Goal: Information Seeking & Learning: Learn about a topic

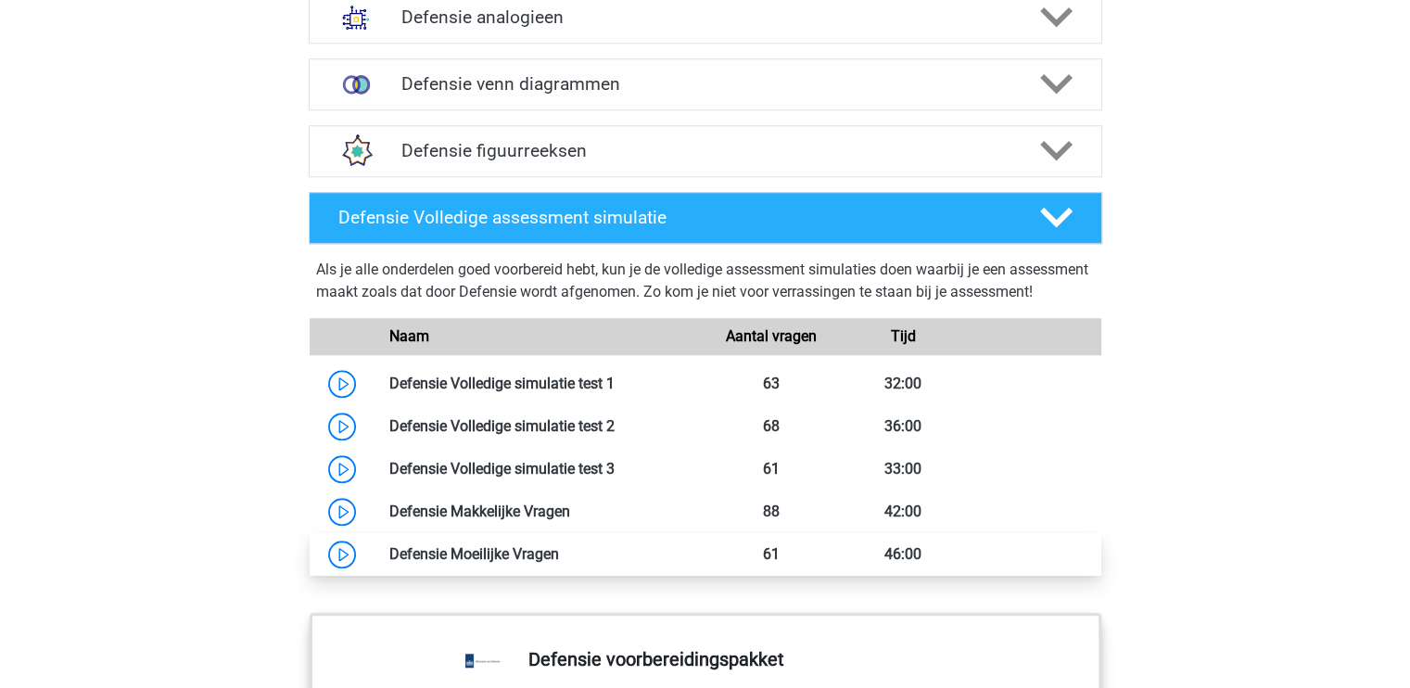
scroll to position [1576, 0]
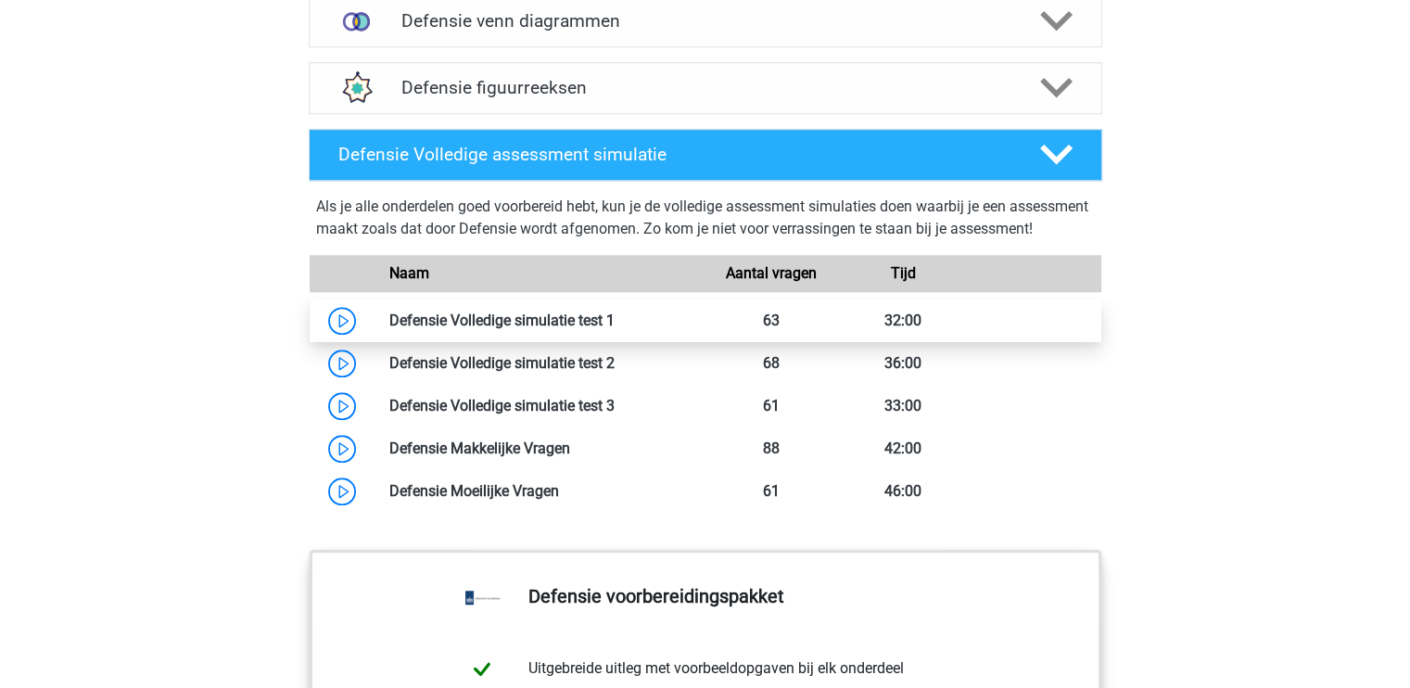
click at [615, 329] on link at bounding box center [615, 320] width 0 height 18
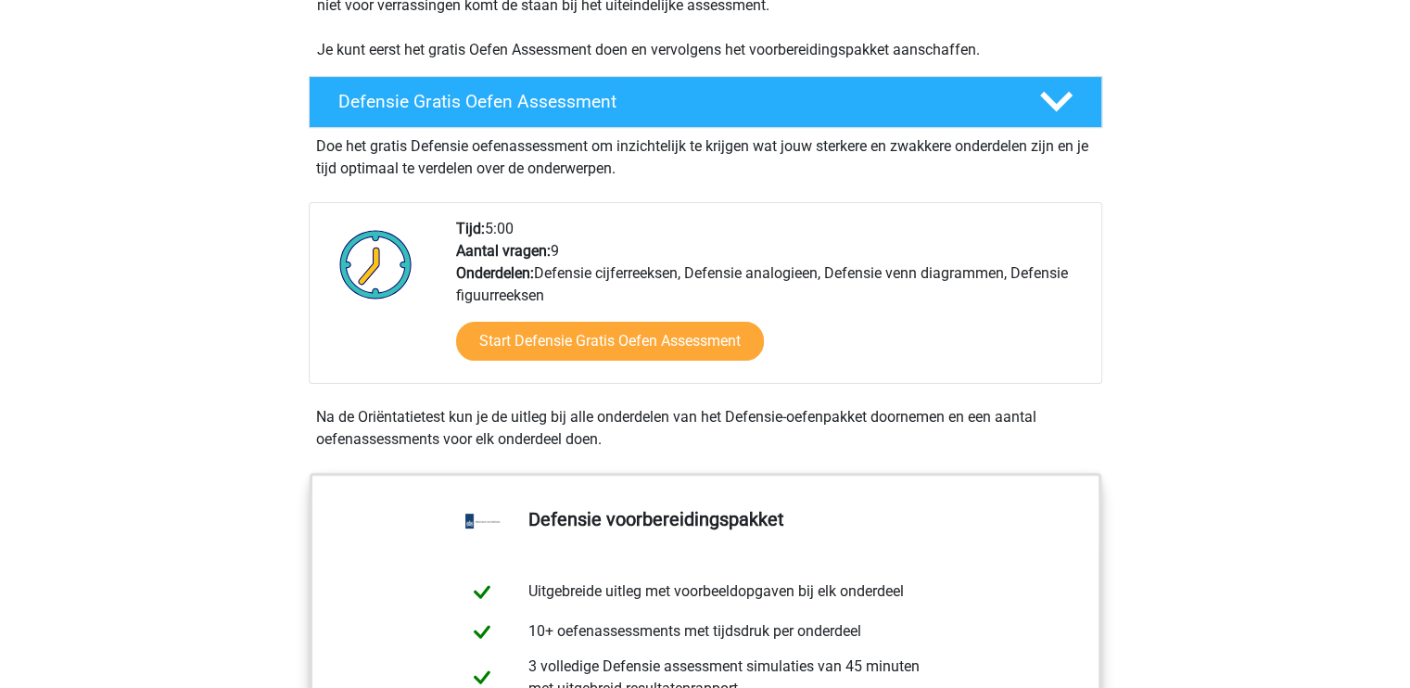
scroll to position [463, 0]
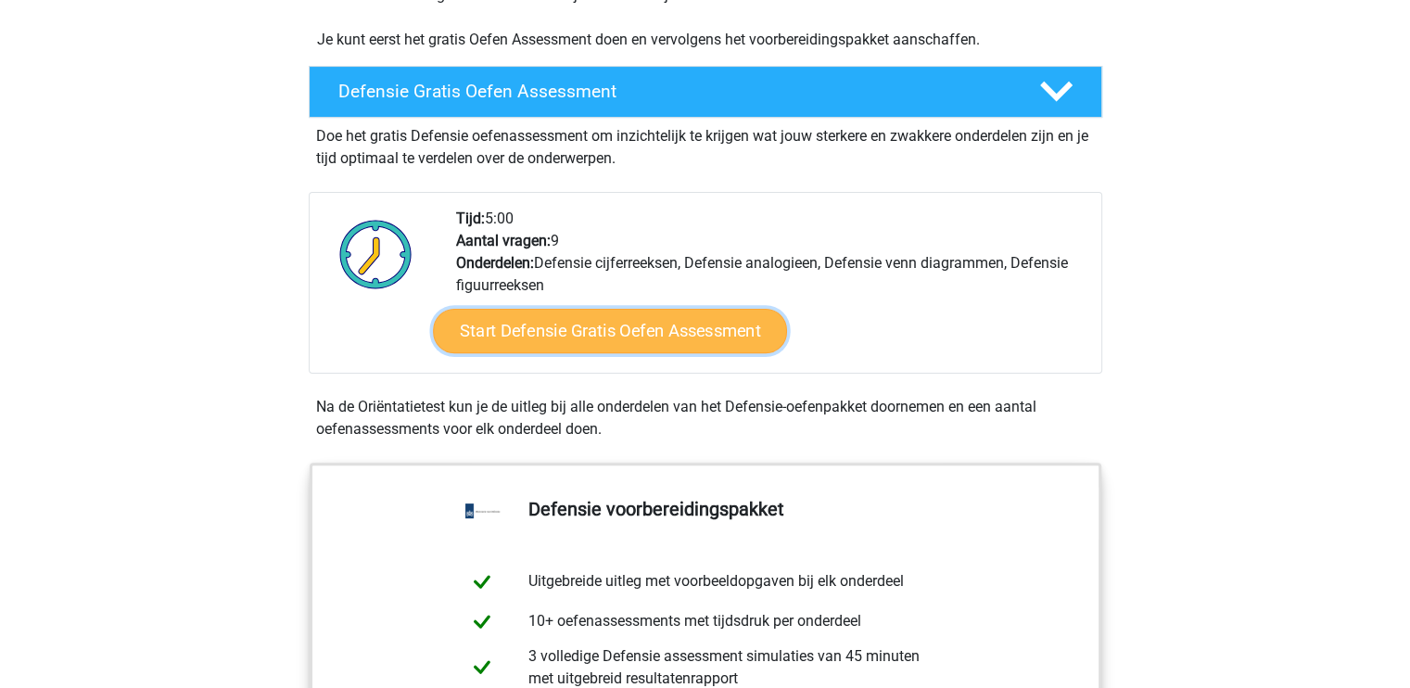
click at [635, 326] on link "Start Defensie Gratis Oefen Assessment" at bounding box center [610, 331] width 354 height 44
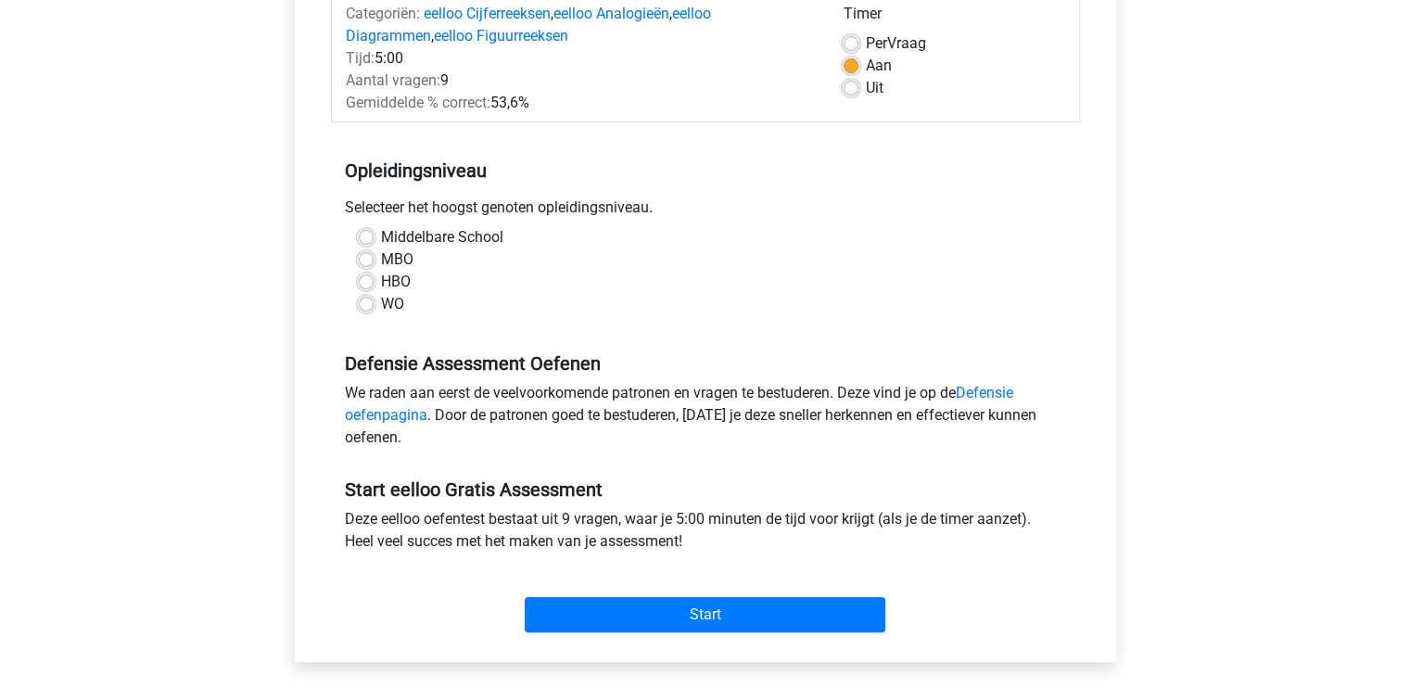
scroll to position [278, 0]
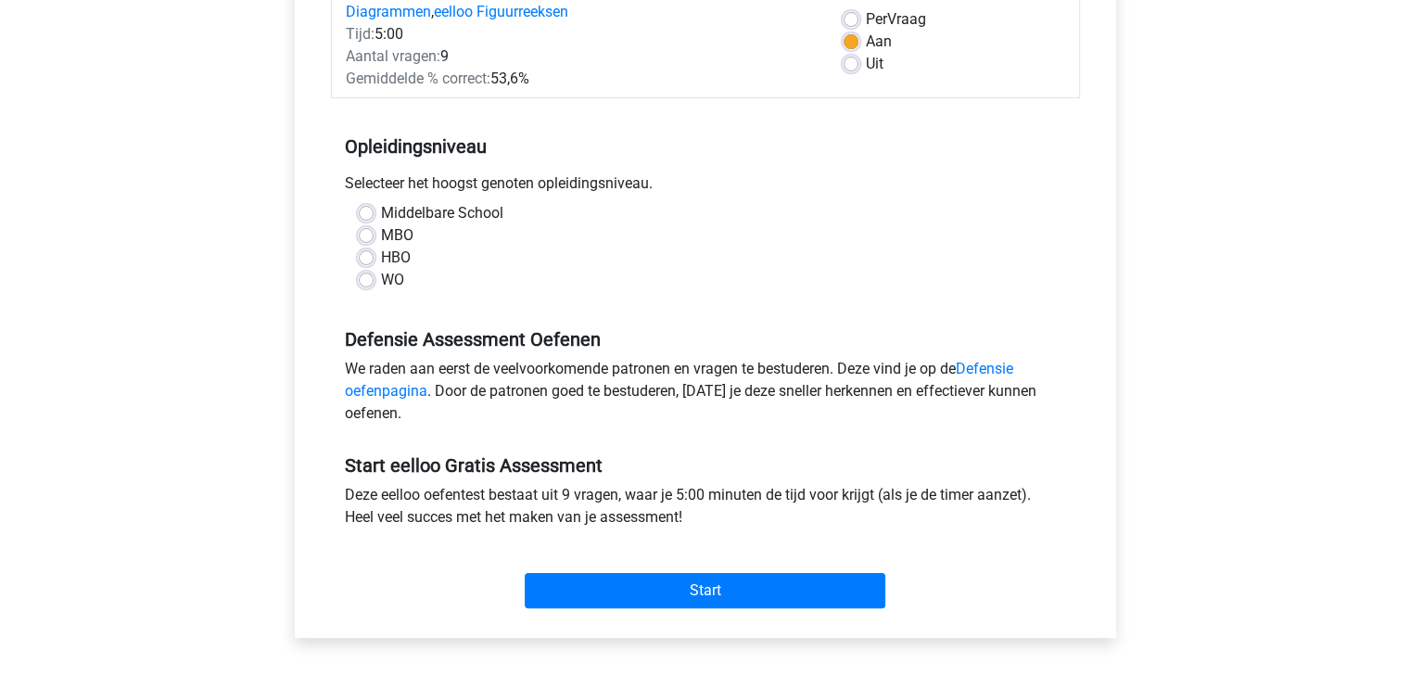
click at [381, 274] on label "WO" at bounding box center [392, 280] width 23 height 22
click at [363, 274] on input "WO" at bounding box center [366, 278] width 15 height 19
radio input "true"
click at [381, 273] on label "WO" at bounding box center [392, 280] width 23 height 22
click at [363, 273] on input "WO" at bounding box center [366, 278] width 15 height 19
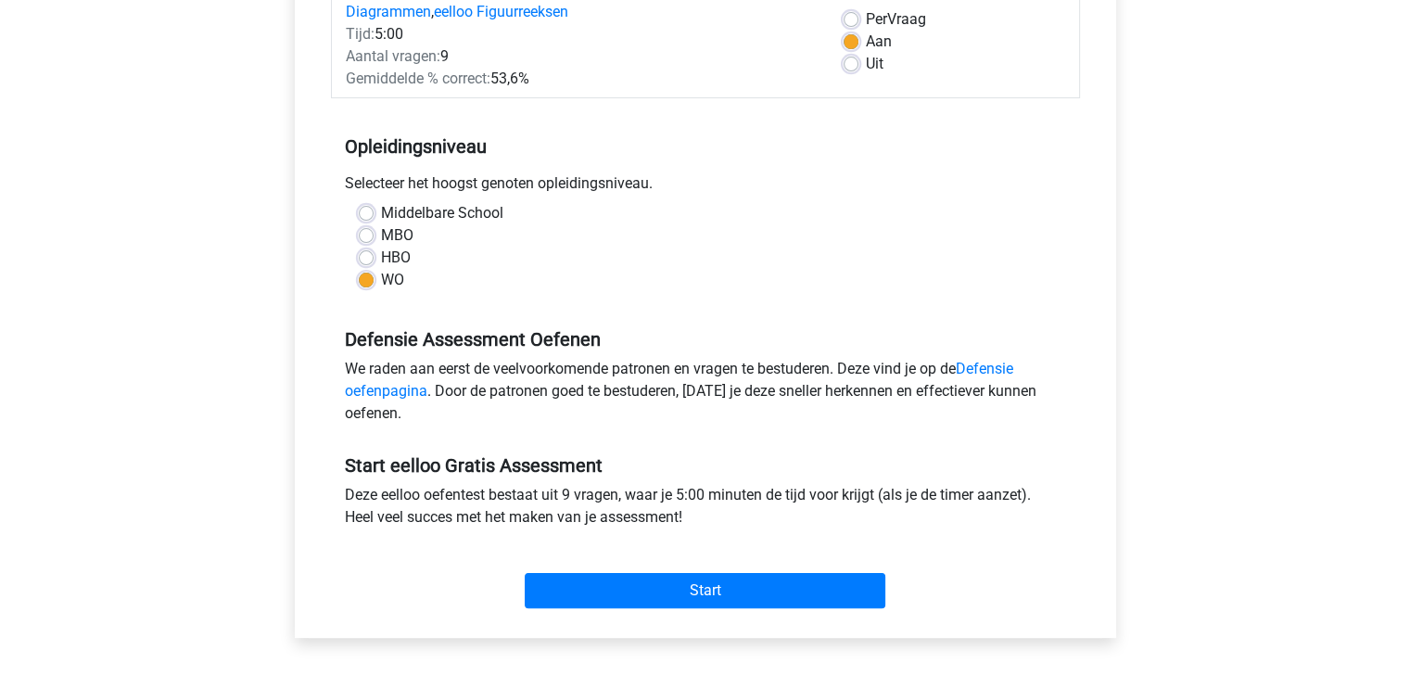
click at [432, 210] on label "Middelbare School" at bounding box center [442, 213] width 122 height 22
click at [374, 210] on input "Middelbare School" at bounding box center [366, 211] width 15 height 19
radio input "true"
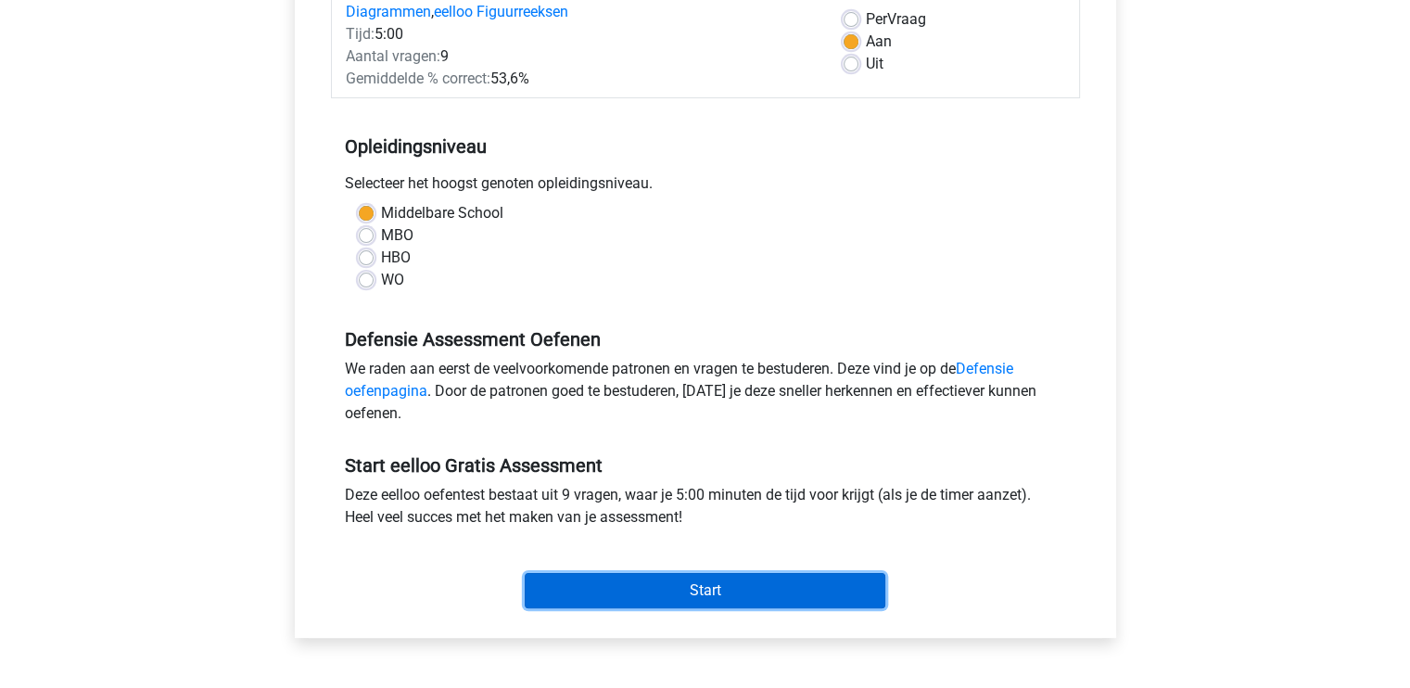
click at [689, 585] on input "Start" at bounding box center [705, 590] width 361 height 35
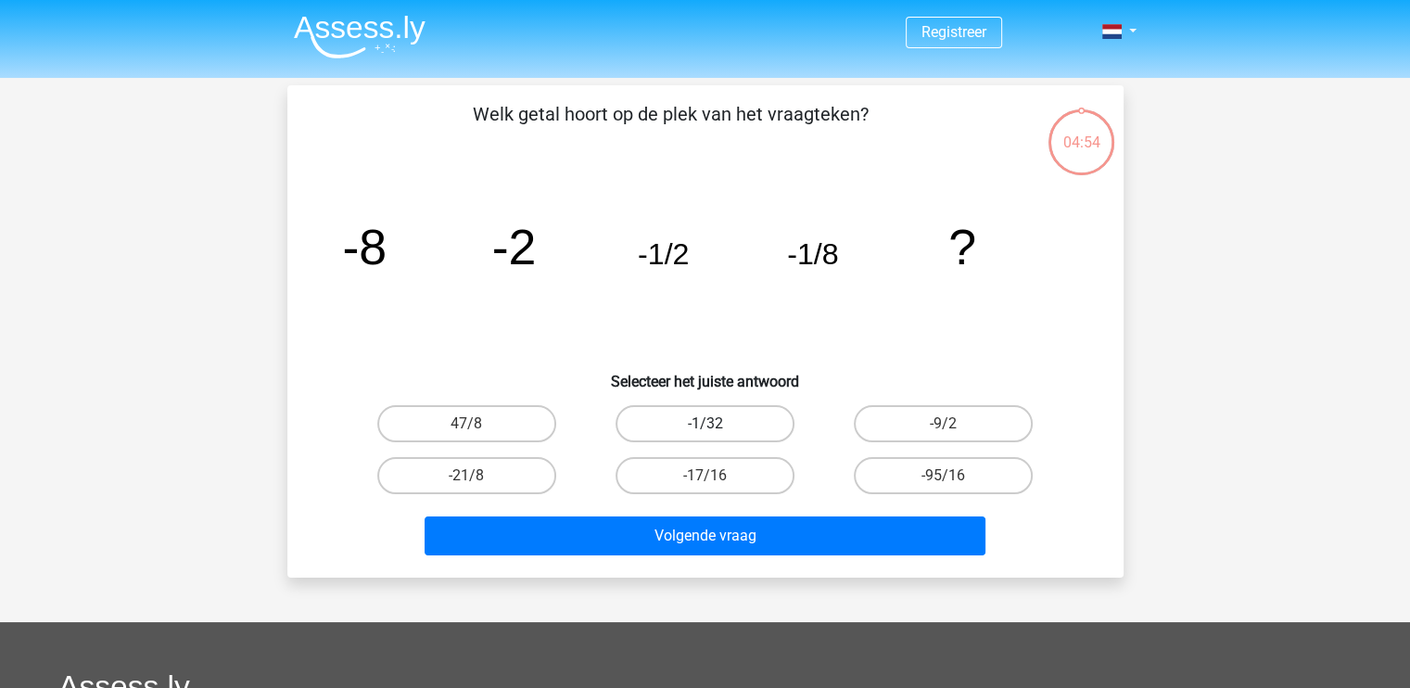
click at [721, 428] on label "-1/32" at bounding box center [704, 423] width 179 height 37
click at [716, 428] on input "-1/32" at bounding box center [710, 430] width 12 height 12
radio input "true"
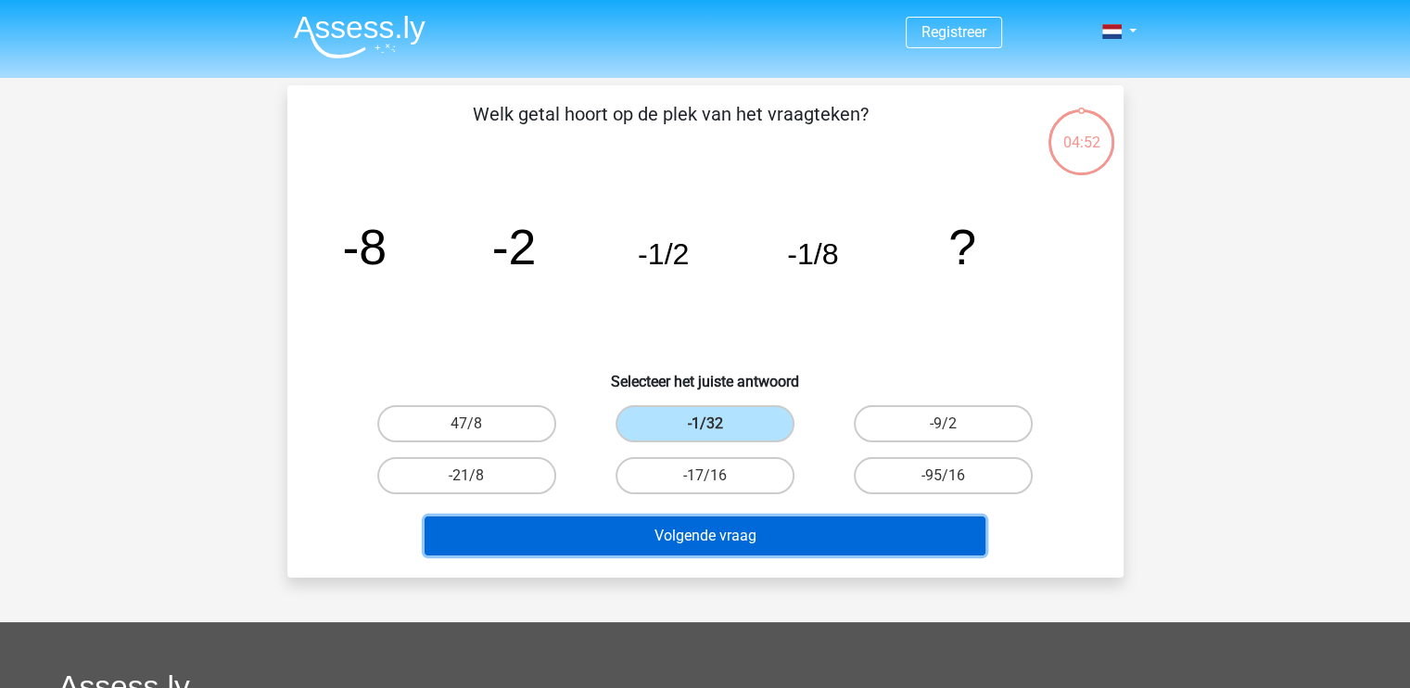
click at [771, 537] on button "Volgende vraag" at bounding box center [705, 535] width 561 height 39
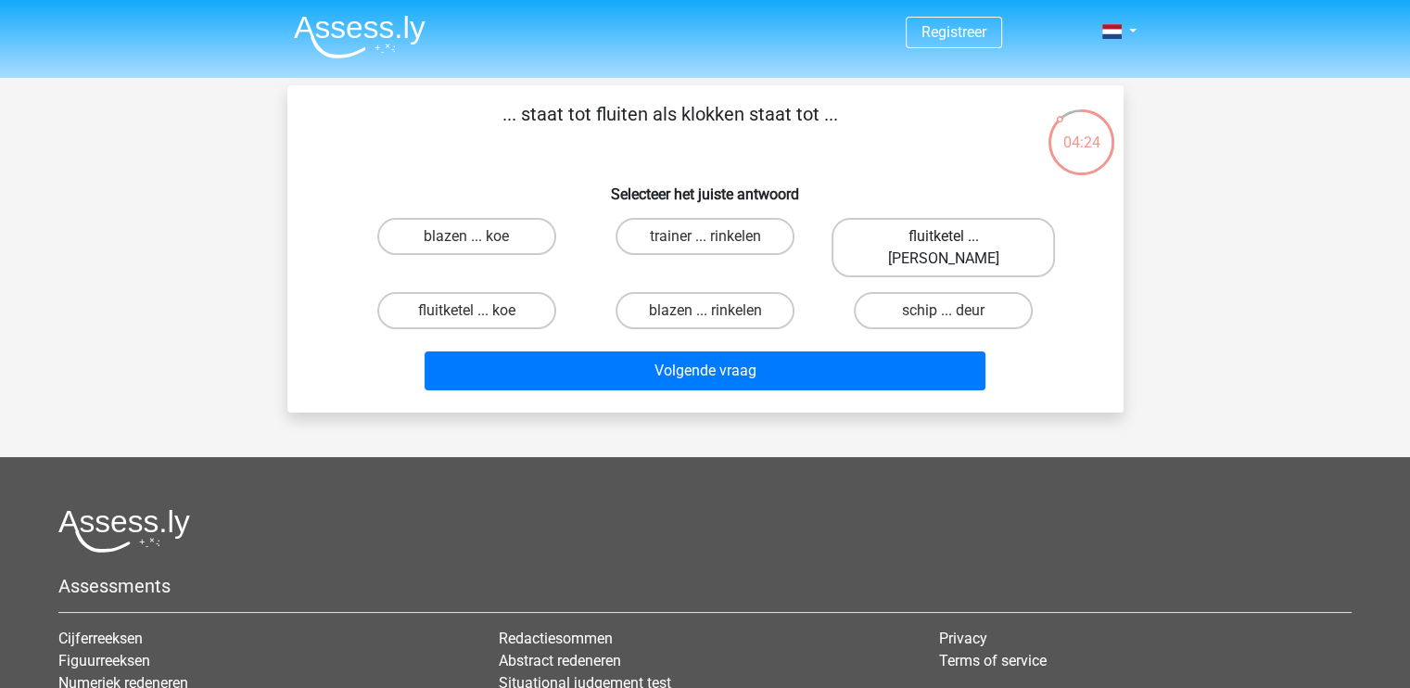
click at [923, 239] on label "fluitketel ... luiden" at bounding box center [942, 247] width 223 height 59
click at [944, 239] on input "fluitketel ... luiden" at bounding box center [950, 242] width 12 height 12
radio input "true"
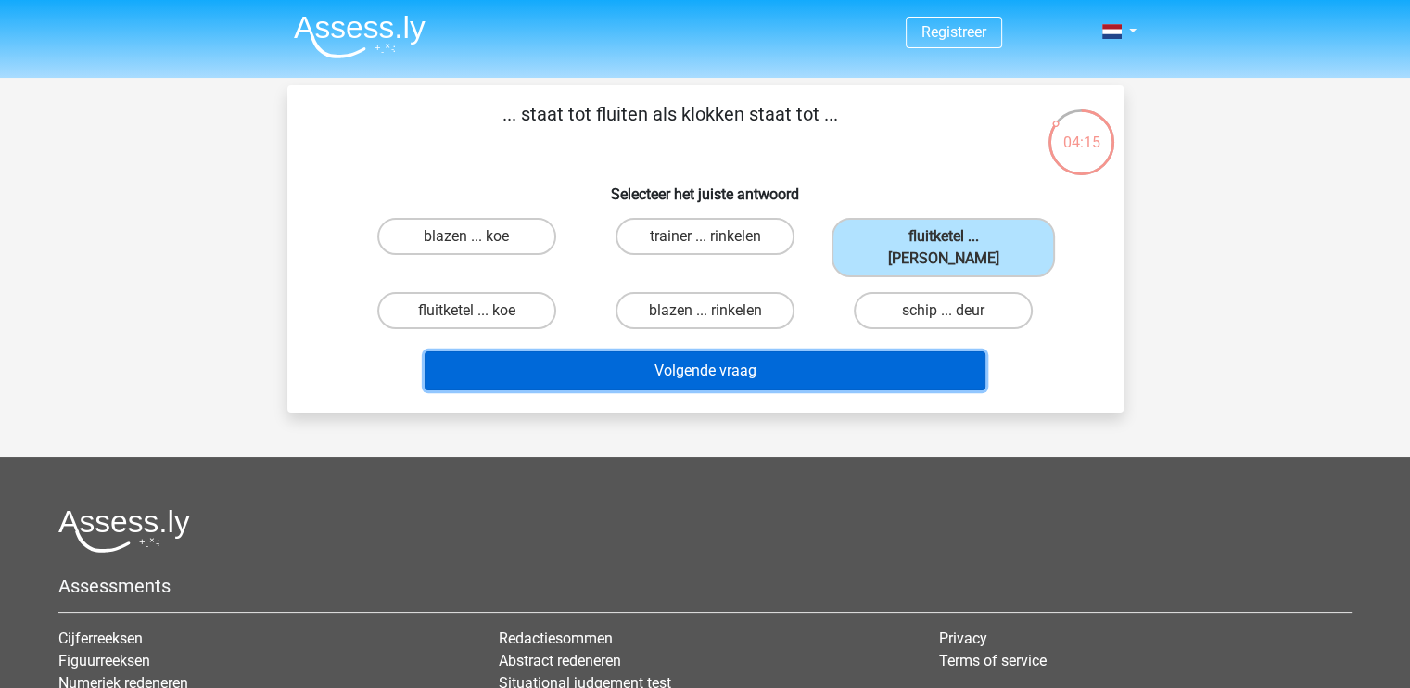
click at [754, 351] on button "Volgende vraag" at bounding box center [705, 370] width 561 height 39
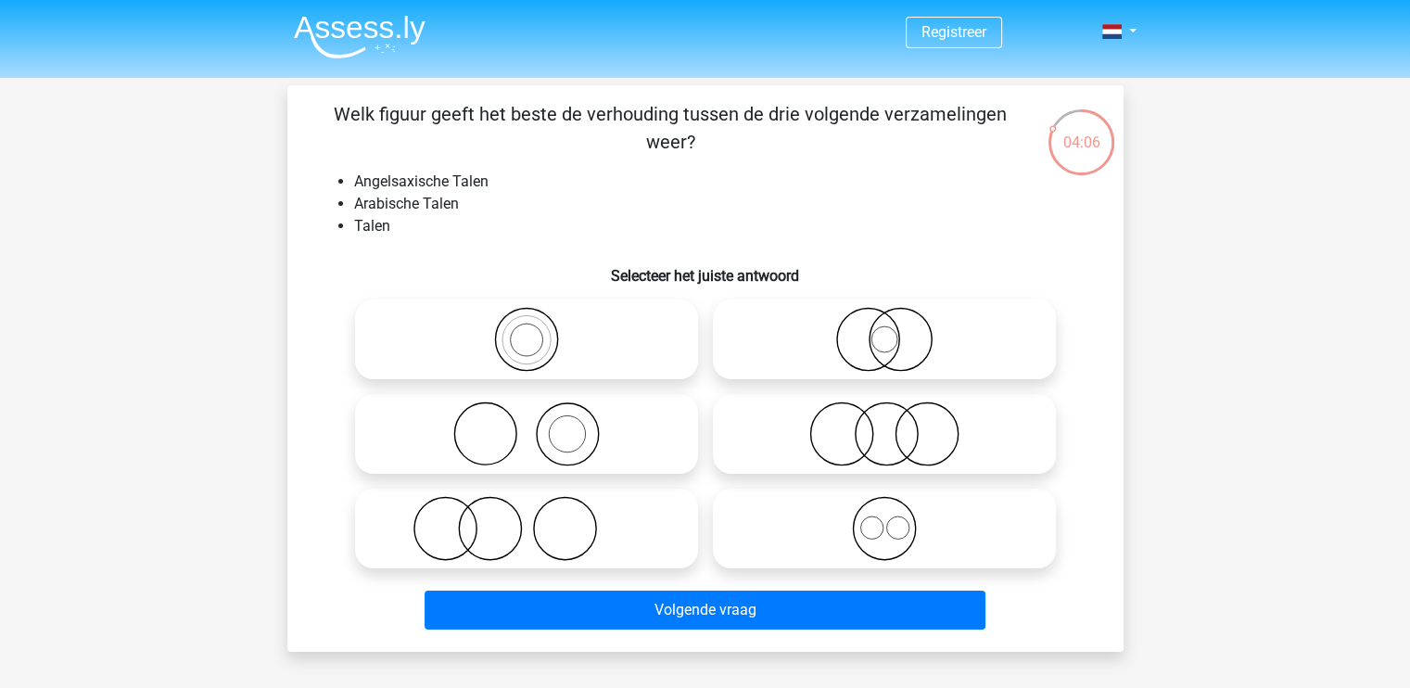
click at [886, 540] on icon at bounding box center [884, 528] width 328 height 65
click at [886, 519] on input "radio" at bounding box center [890, 513] width 12 height 12
radio input "true"
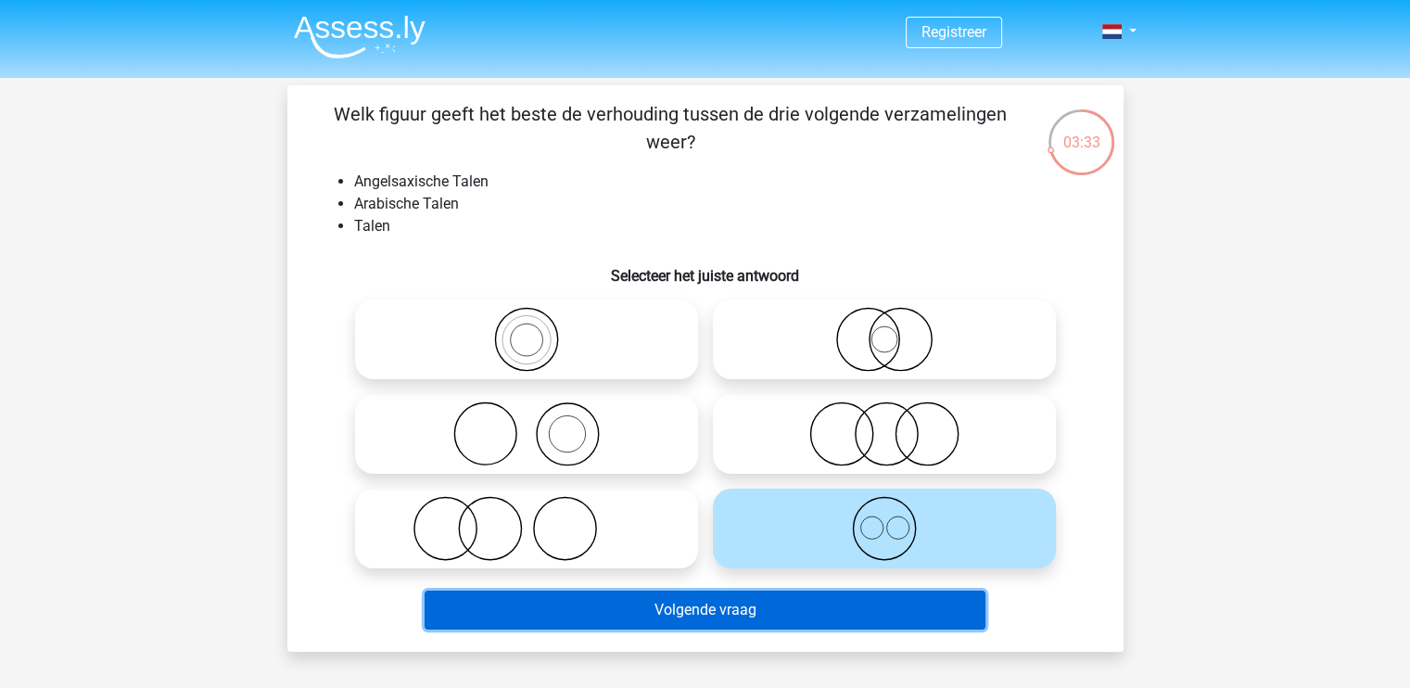
click at [868, 611] on button "Volgende vraag" at bounding box center [705, 609] width 561 height 39
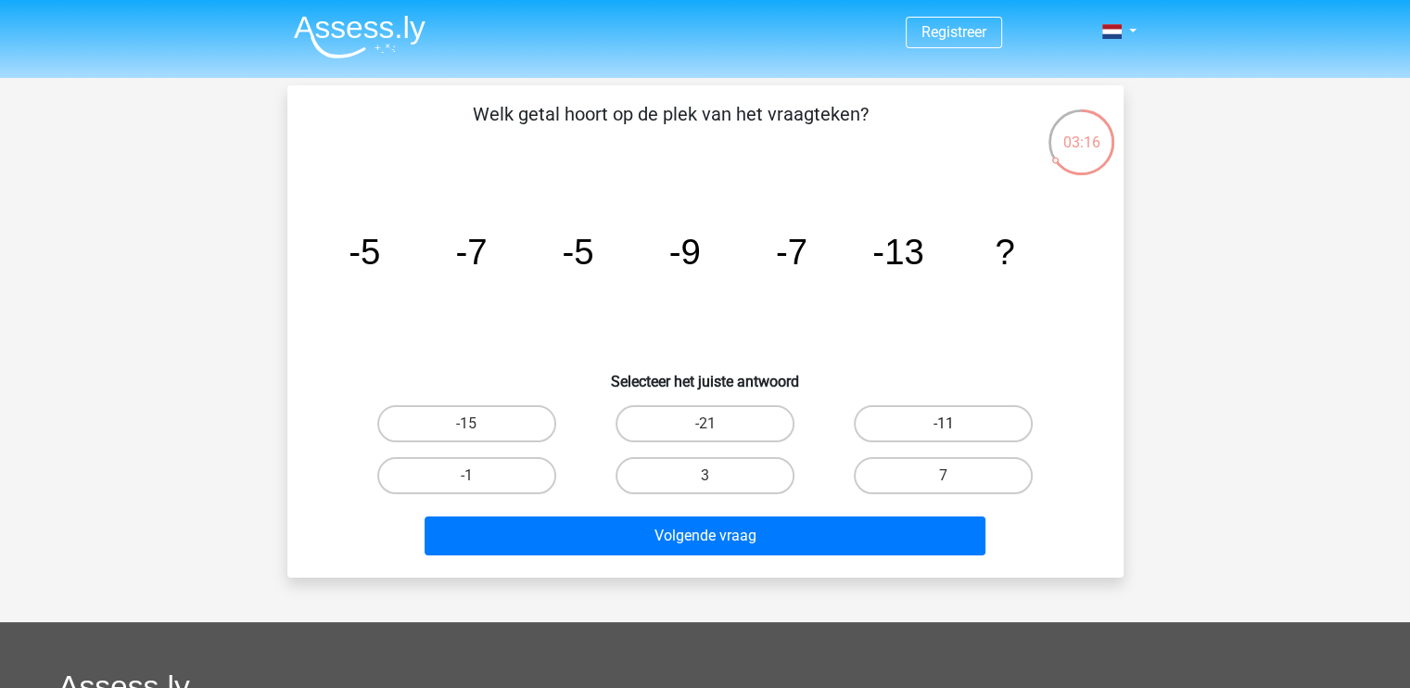
click at [889, 415] on label "-11" at bounding box center [943, 423] width 179 height 37
click at [944, 424] on input "-11" at bounding box center [950, 430] width 12 height 12
radio input "true"
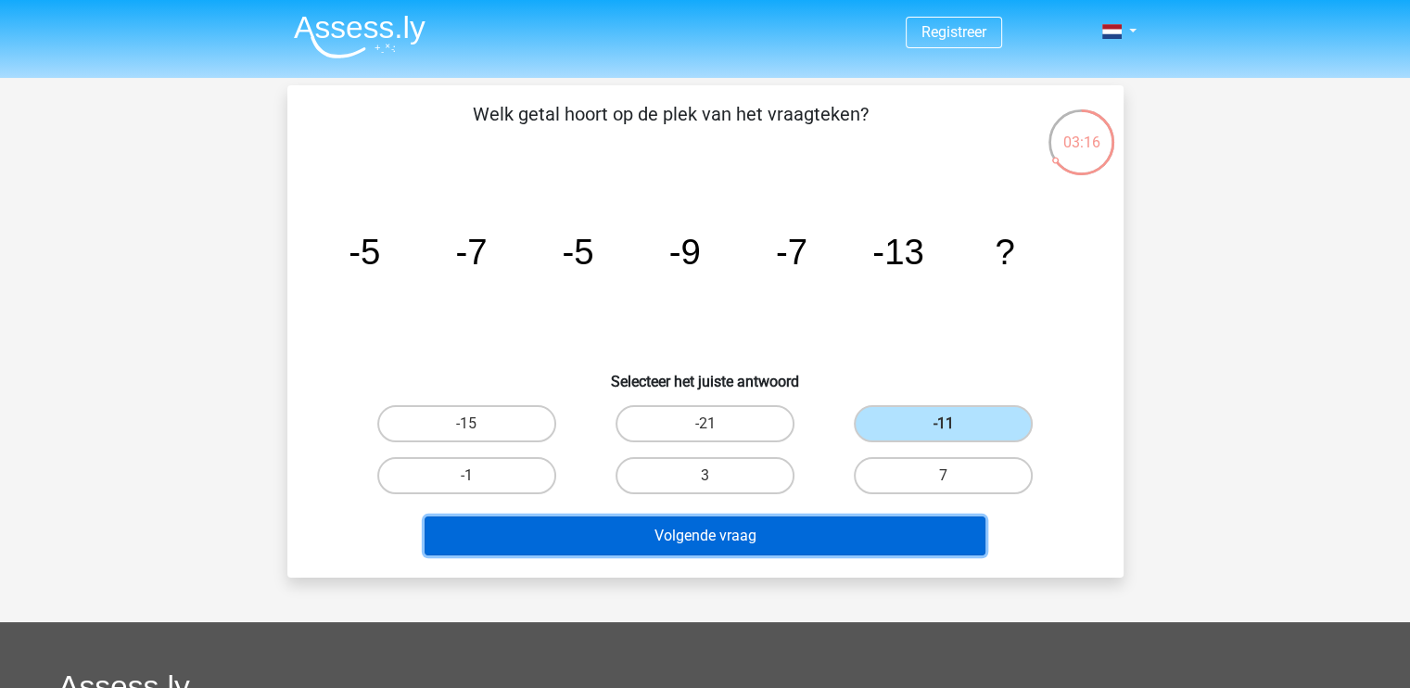
click at [752, 532] on button "Volgende vraag" at bounding box center [705, 535] width 561 height 39
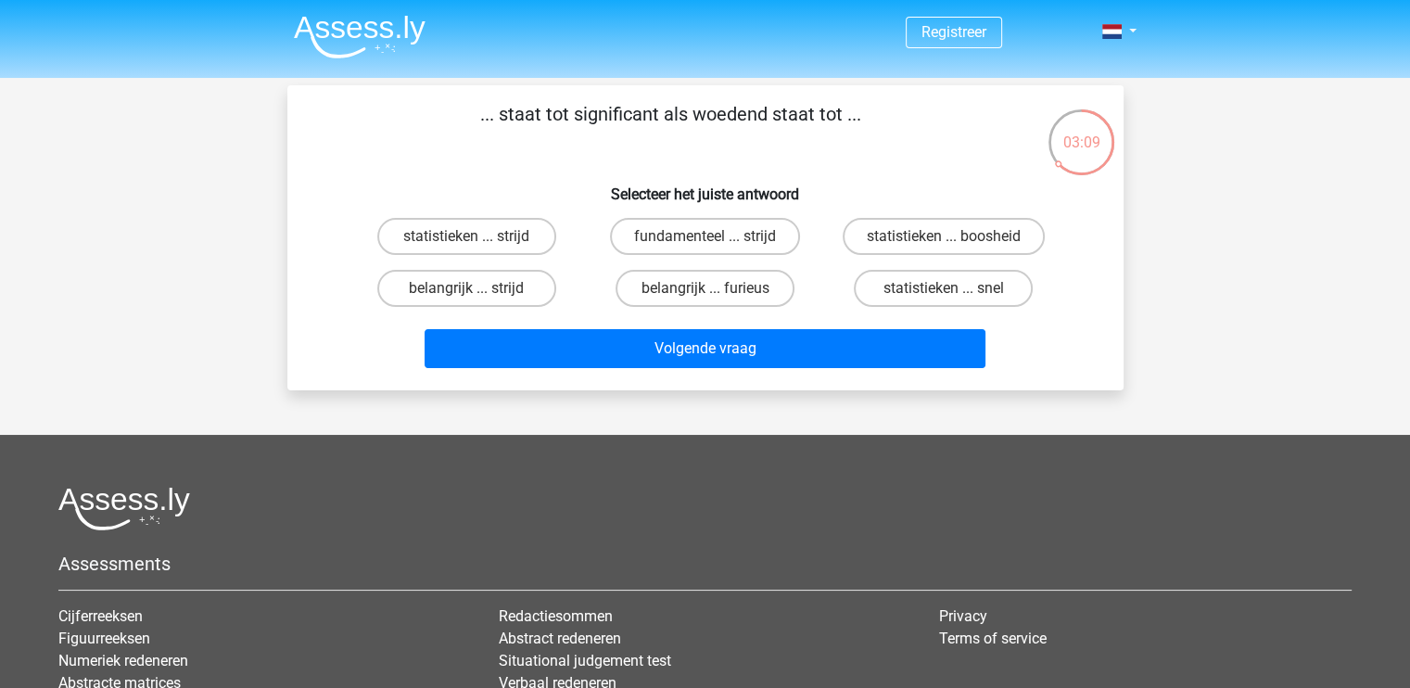
click at [704, 288] on input "belangrijk ... furieus" at bounding box center [710, 294] width 12 height 12
radio input "true"
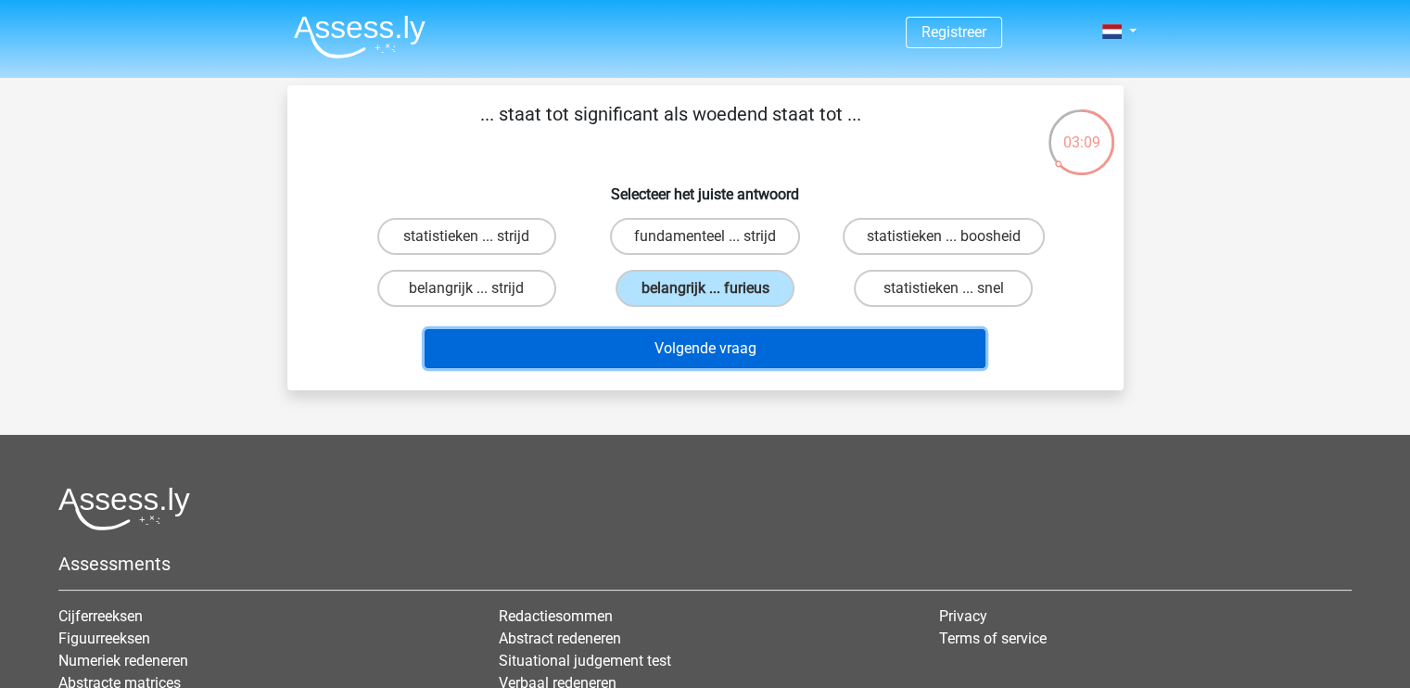
click at [706, 337] on button "Volgende vraag" at bounding box center [705, 348] width 561 height 39
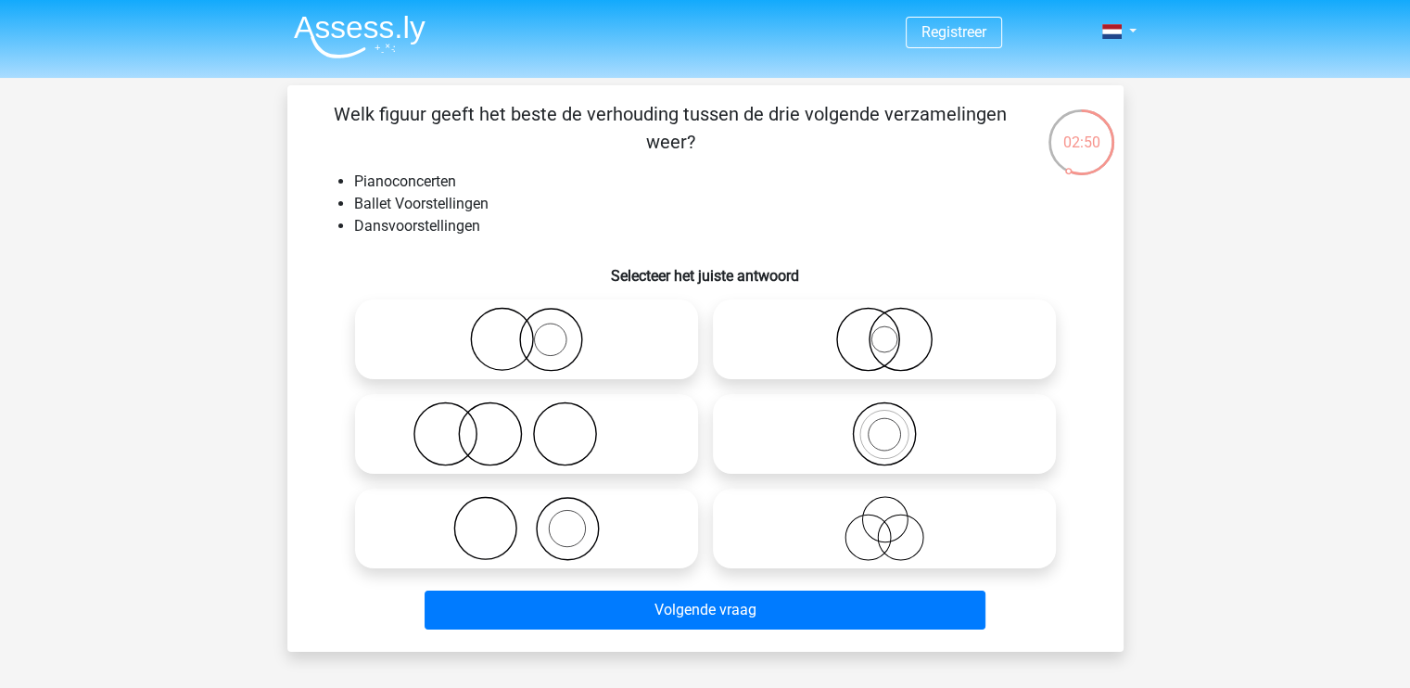
click at [572, 355] on icon at bounding box center [526, 339] width 328 height 65
click at [539, 330] on input "radio" at bounding box center [532, 324] width 12 height 12
radio input "true"
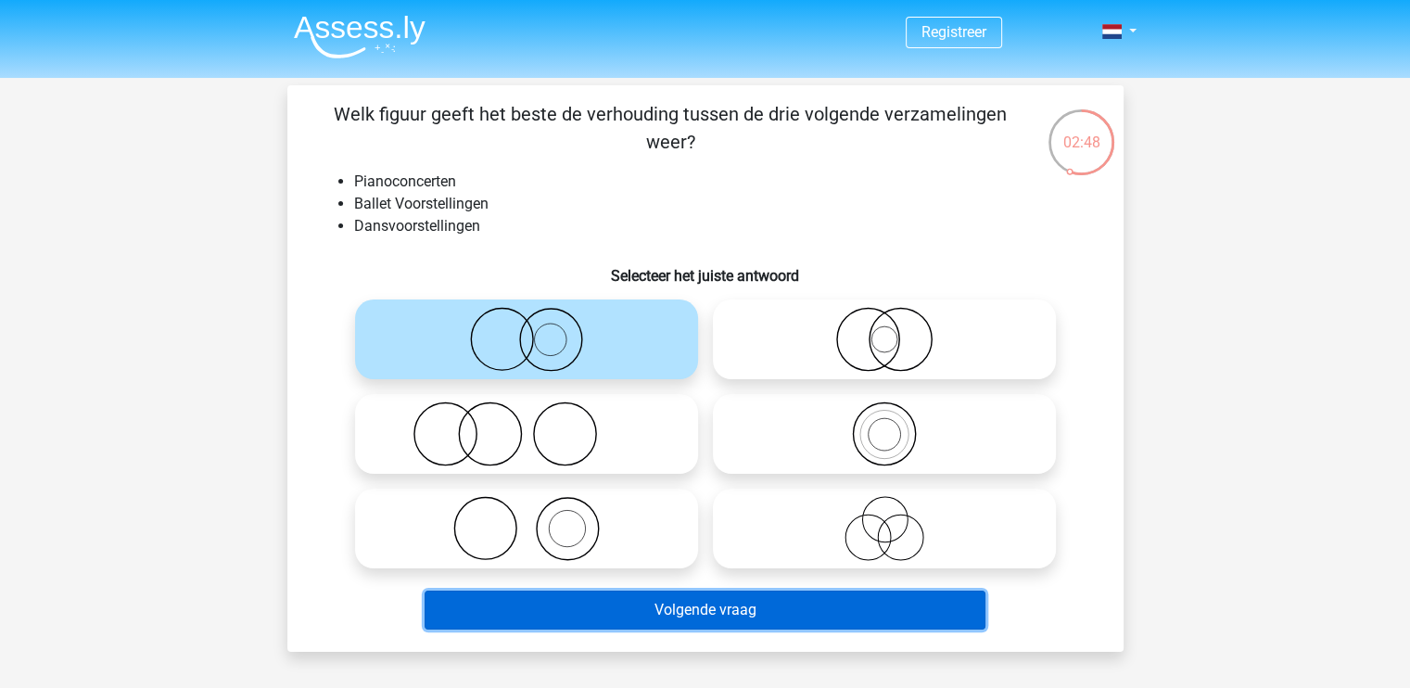
click at [686, 600] on button "Volgende vraag" at bounding box center [705, 609] width 561 height 39
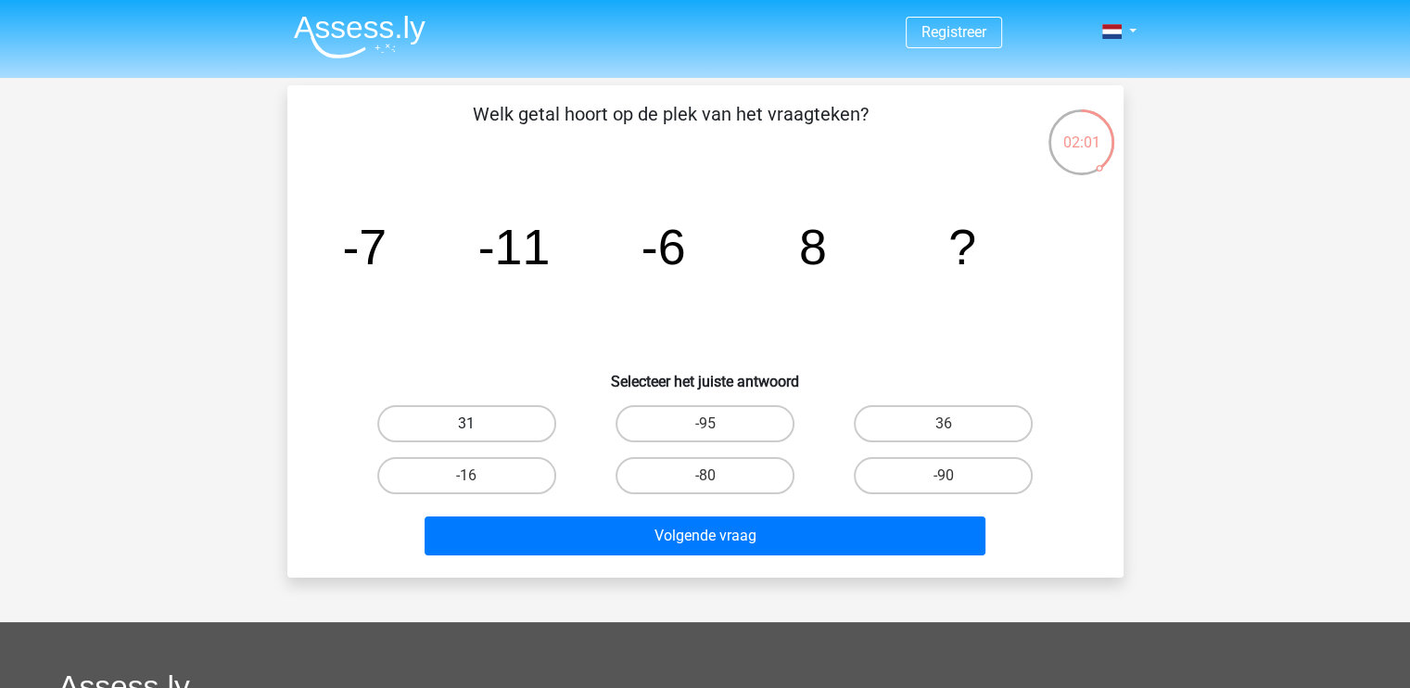
click at [512, 429] on label "31" at bounding box center [466, 423] width 179 height 37
click at [478, 429] on input "31" at bounding box center [472, 430] width 12 height 12
radio input "true"
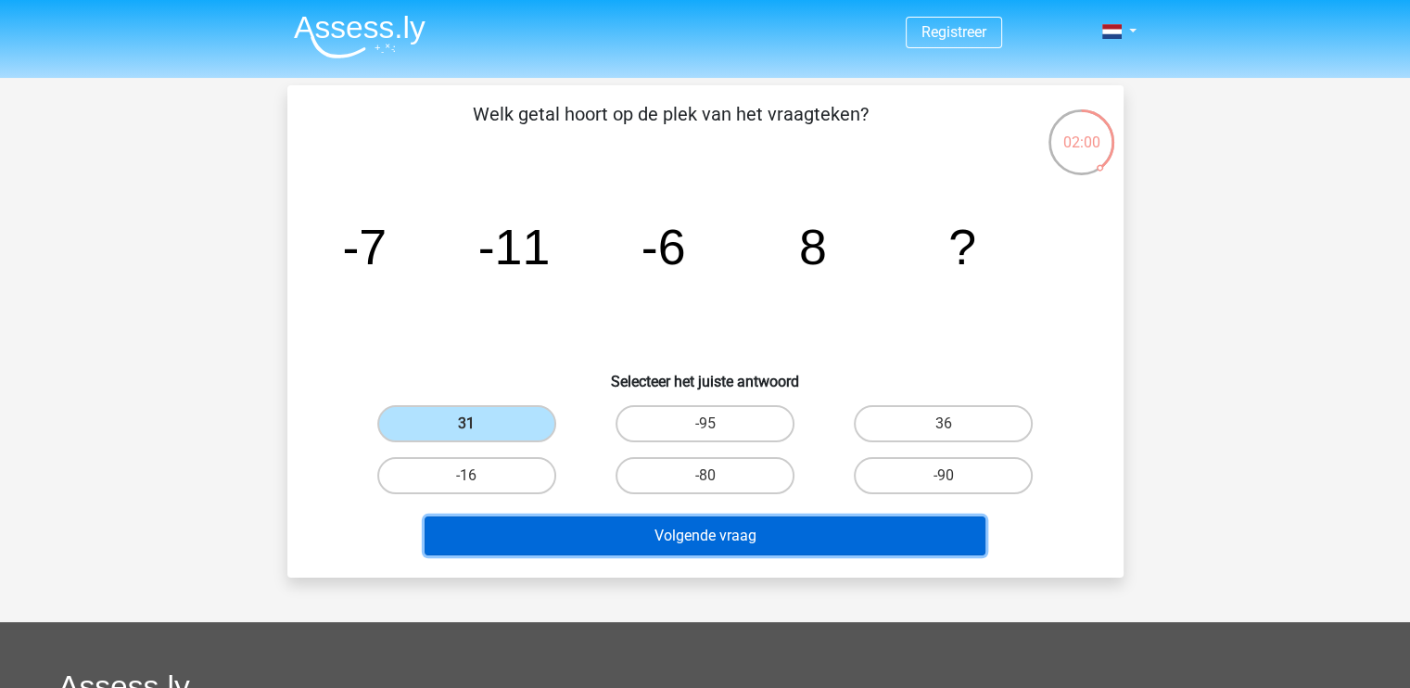
click at [688, 521] on button "Volgende vraag" at bounding box center [705, 535] width 561 height 39
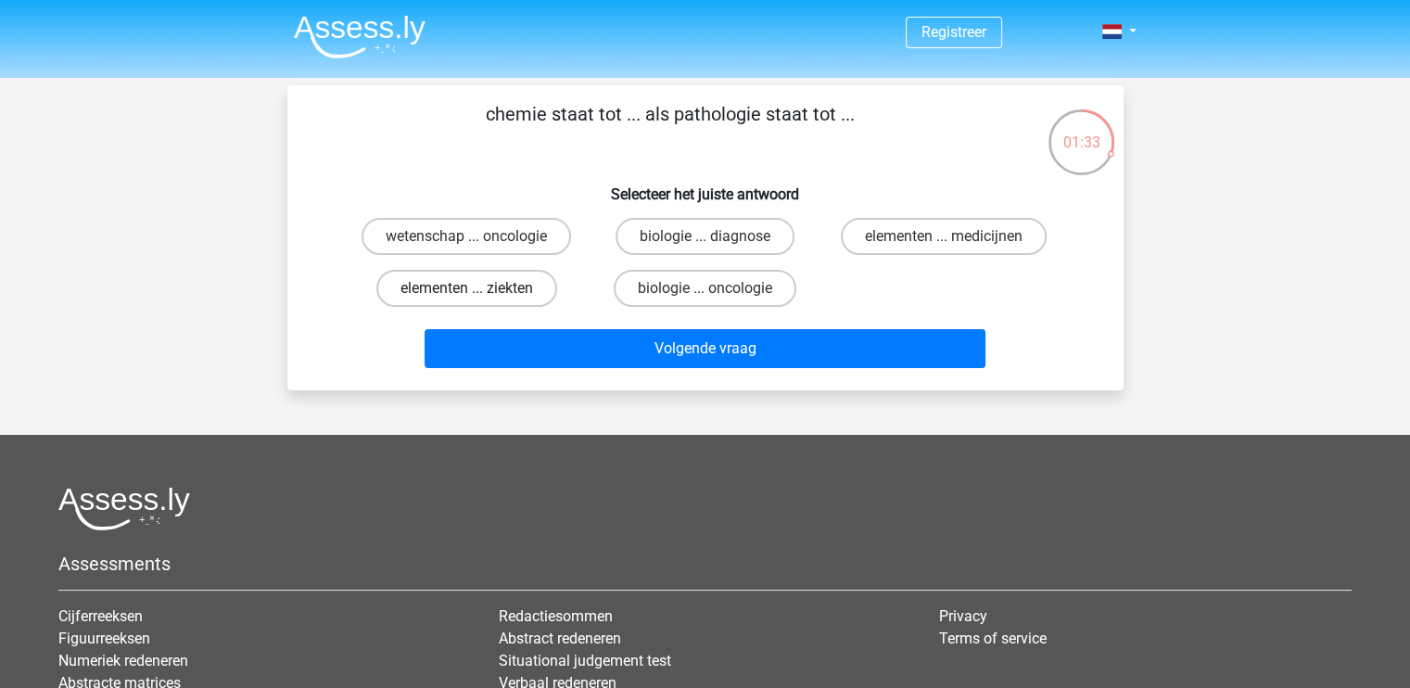
click at [521, 286] on label "elementen ... ziekten" at bounding box center [466, 288] width 181 height 37
click at [478, 288] on input "elementen ... ziekten" at bounding box center [472, 294] width 12 height 12
radio input "true"
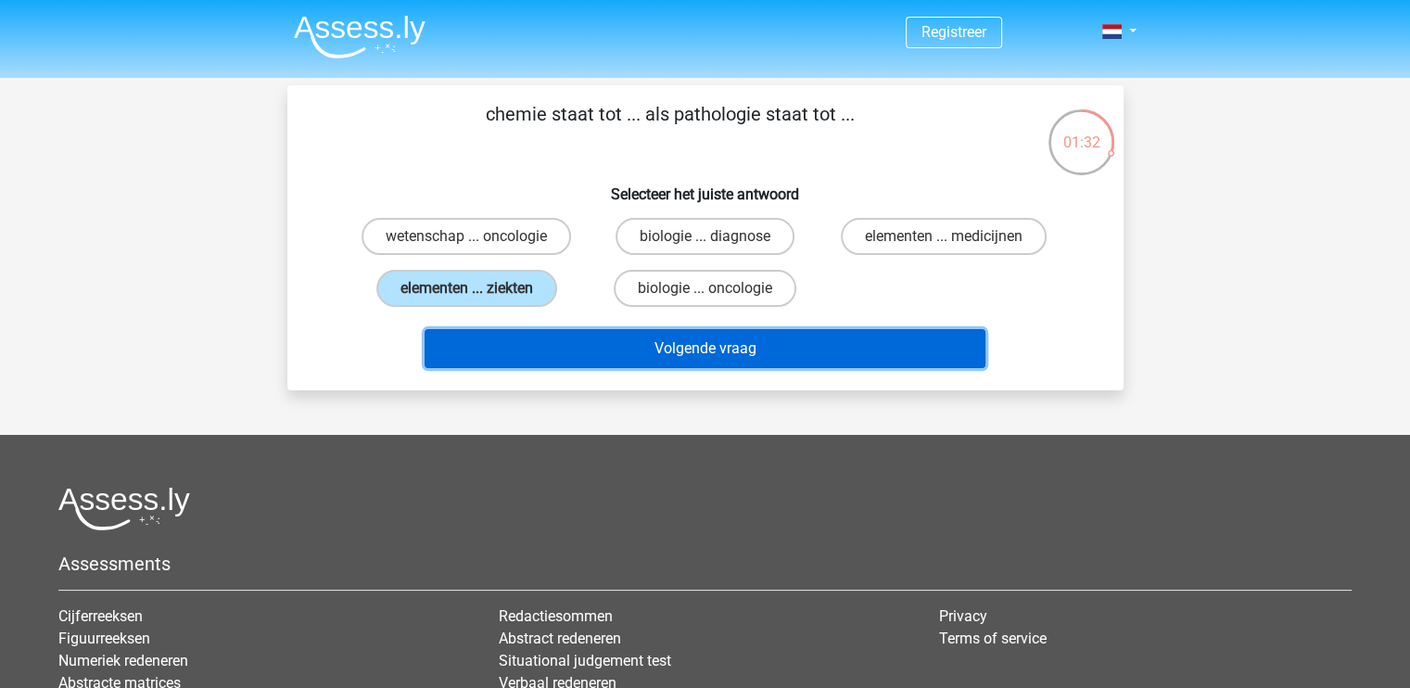
click at [741, 349] on button "Volgende vraag" at bounding box center [705, 348] width 561 height 39
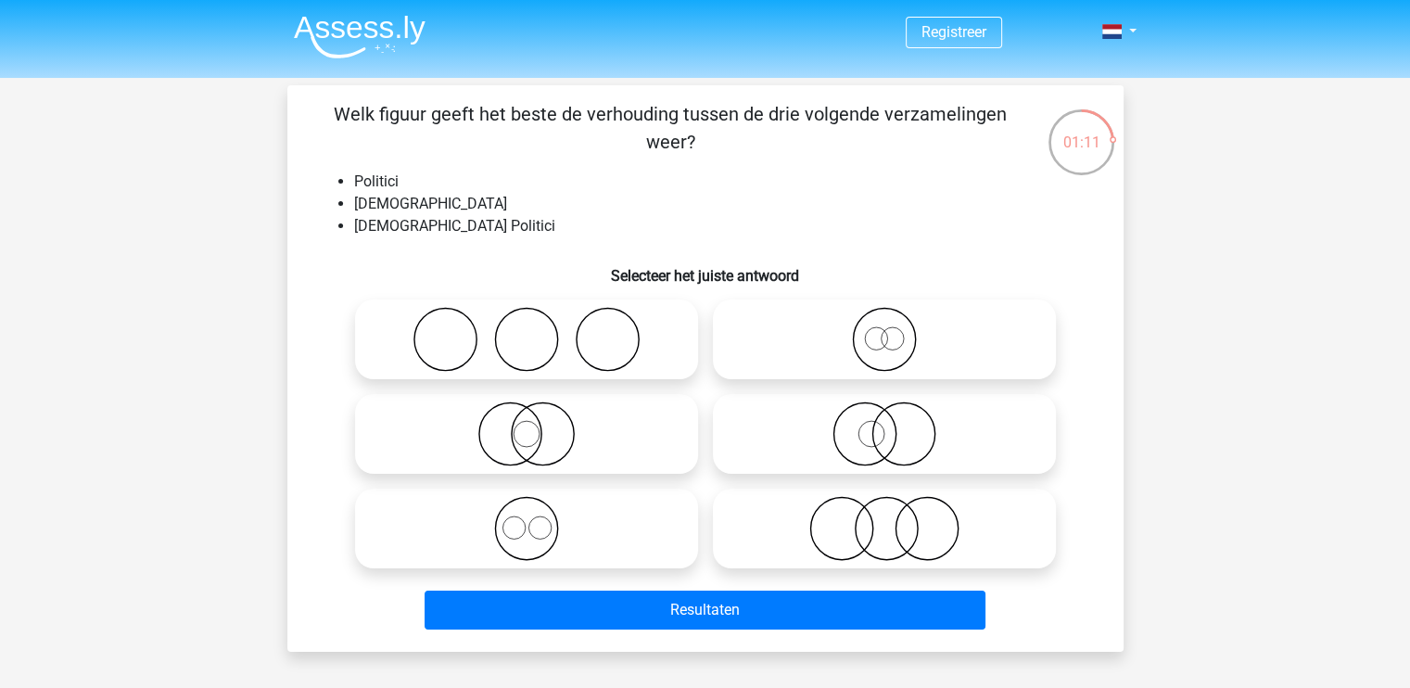
click at [880, 345] on icon at bounding box center [884, 339] width 328 height 65
click at [884, 330] on input "radio" at bounding box center [890, 324] width 12 height 12
radio input "true"
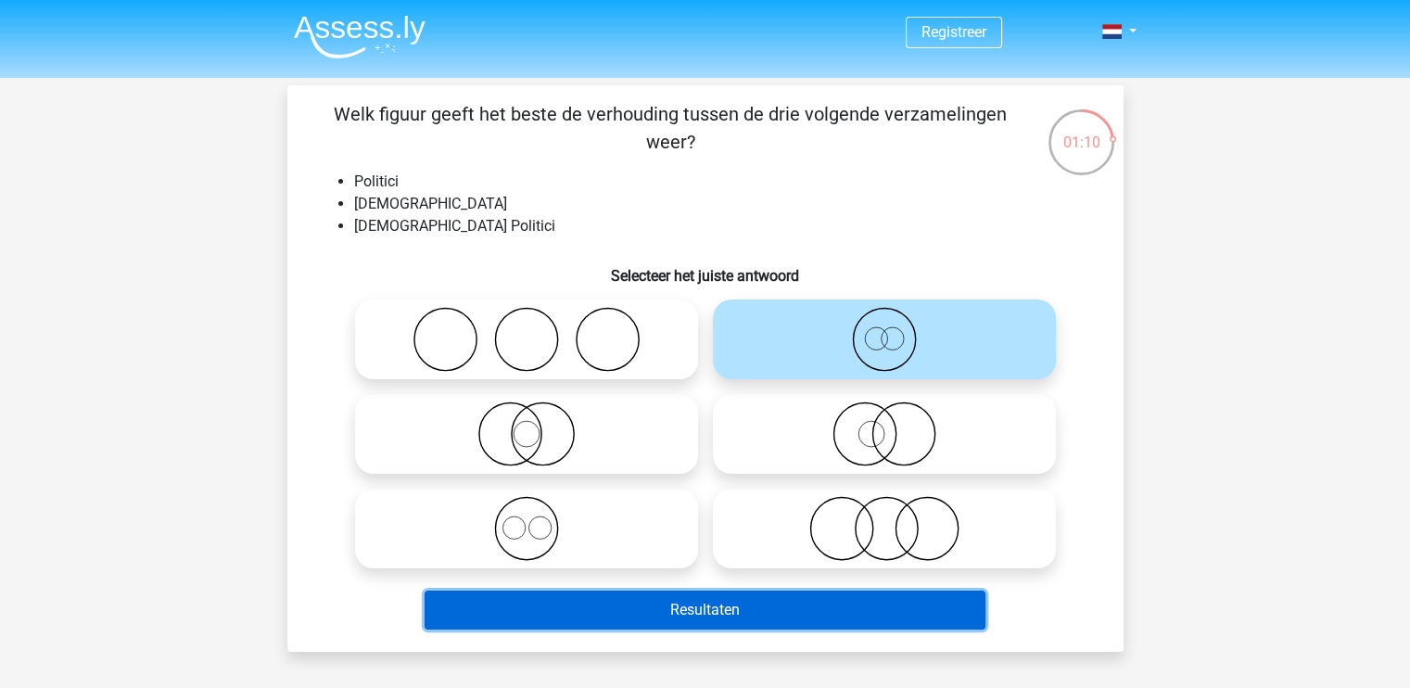
click at [774, 600] on button "Resultaten" at bounding box center [705, 609] width 561 height 39
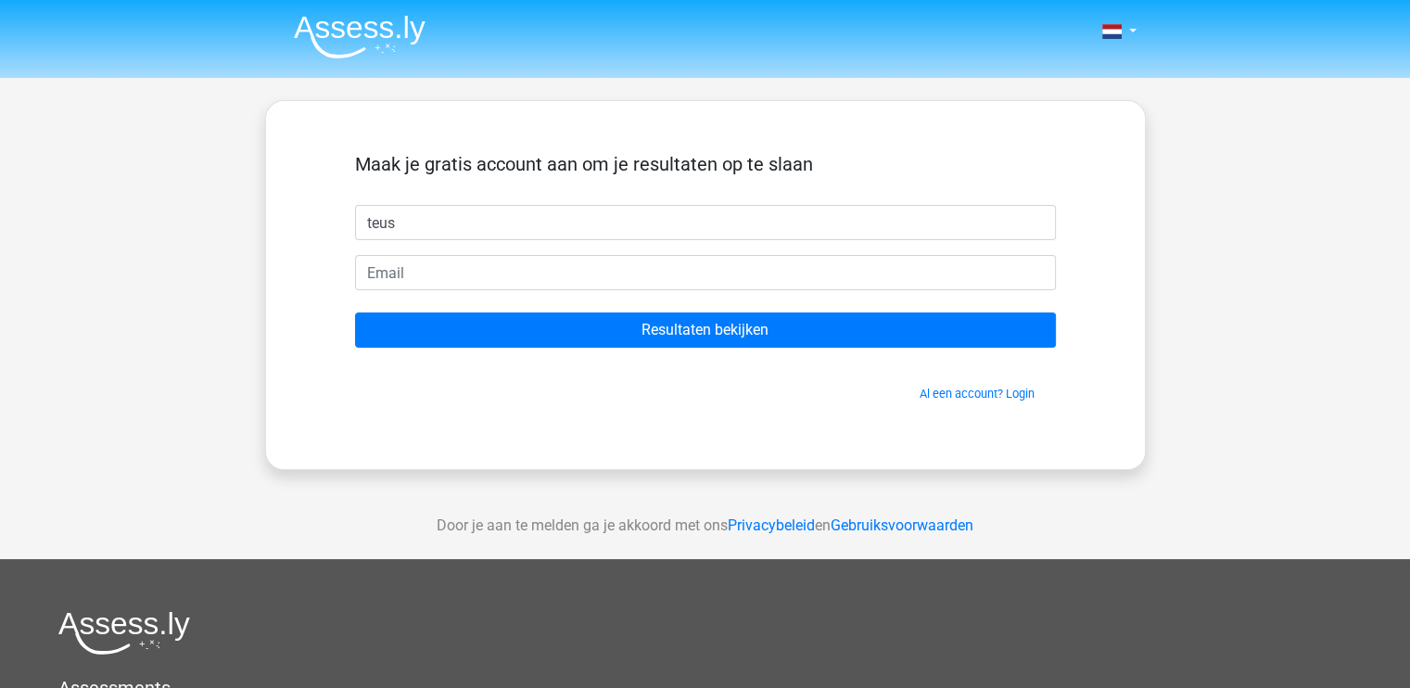
type input "teus"
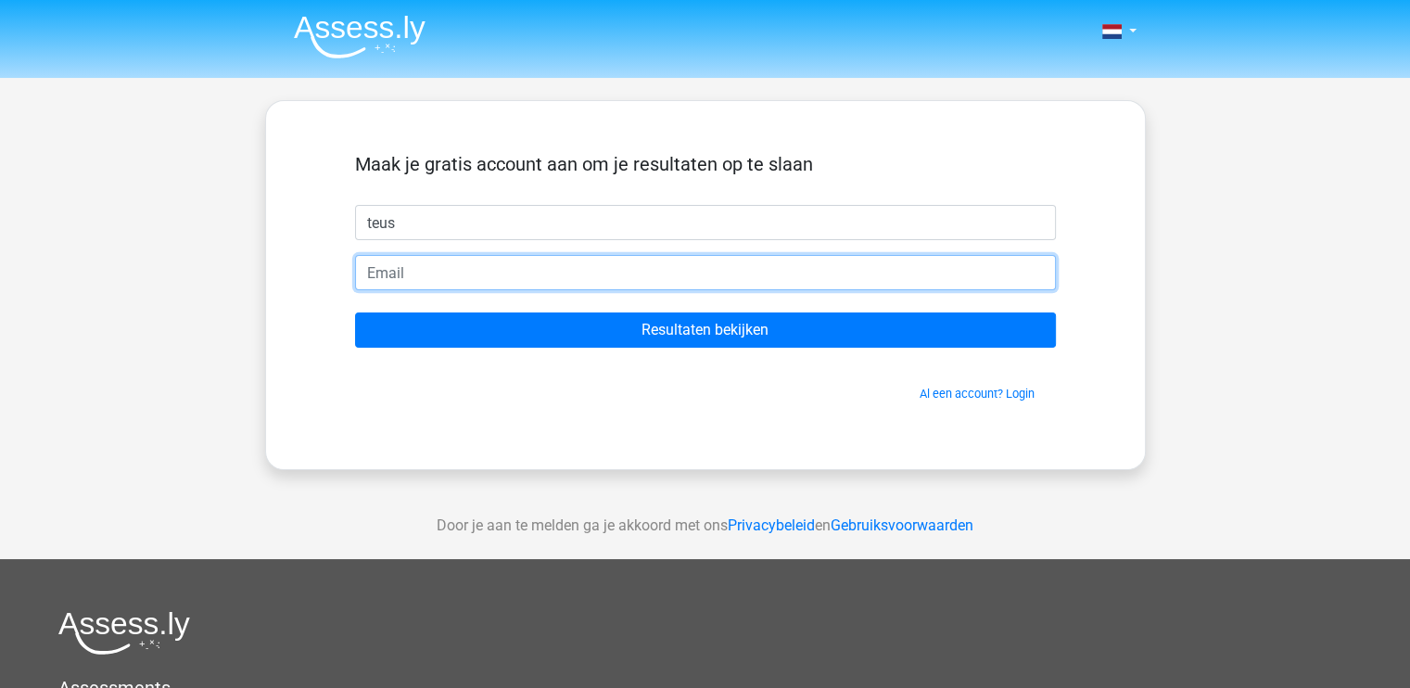
click at [412, 269] on input "email" at bounding box center [705, 272] width 701 height 35
type input "teusjunioroosterwijk@gmail.com"
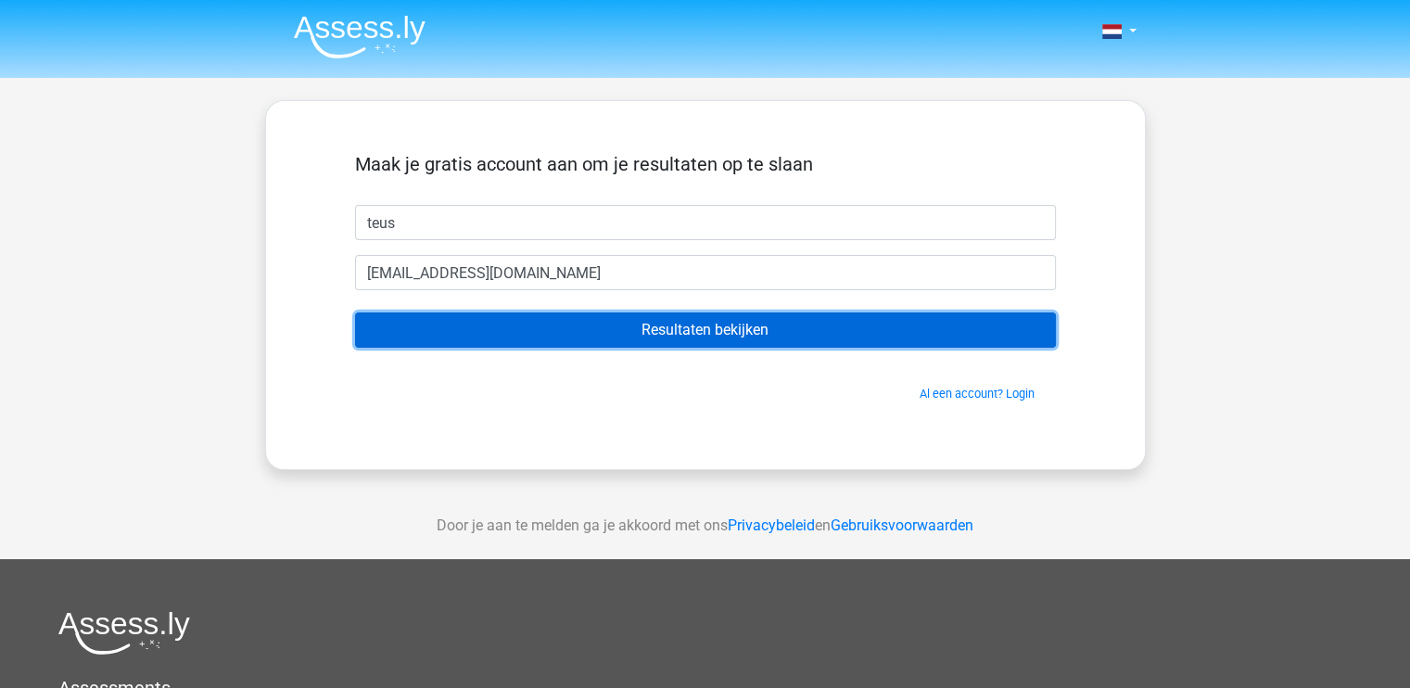
click at [531, 332] on input "Resultaten bekijken" at bounding box center [705, 329] width 701 height 35
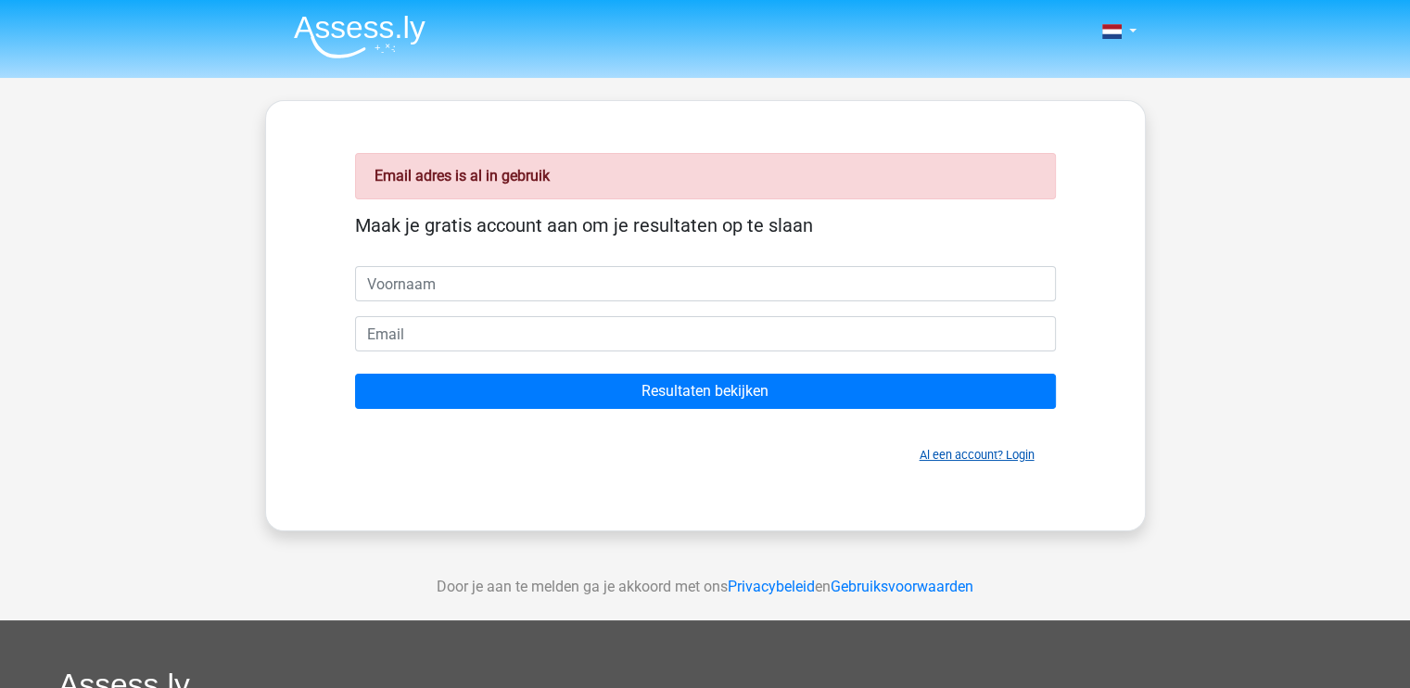
click at [969, 449] on link "Al een account? Login" at bounding box center [976, 455] width 115 height 14
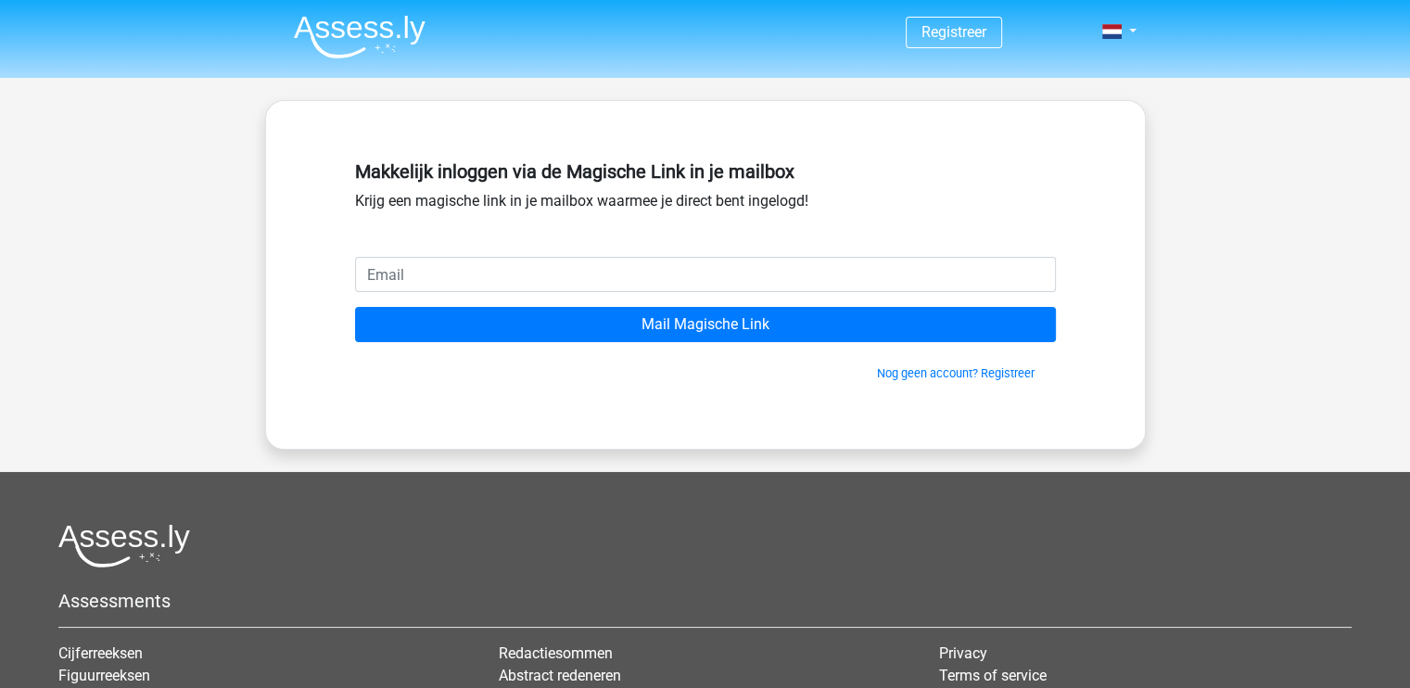
click at [446, 281] on input "email" at bounding box center [705, 274] width 701 height 35
type input "[EMAIL_ADDRESS][DOMAIN_NAME]"
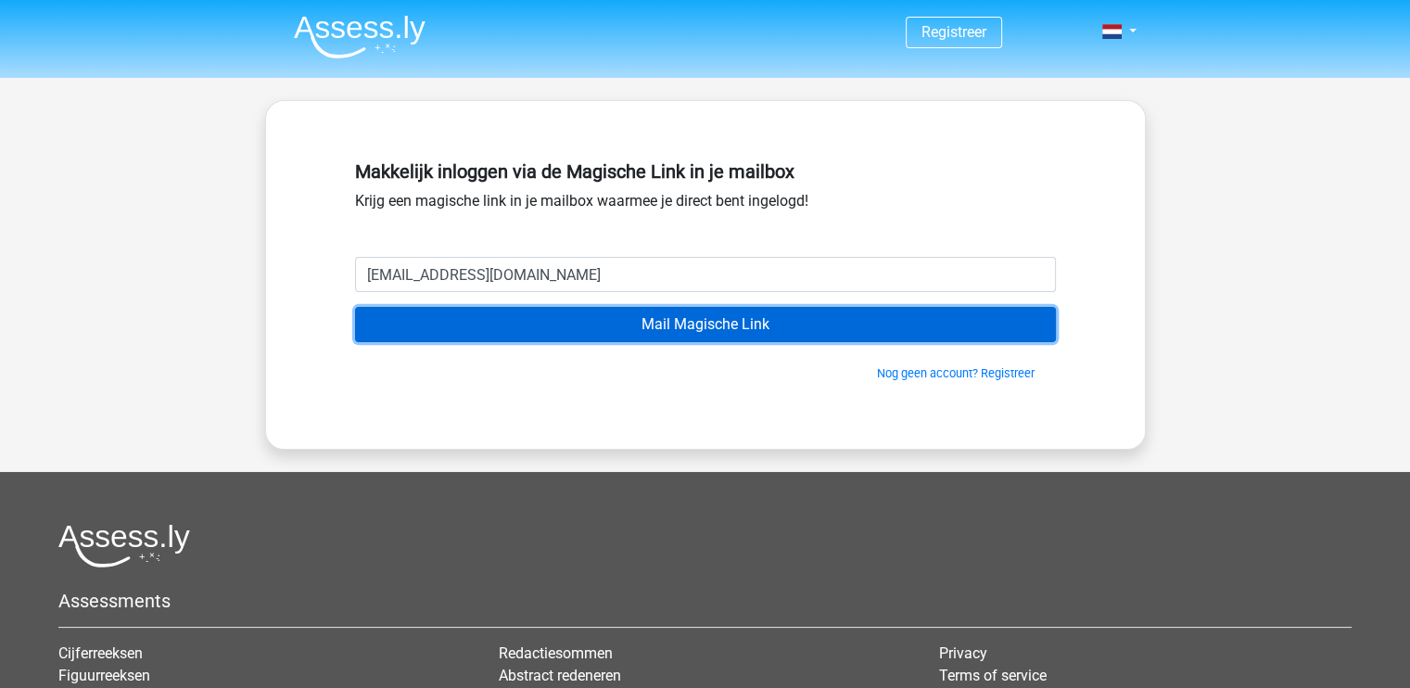
drag, startPoint x: 463, startPoint y: 292, endPoint x: 557, endPoint y: 330, distance: 101.0
click at [557, 330] on input "Mail Magische Link" at bounding box center [705, 324] width 701 height 35
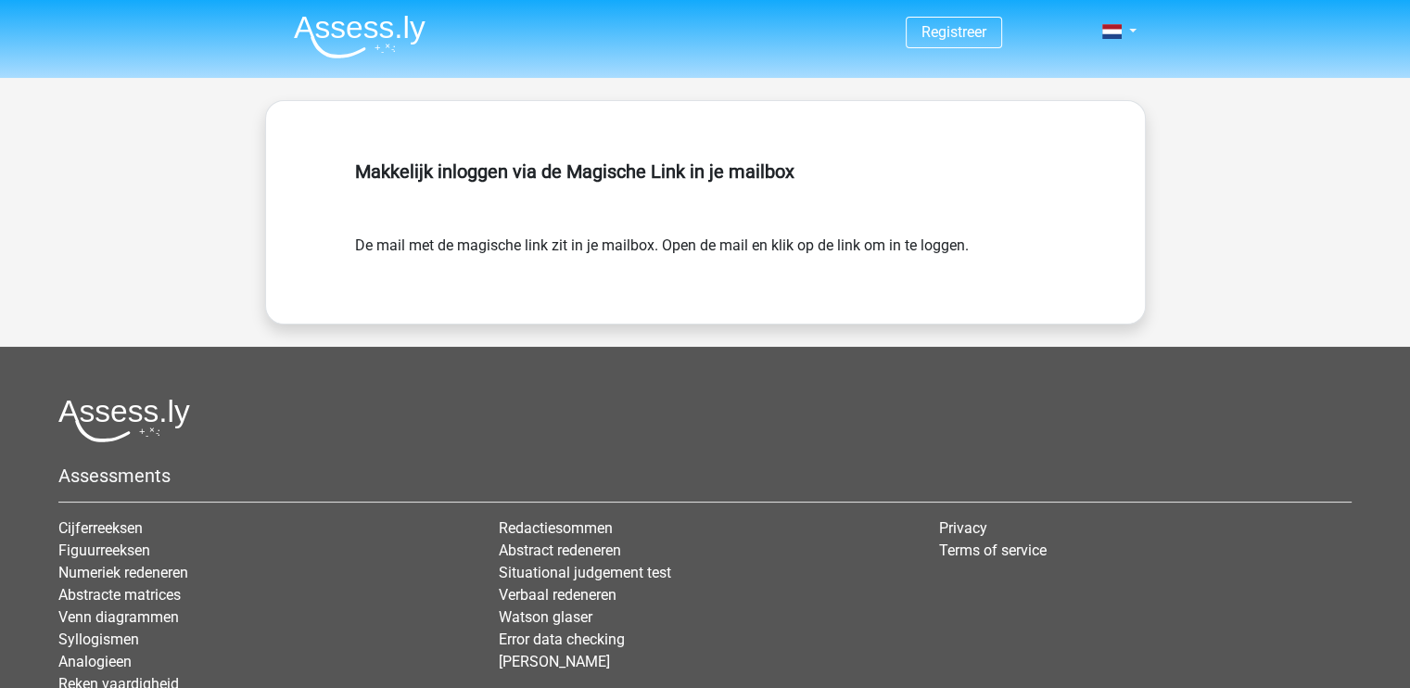
click at [640, 239] on form "De mail met de magische link zit in je mailbox. Open de mail en klik op de link…" at bounding box center [705, 245] width 701 height 22
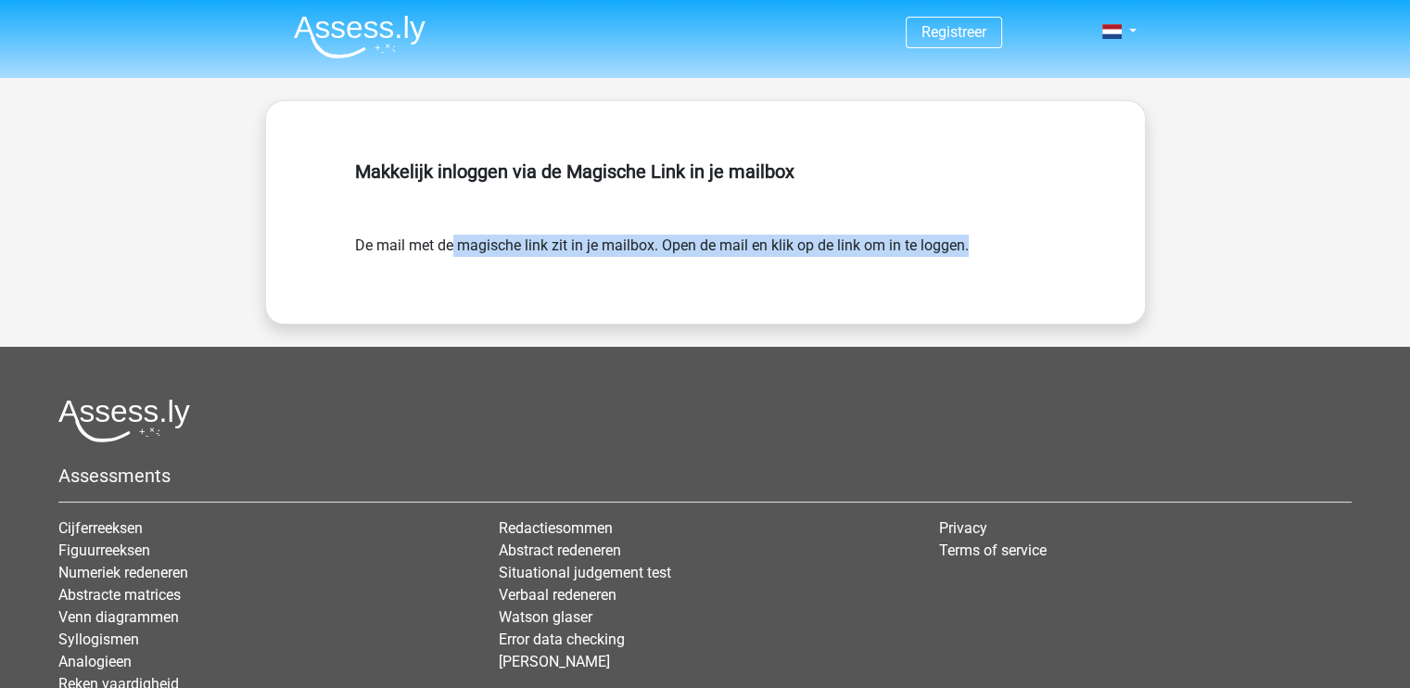
click at [640, 239] on form "De mail met de magische link zit in je mailbox. Open de mail en klik op de link…" at bounding box center [705, 245] width 701 height 22
click at [640, 237] on form "De mail met de magische link zit in je mailbox. Open de mail en klik op de link…" at bounding box center [705, 245] width 701 height 22
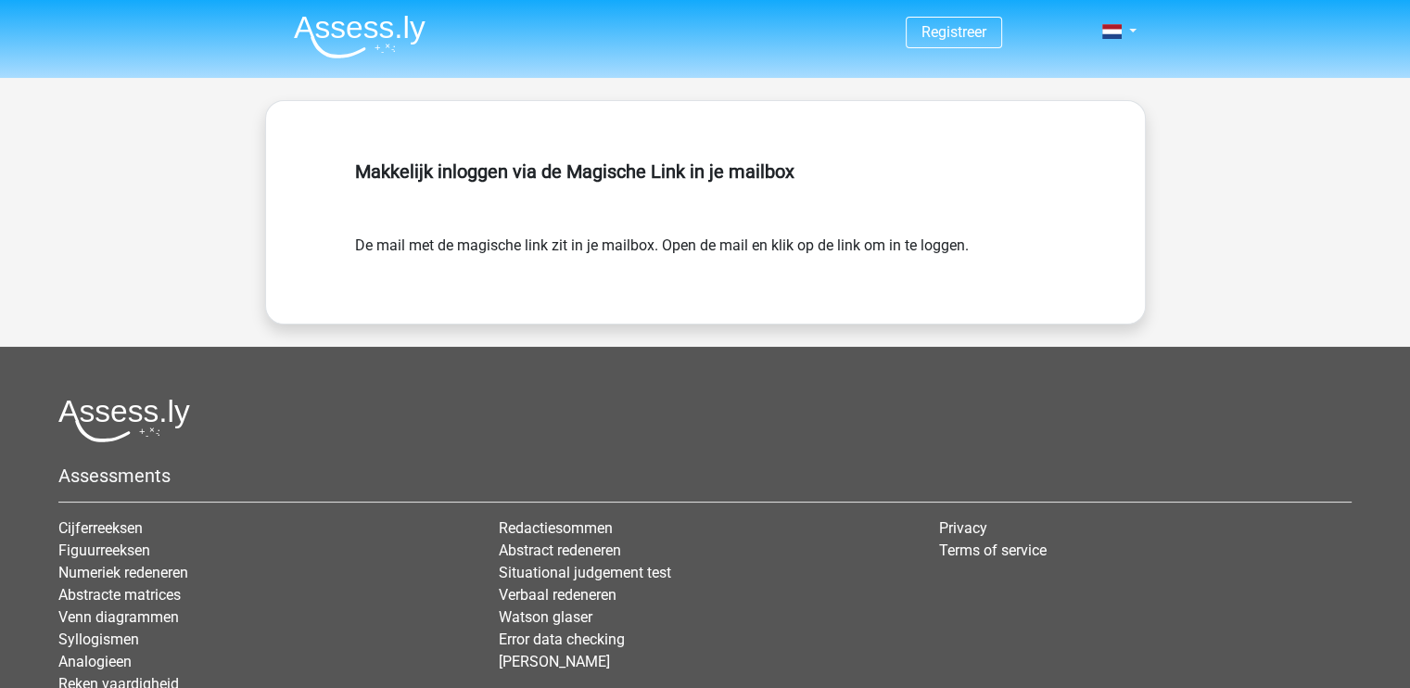
click at [626, 214] on div "Makkelijk inloggen via de Magische Link in je mailbox" at bounding box center [705, 194] width 701 height 82
click at [610, 258] on div "Makkelijk inloggen via de Magische Link in je mailbox De mail met de magische l…" at bounding box center [705, 212] width 790 height 133
click at [604, 251] on form "De mail met de magische link zit in je mailbox. Open de mail en klik op de link…" at bounding box center [705, 245] width 701 height 22
click at [563, 191] on div "Makkelijk inloggen via de Magische Link in je mailbox" at bounding box center [705, 194] width 701 height 82
click at [1120, 31] on span at bounding box center [1111, 31] width 19 height 15
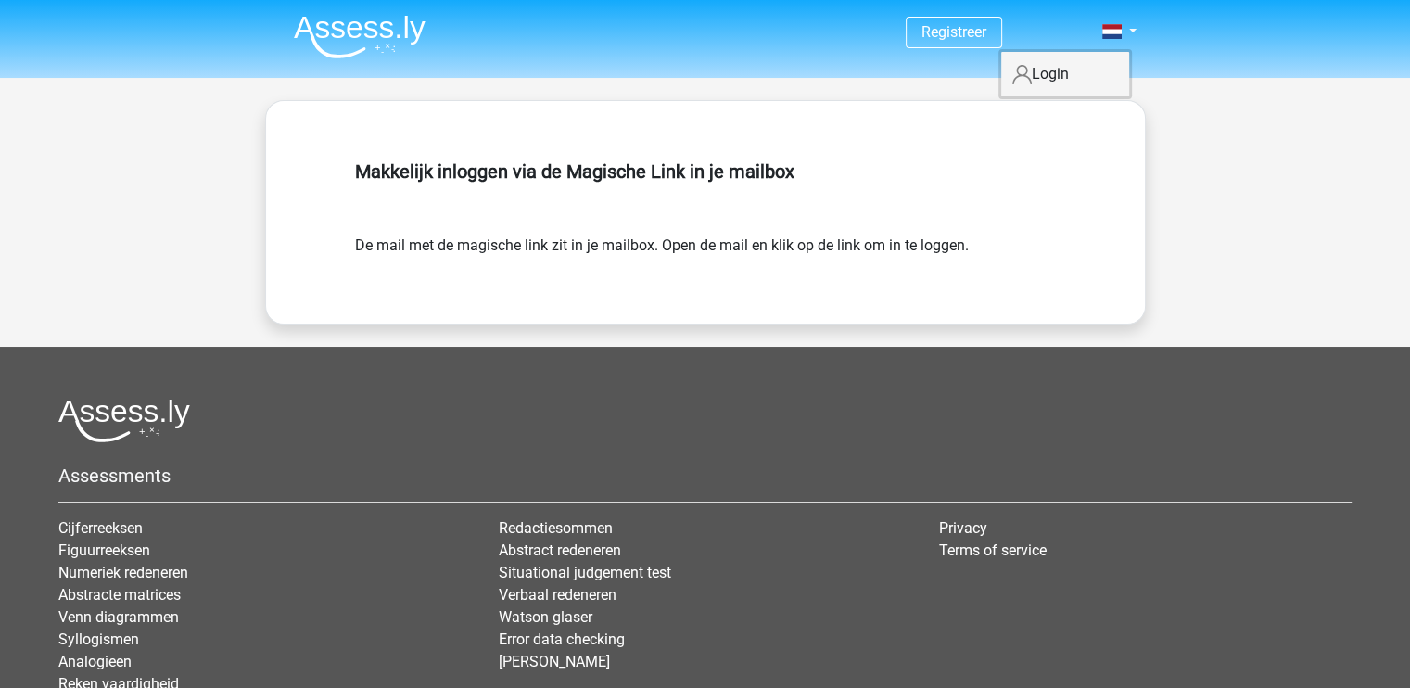
click at [1042, 68] on link "Login" at bounding box center [1065, 74] width 128 height 30
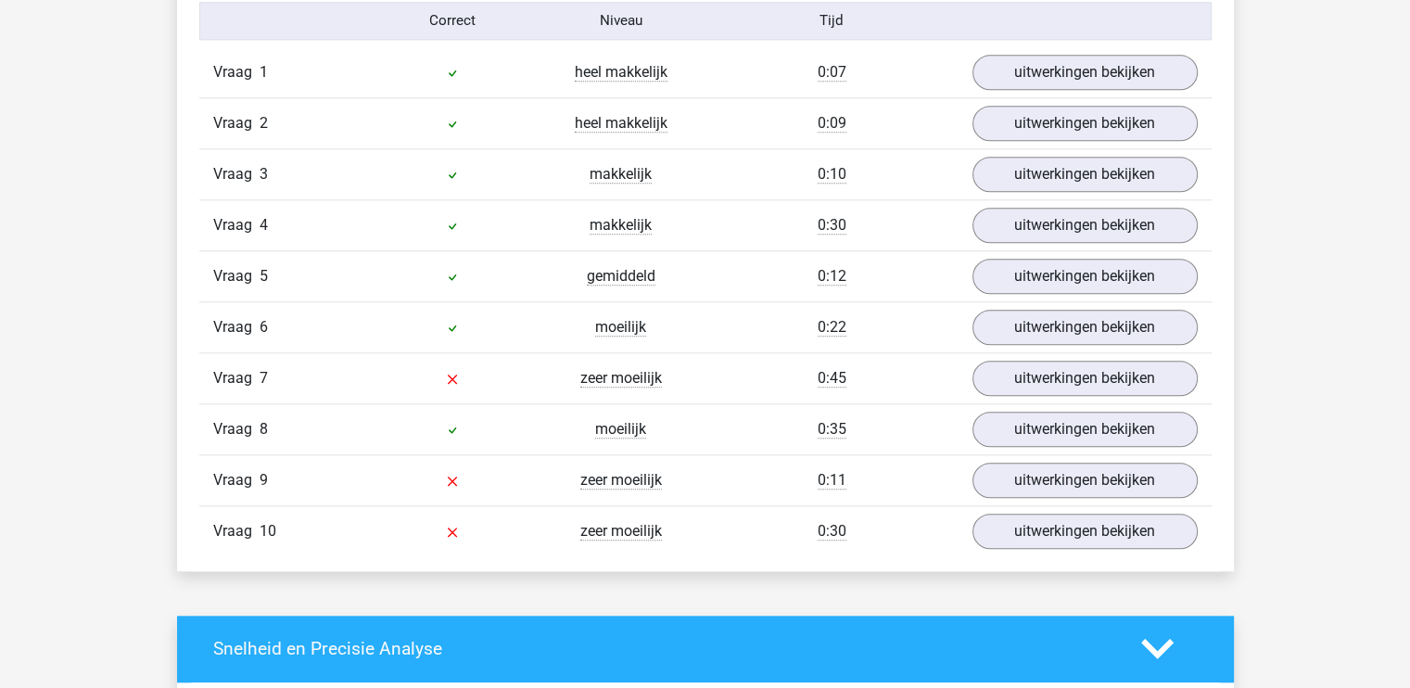
scroll to position [1668, 0]
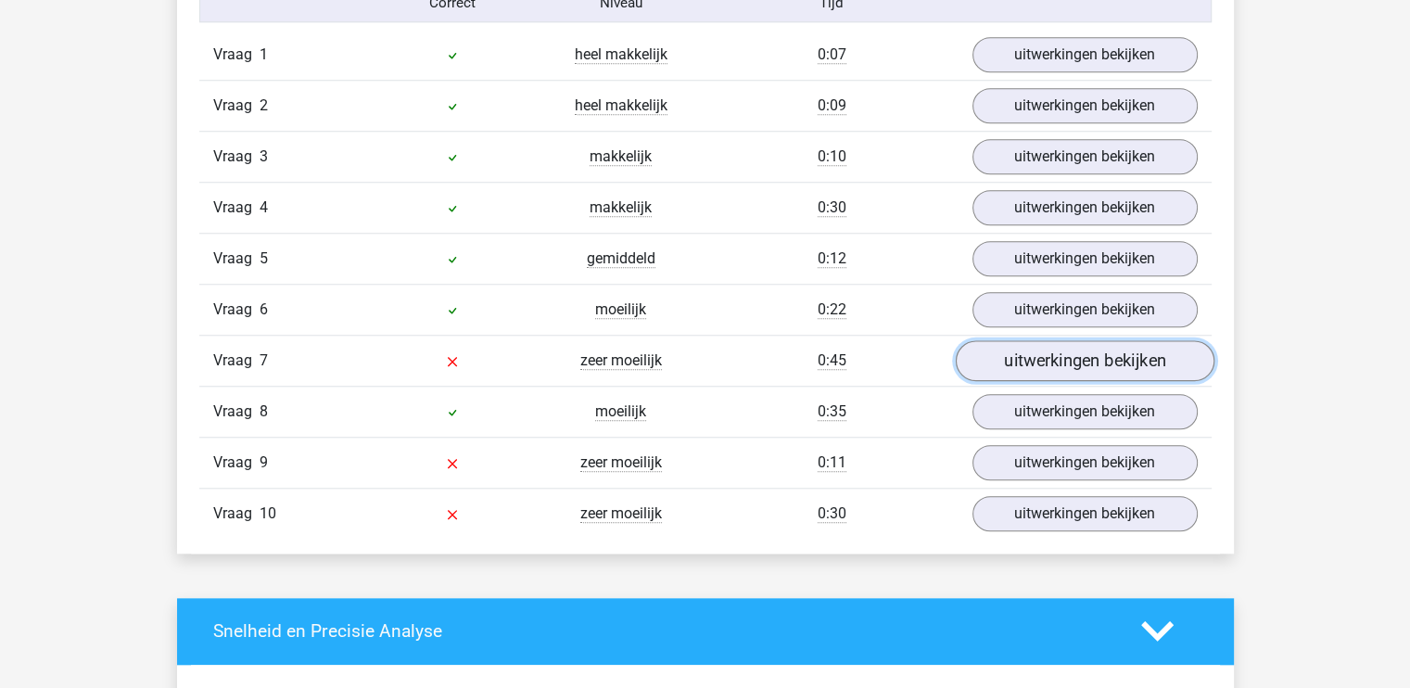
click at [1040, 361] on link "uitwerkingen bekijken" at bounding box center [1084, 360] width 259 height 41
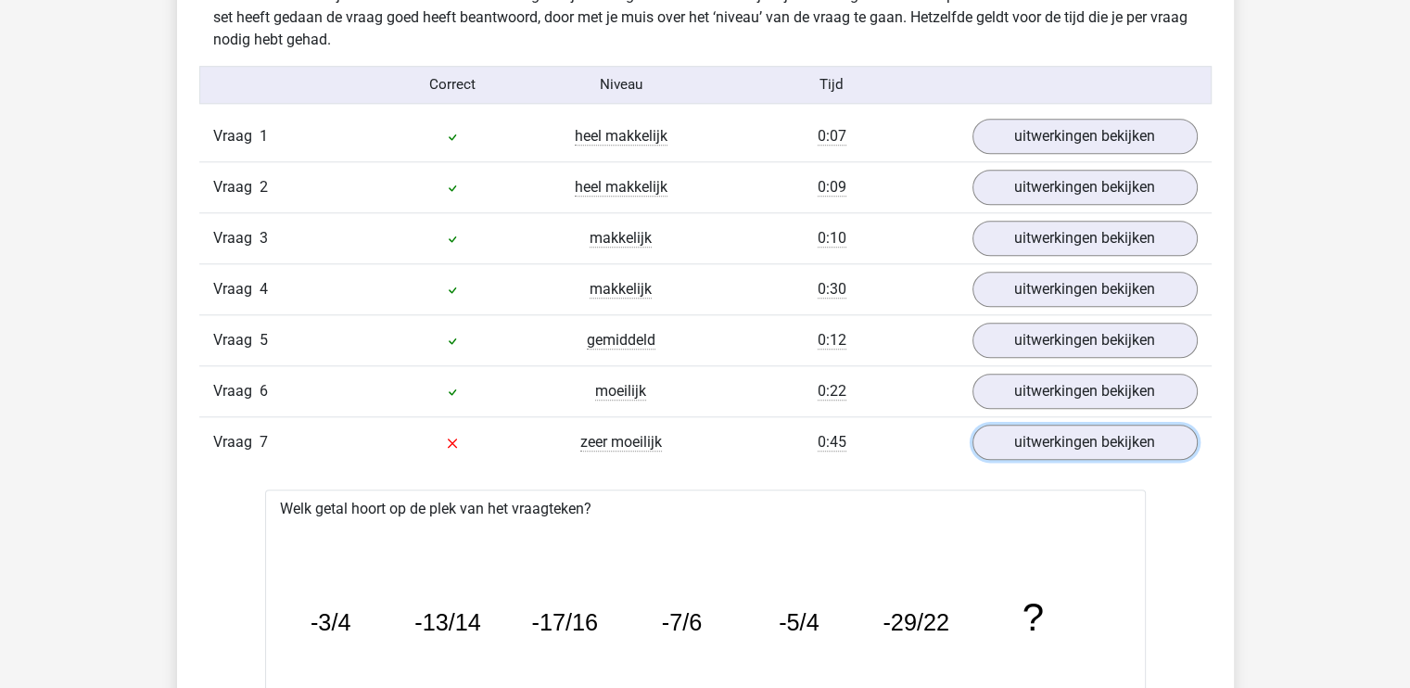
scroll to position [1576, 0]
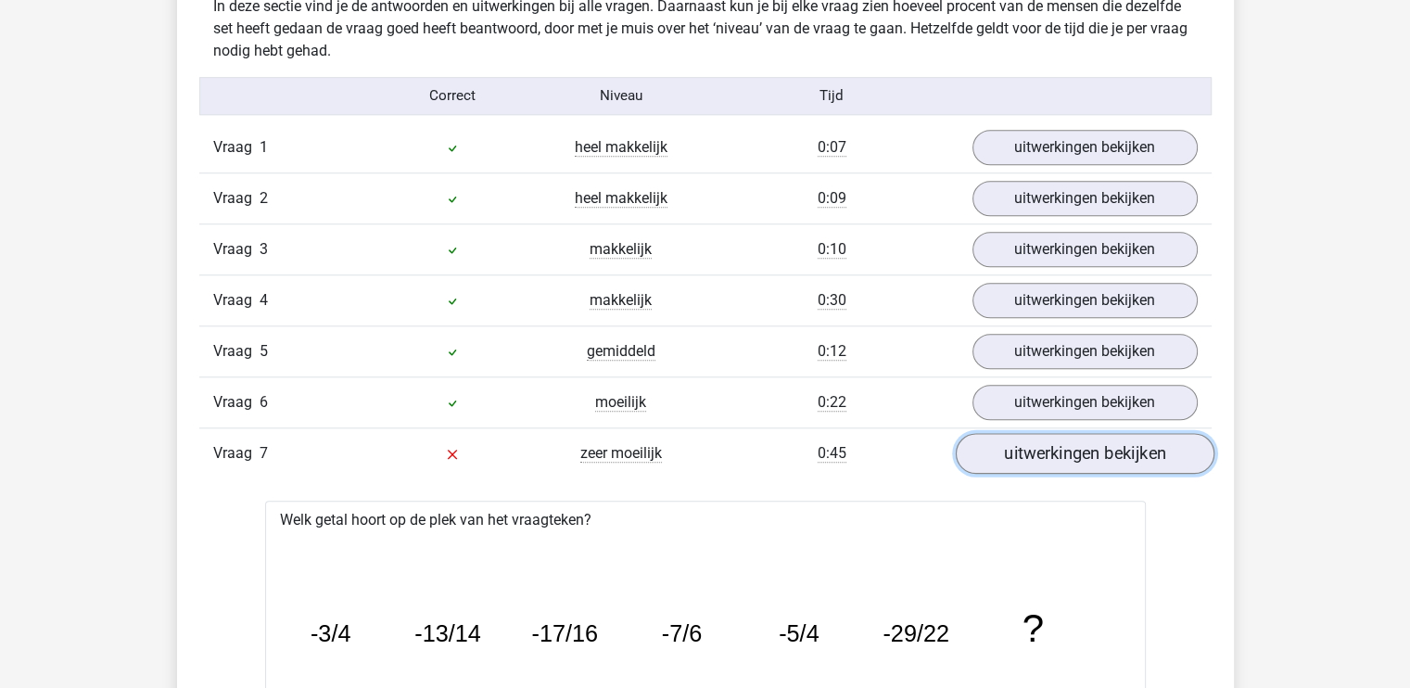
click at [1012, 448] on link "uitwerkingen bekijken" at bounding box center [1084, 453] width 259 height 41
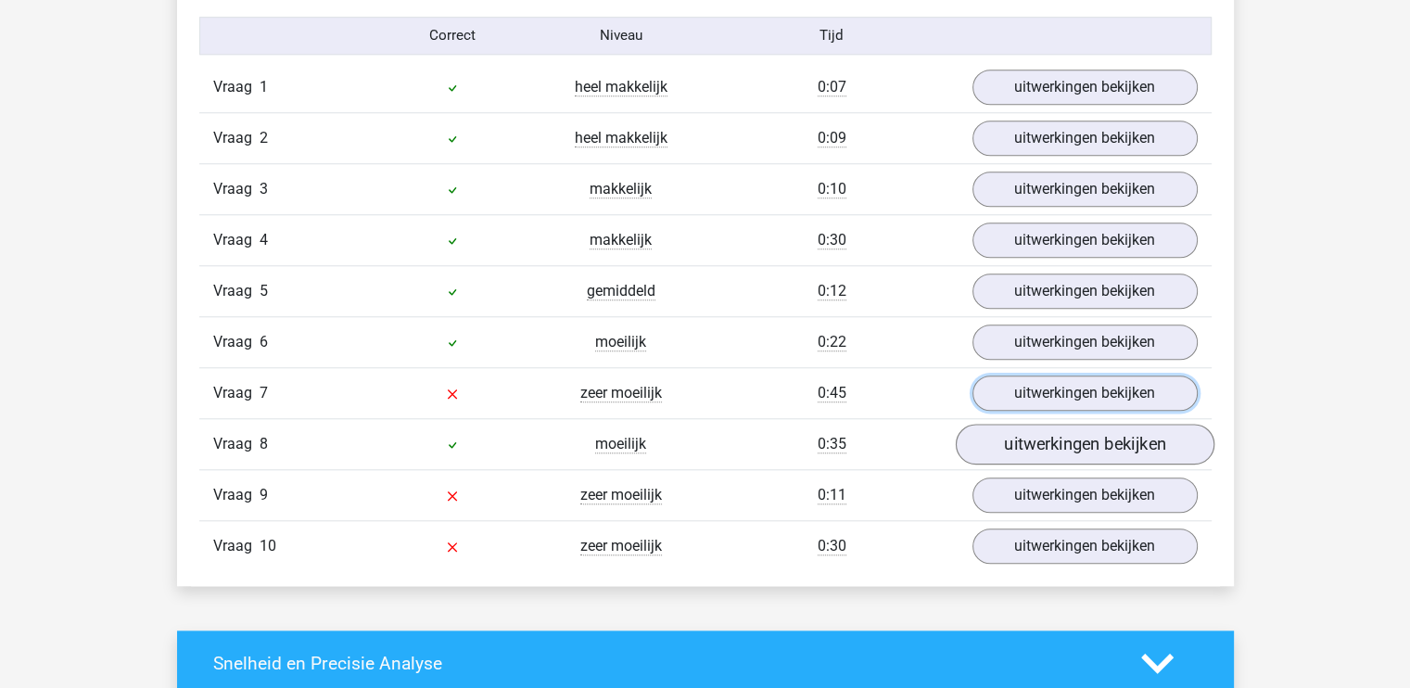
scroll to position [1668, 0]
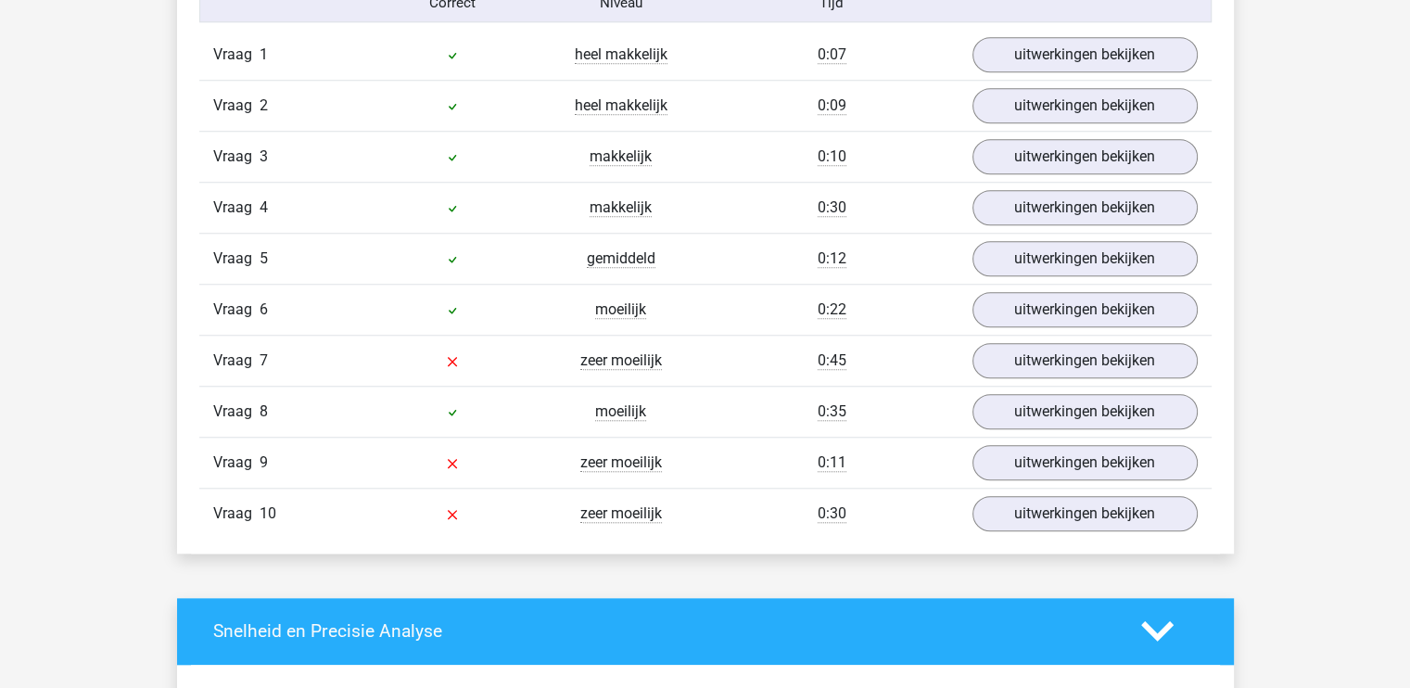
click at [1045, 478] on div "Vraag 9 zeer moeilijk 0:11 uitwerkingen bekijken" at bounding box center [705, 462] width 1012 height 51
click at [1034, 459] on link "uitwerkingen bekijken" at bounding box center [1084, 462] width 259 height 41
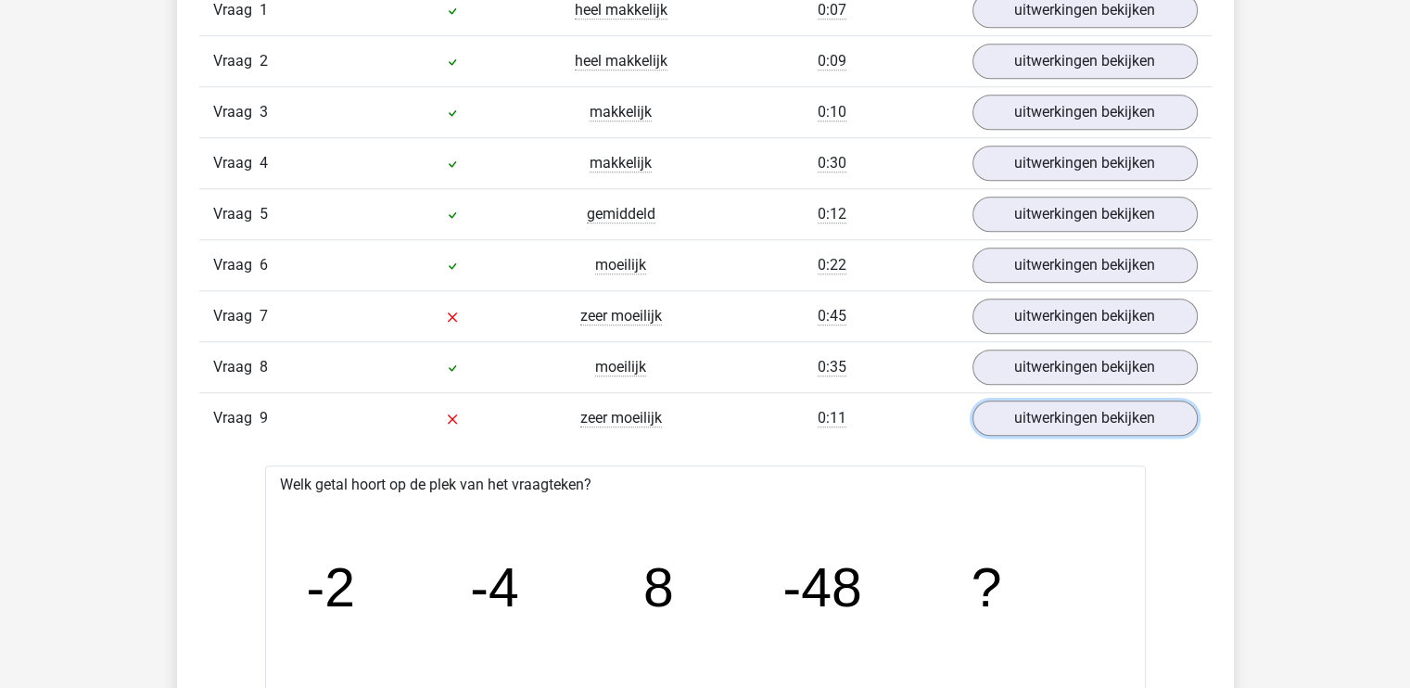
scroll to position [1761, 0]
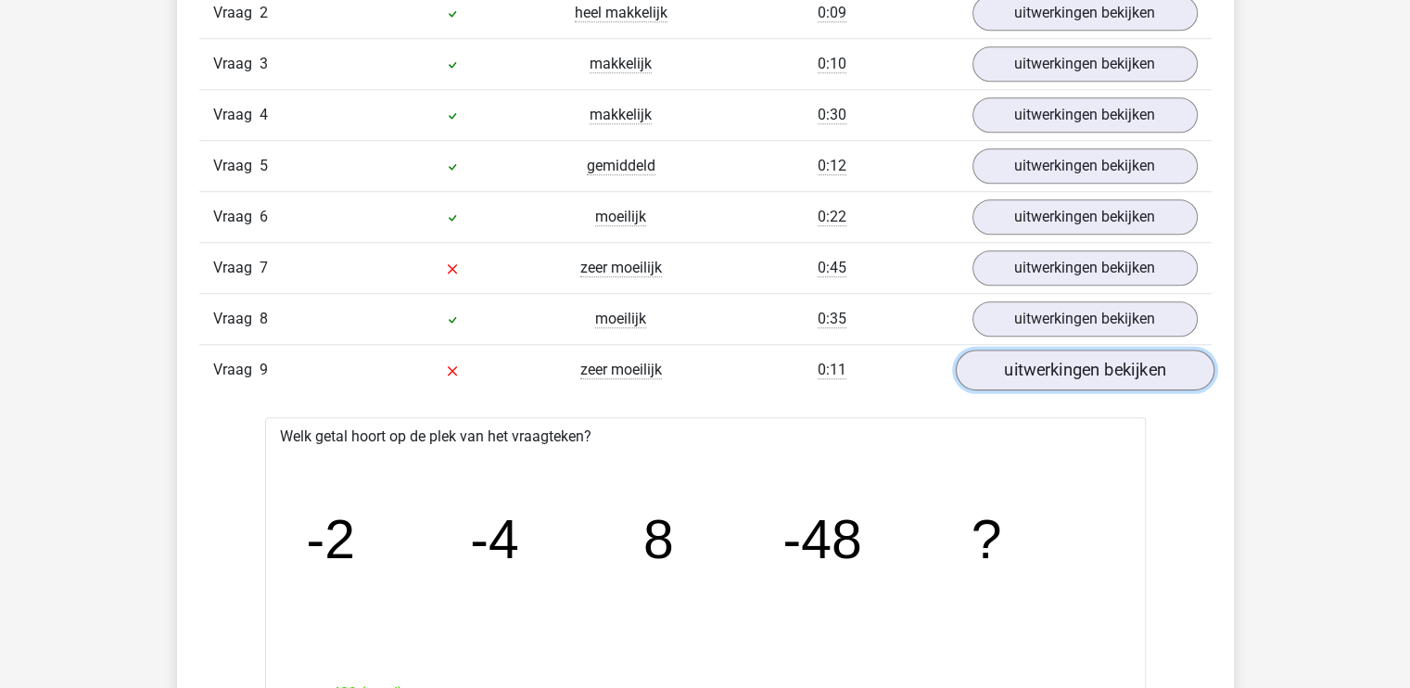
click at [998, 373] on link "uitwerkingen bekijken" at bounding box center [1084, 369] width 259 height 41
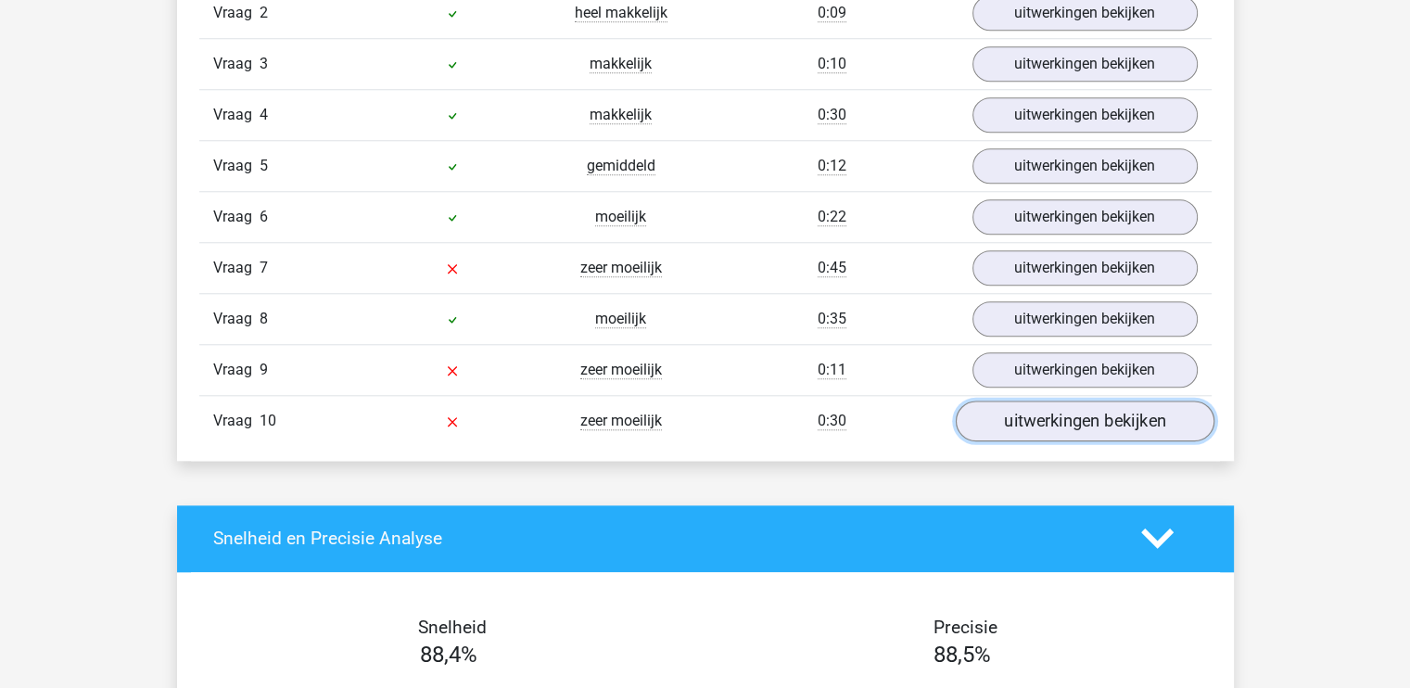
click at [1027, 418] on link "uitwerkingen bekijken" at bounding box center [1084, 420] width 259 height 41
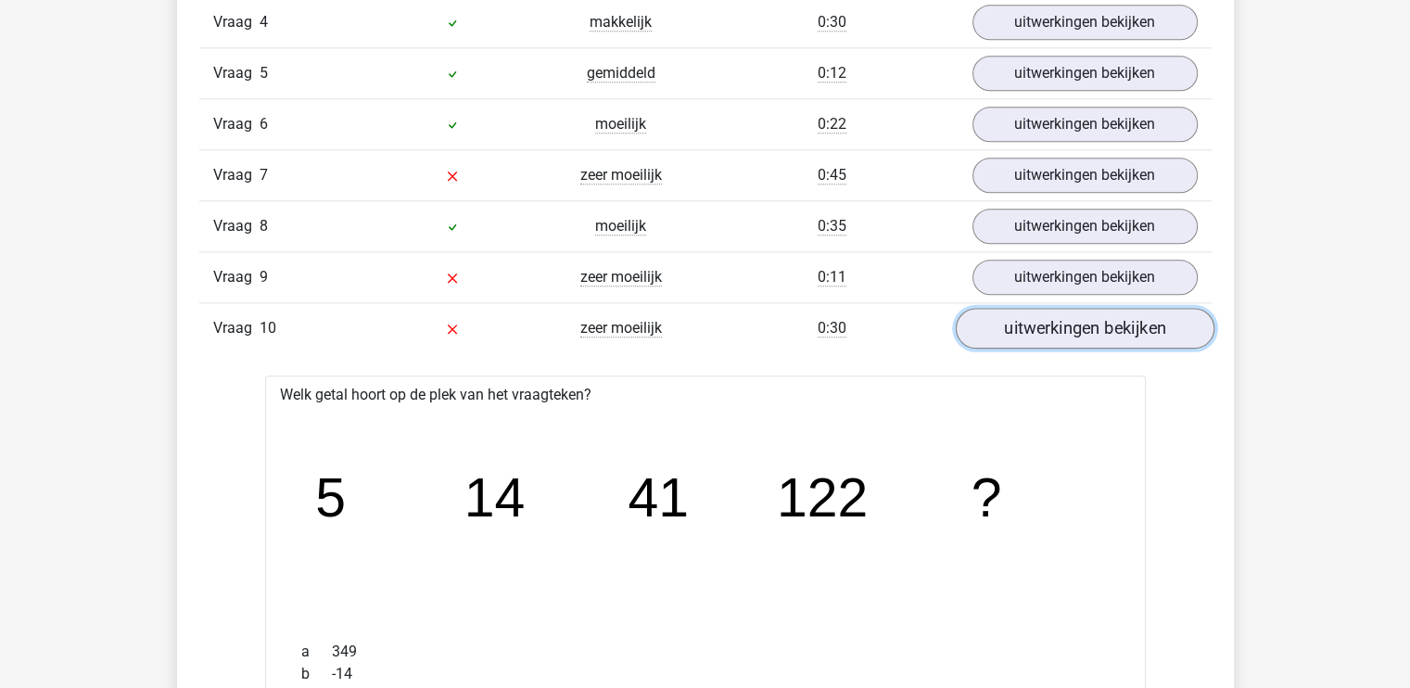
click at [1020, 325] on link "uitwerkingen bekijken" at bounding box center [1084, 328] width 259 height 41
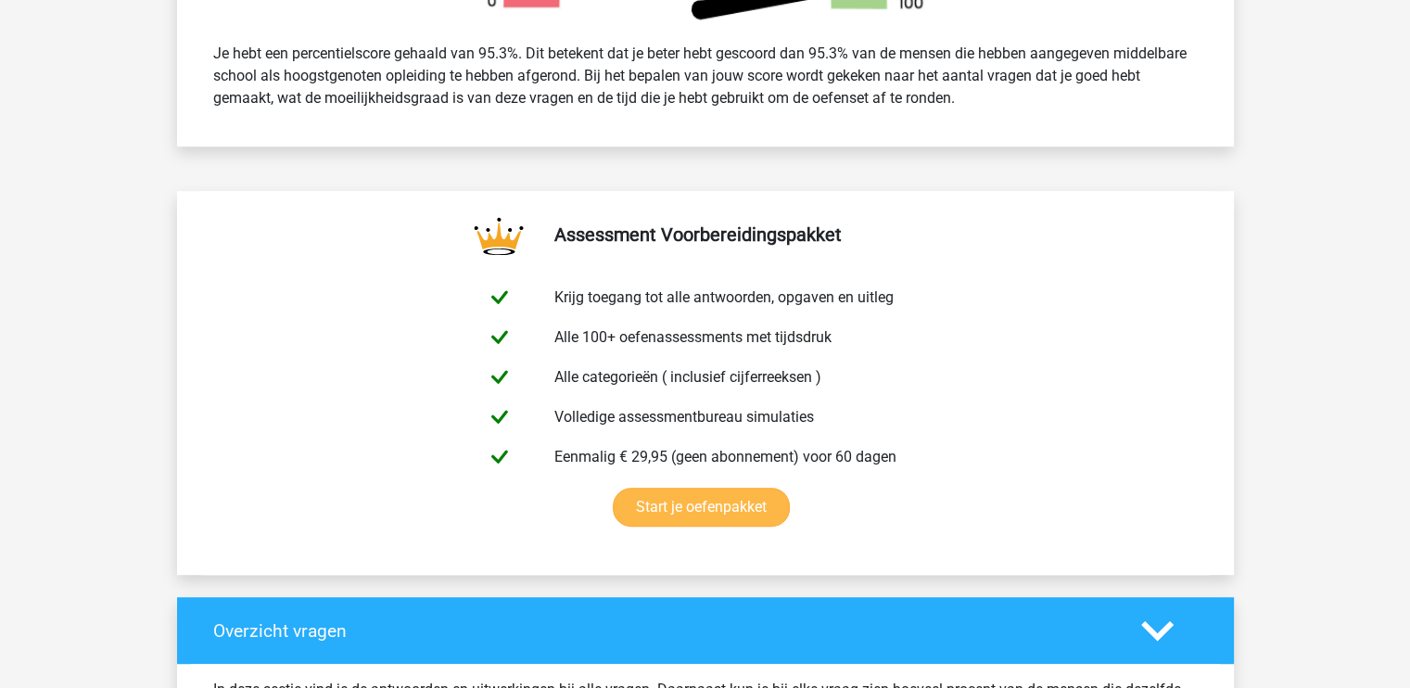
scroll to position [1112, 0]
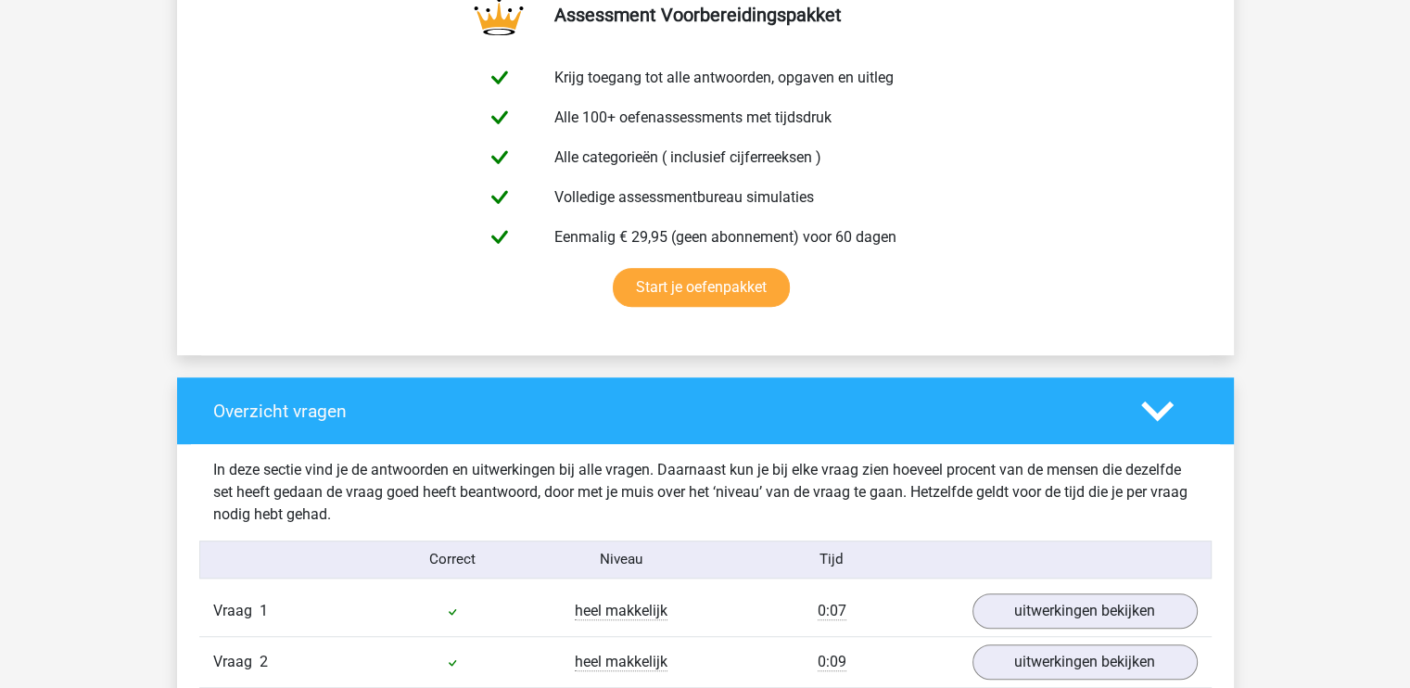
click at [764, 411] on h4 "Overzicht vragen" at bounding box center [663, 410] width 900 height 21
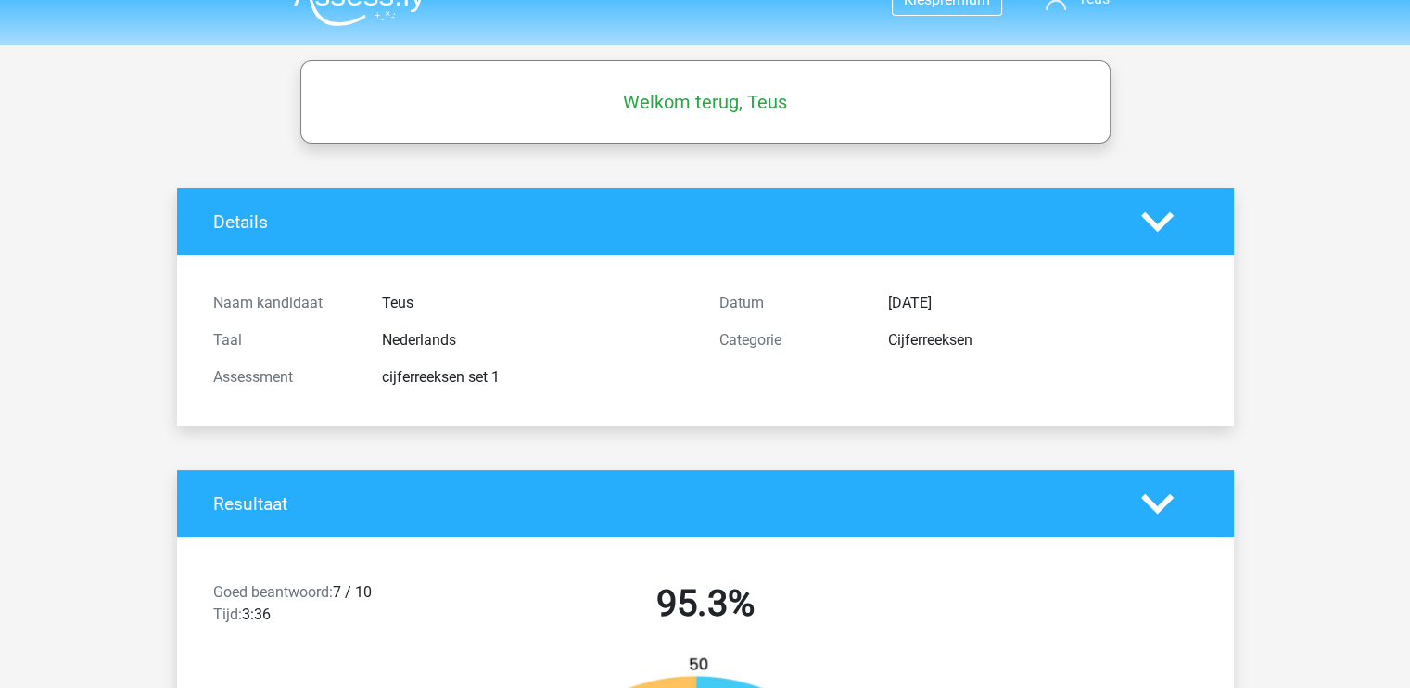
scroll to position [0, 0]
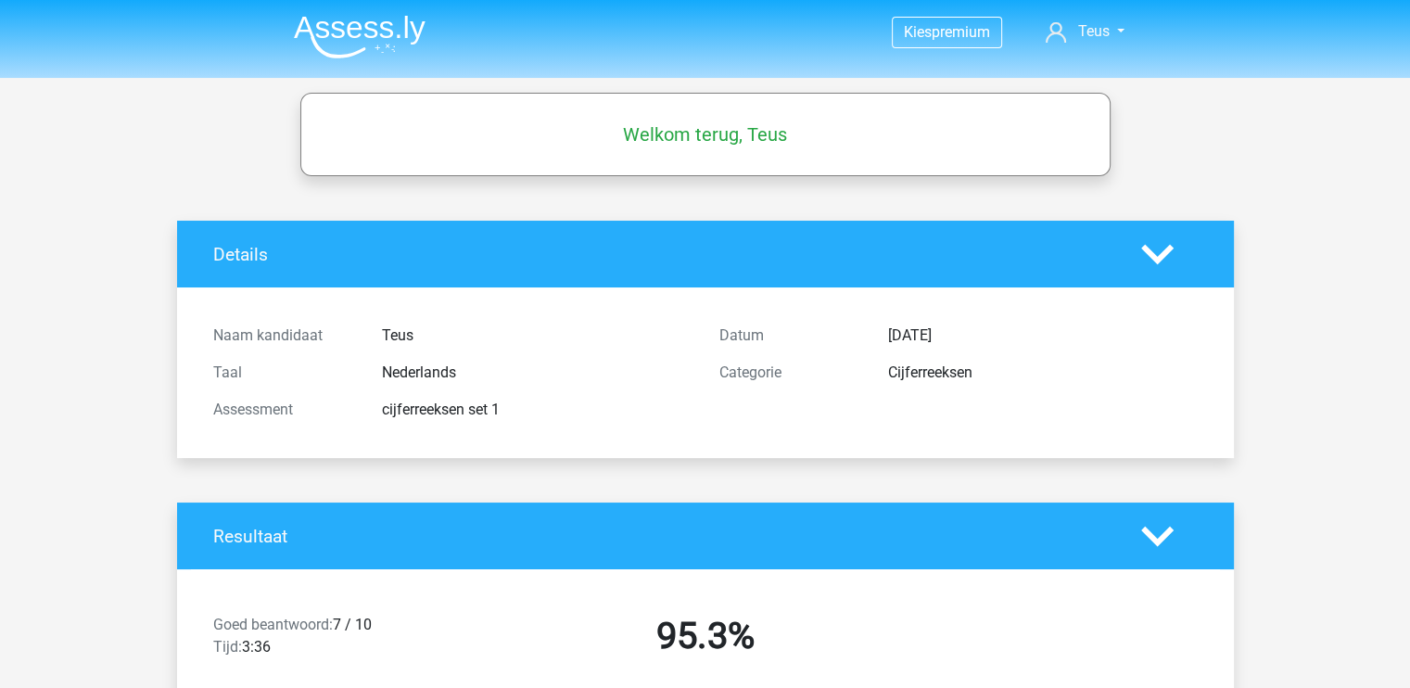
click at [1154, 548] on icon at bounding box center [1157, 536] width 32 height 32
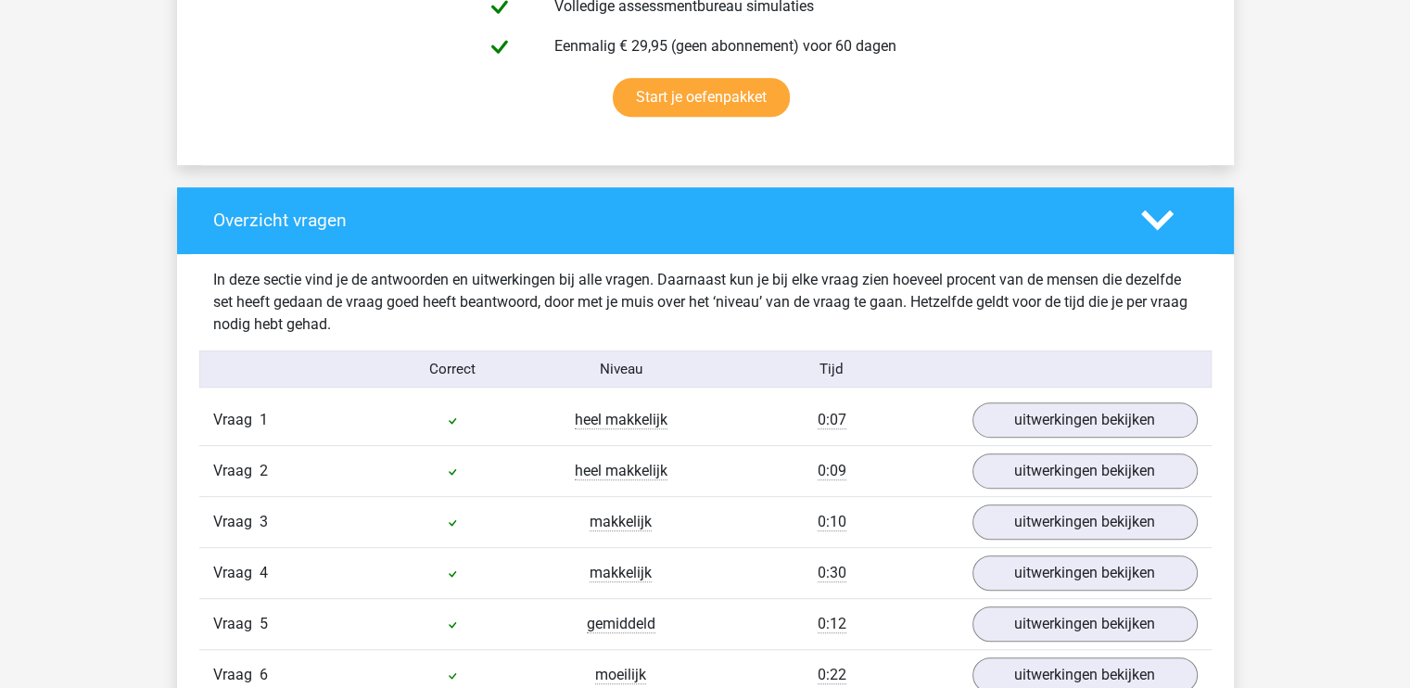
scroll to position [834, 0]
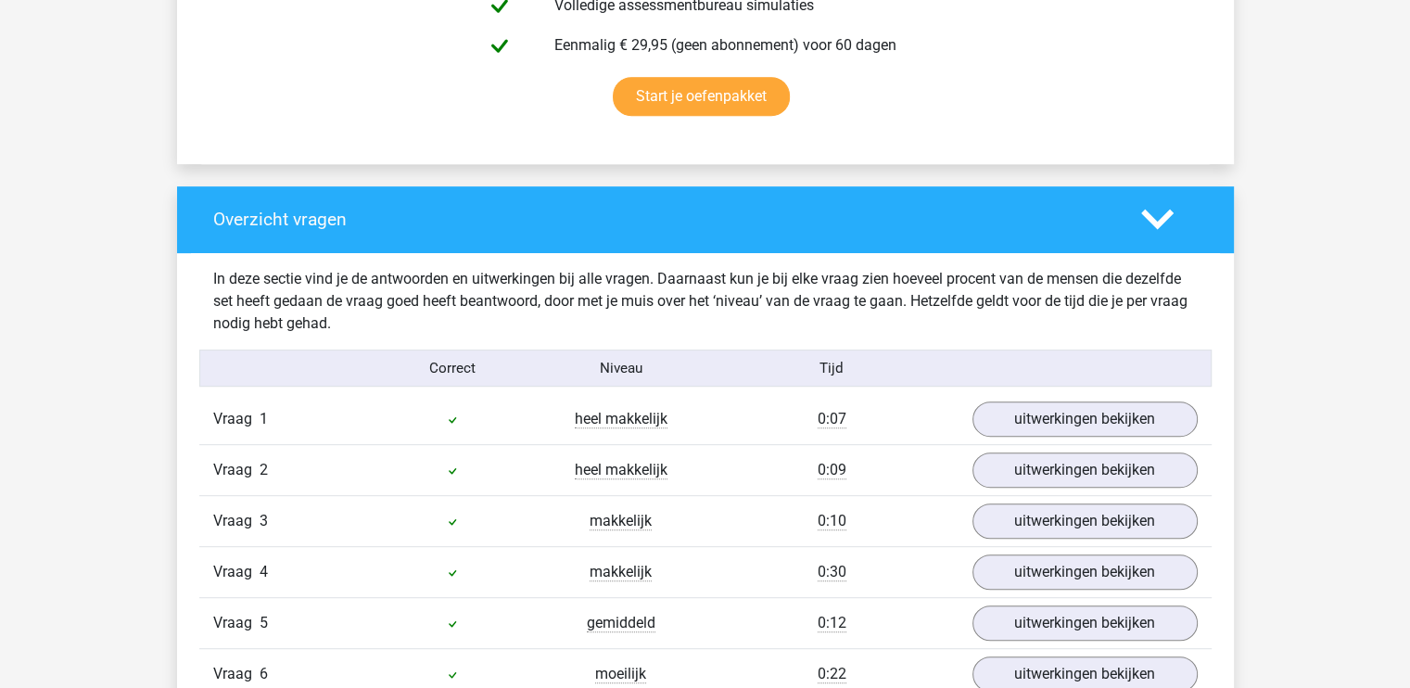
click at [1198, 269] on div "In deze sectie vind je de antwoorden en uitwerkingen bij alle vragen. Daarnaast…" at bounding box center [705, 301] width 1012 height 67
click at [1169, 236] on div "Overzicht vragen" at bounding box center [705, 219] width 1057 height 67
click at [1160, 228] on icon at bounding box center [1157, 219] width 32 height 32
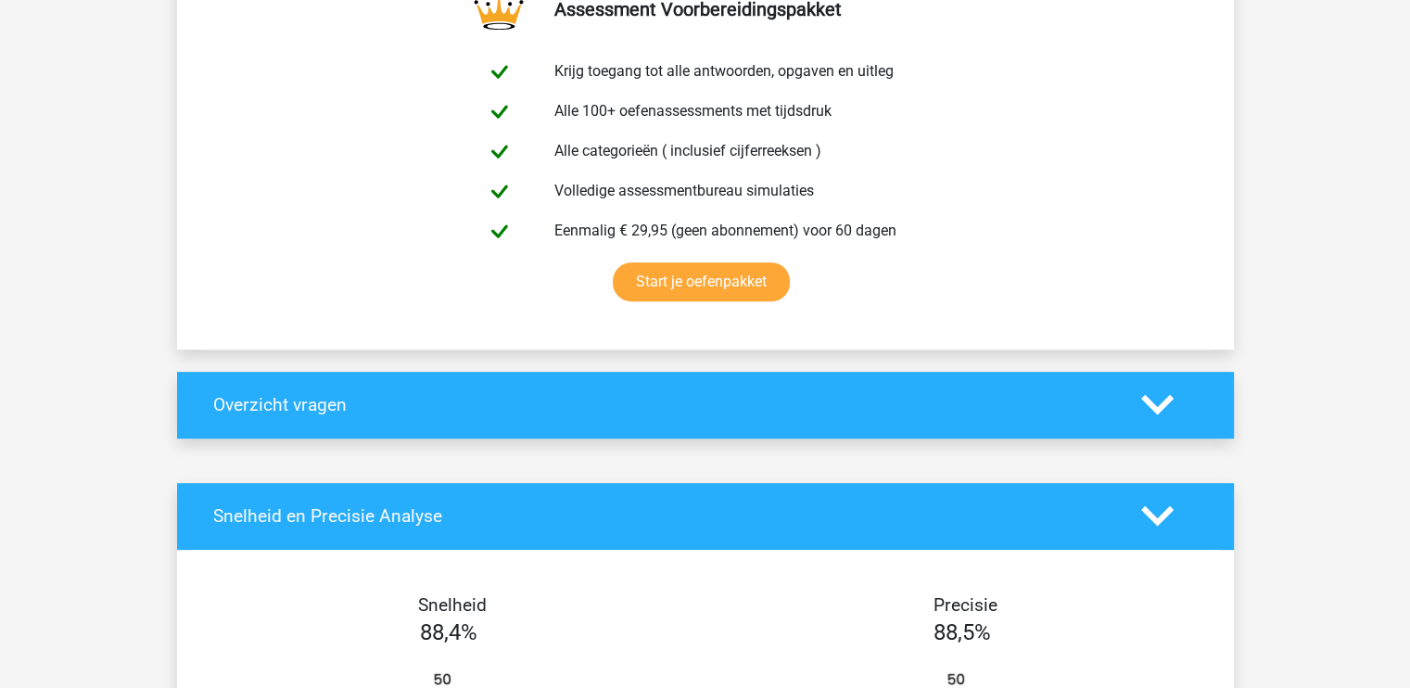
scroll to position [649, 0]
click at [1144, 407] on icon at bounding box center [1157, 404] width 32 height 32
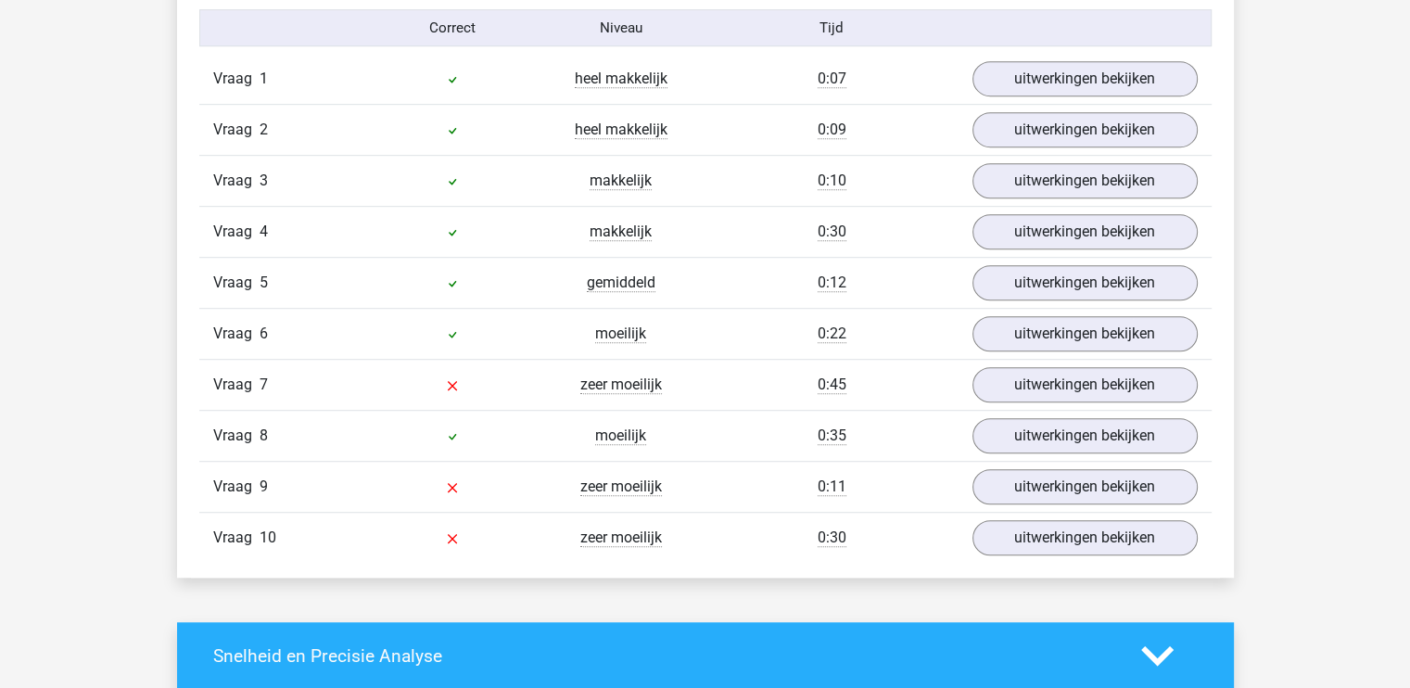
scroll to position [1205, 0]
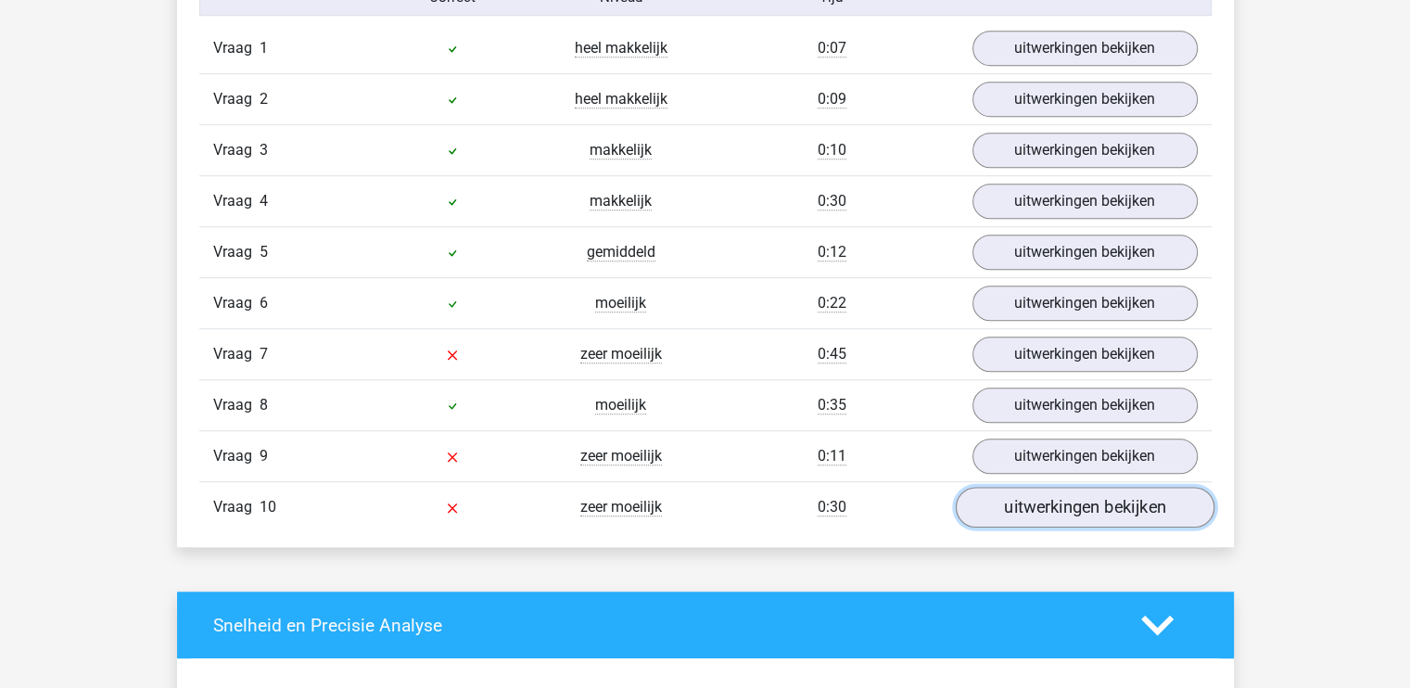
click at [1066, 492] on link "uitwerkingen bekijken" at bounding box center [1084, 508] width 259 height 41
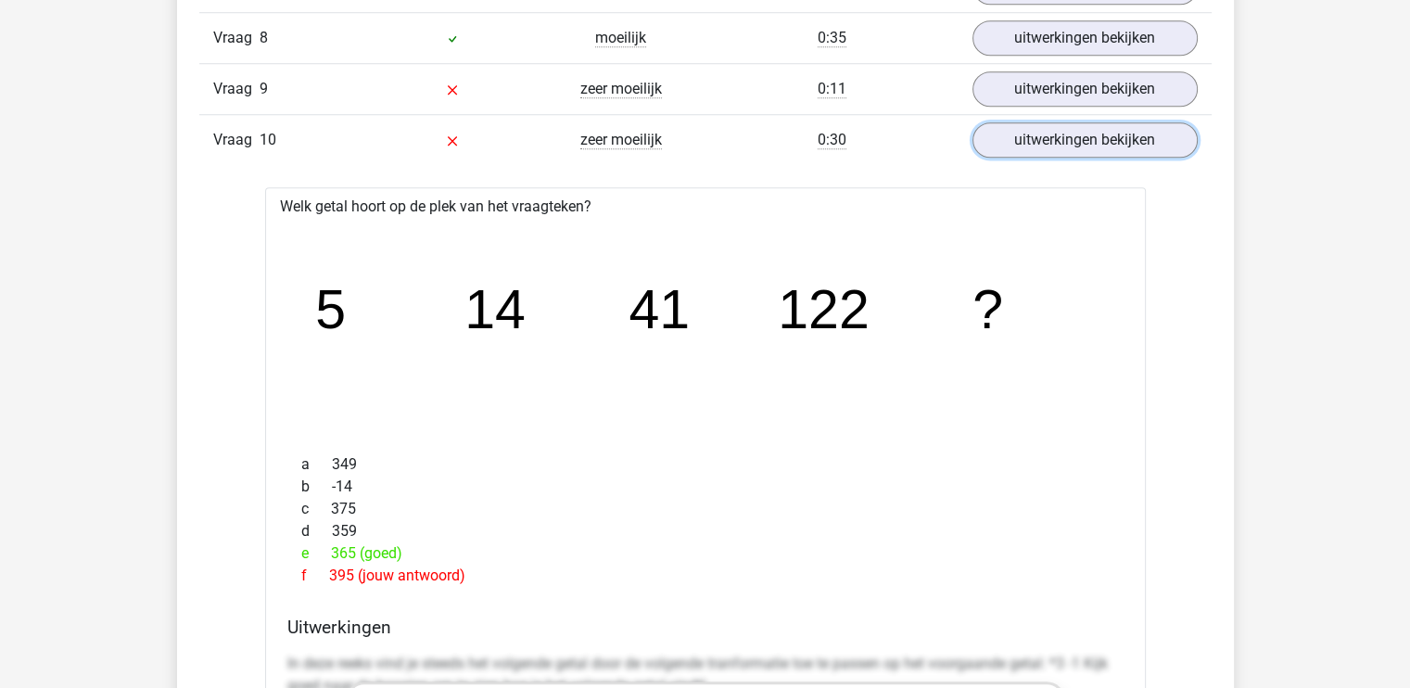
scroll to position [1576, 0]
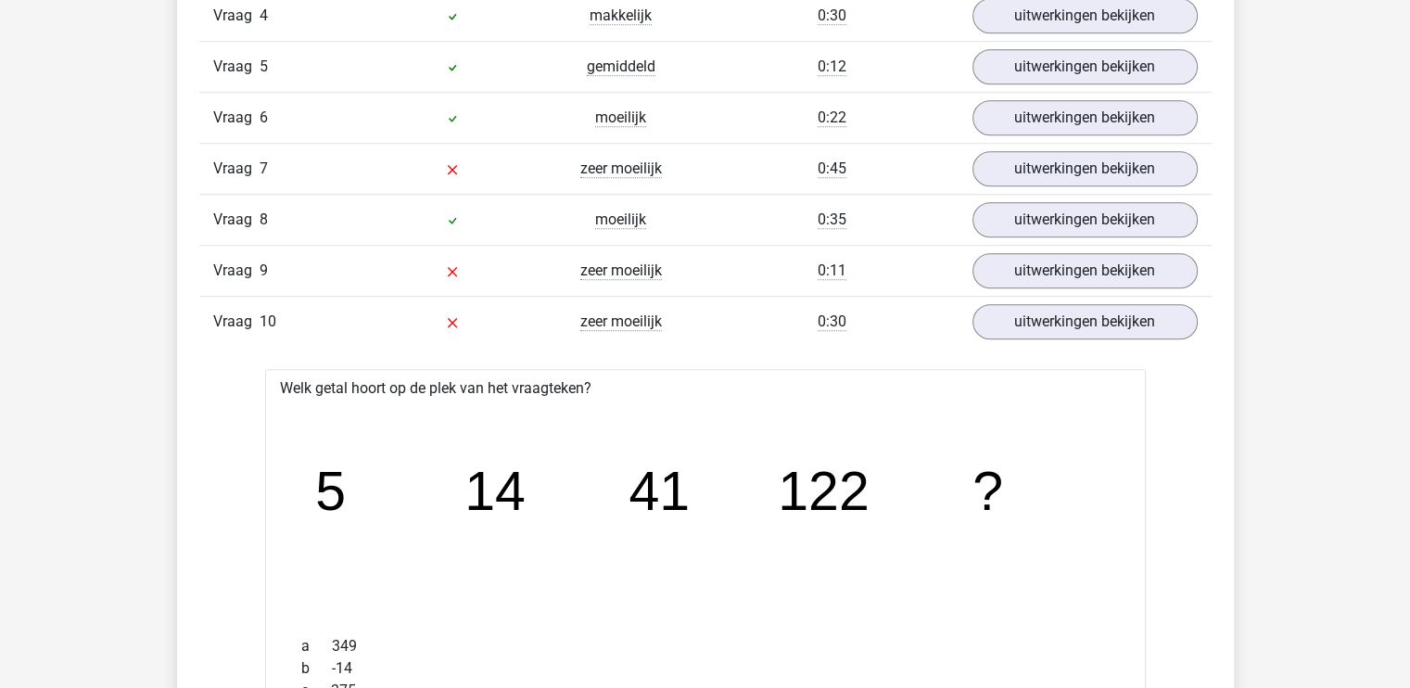
click at [515, 417] on icon "image/svg+xml 5 14 41 122 ?" at bounding box center [705, 510] width 821 height 206
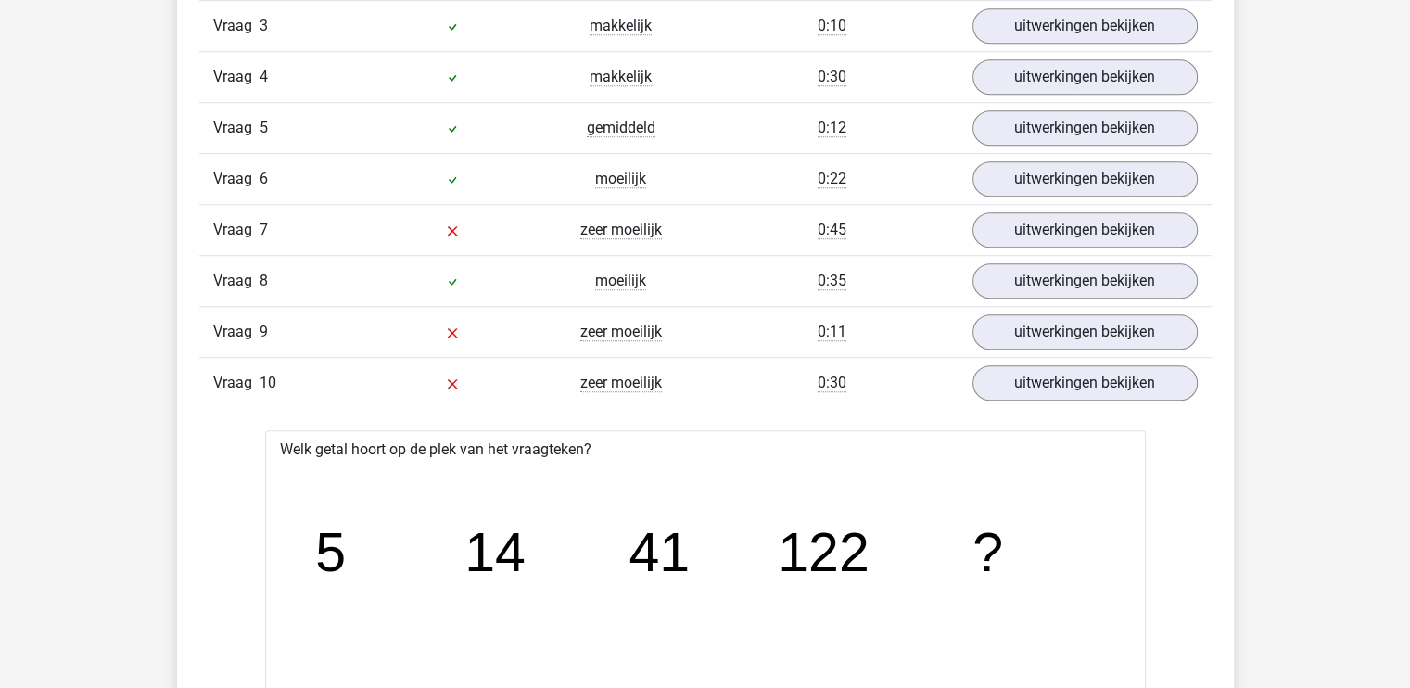
scroll to position [1298, 0]
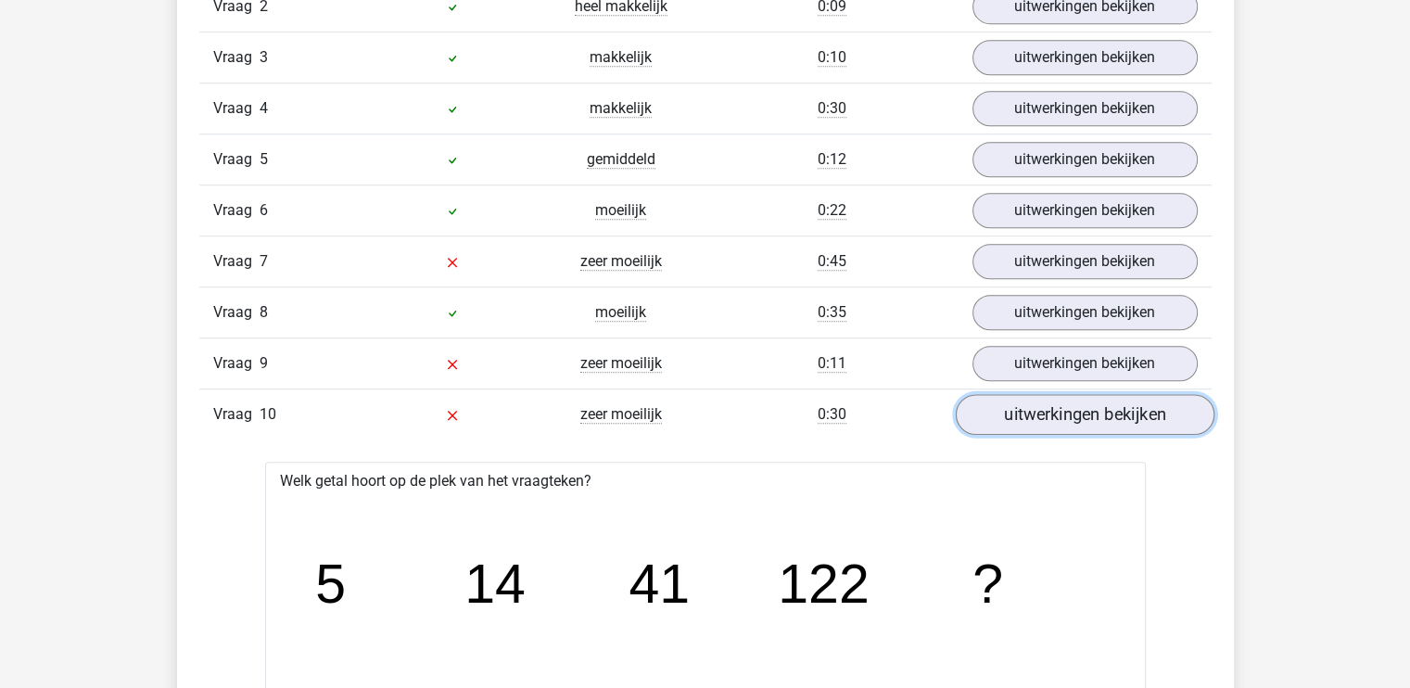
click at [1071, 416] on link "uitwerkingen bekijken" at bounding box center [1084, 415] width 259 height 41
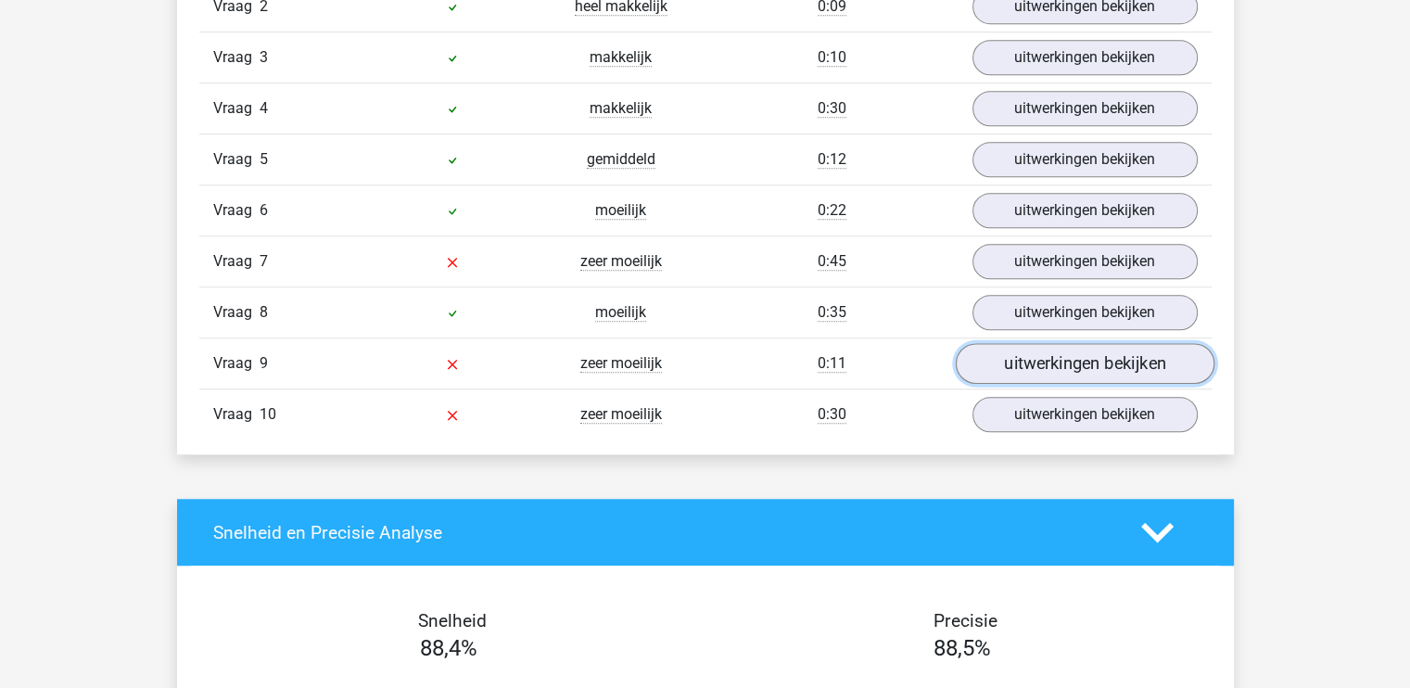
click at [1055, 366] on link "uitwerkingen bekijken" at bounding box center [1084, 364] width 259 height 41
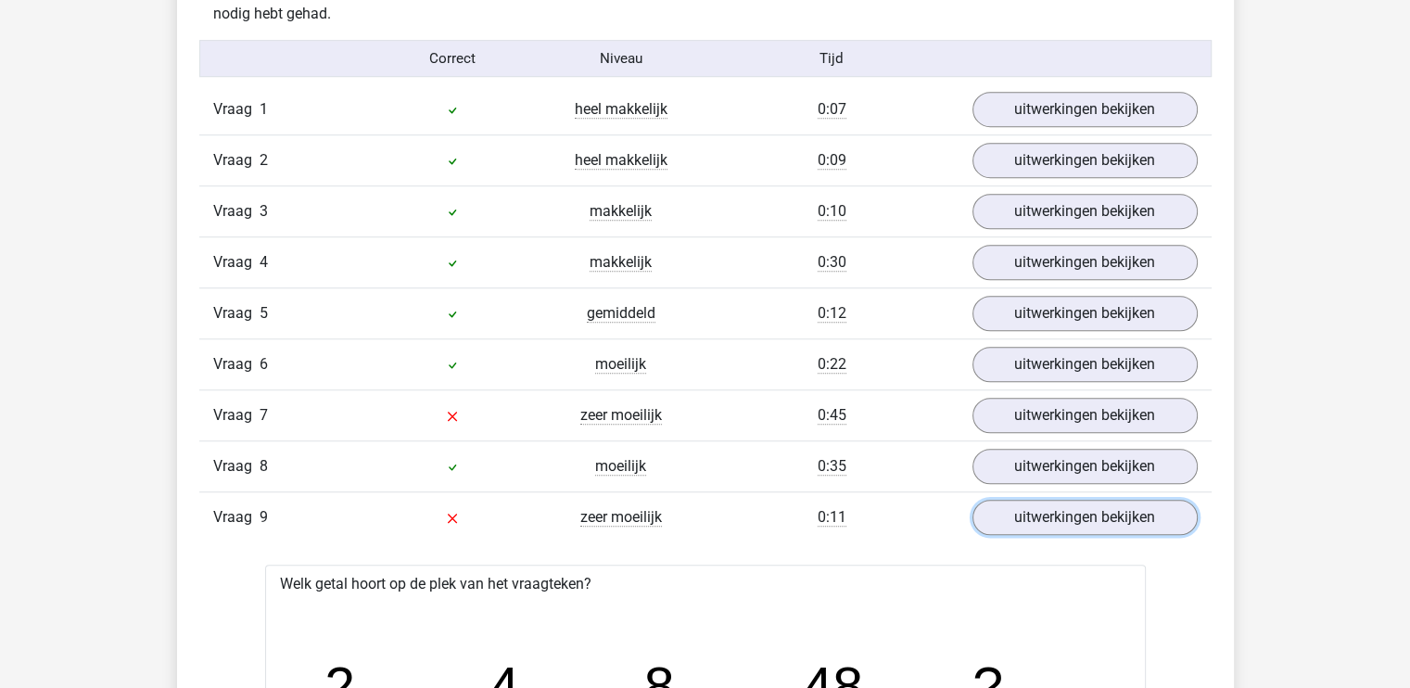
scroll to position [1112, 0]
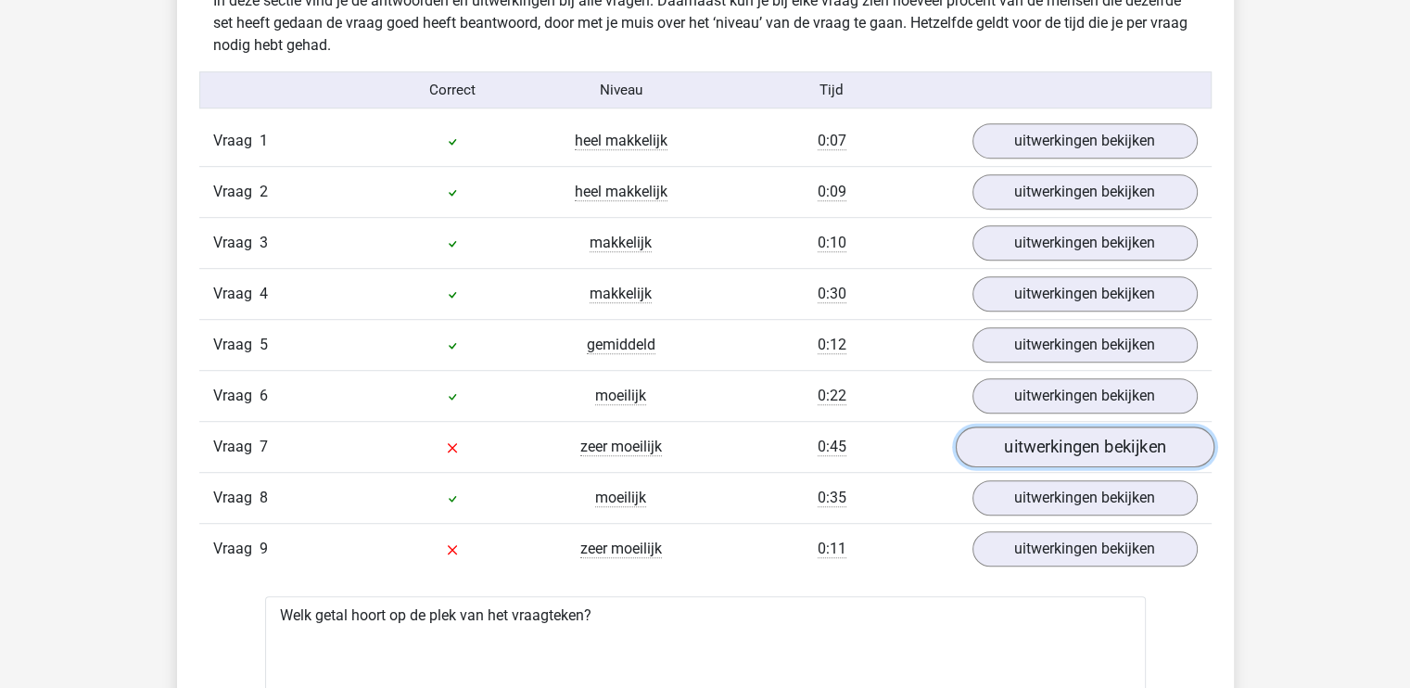
click at [1022, 451] on link "uitwerkingen bekijken" at bounding box center [1084, 447] width 259 height 41
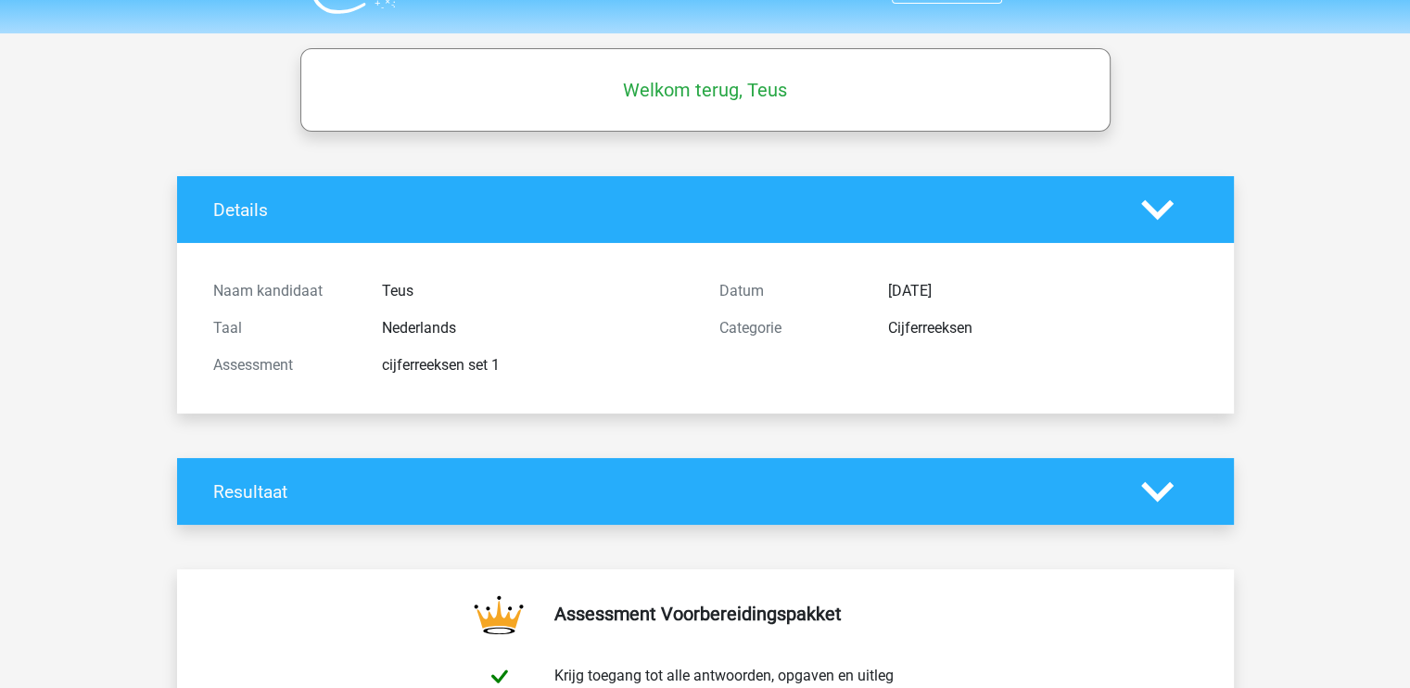
scroll to position [0, 0]
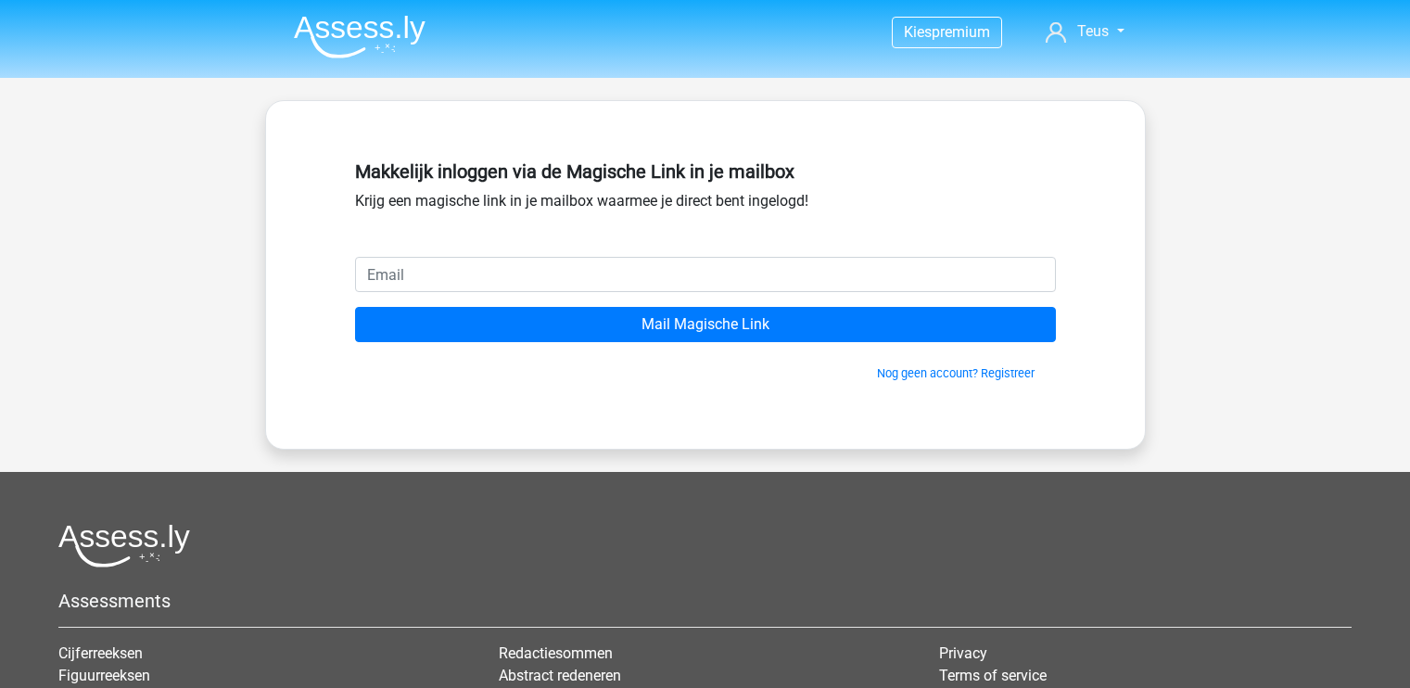
click at [604, 277] on input "email" at bounding box center [705, 274] width 701 height 35
type input "[EMAIL_ADDRESS][DOMAIN_NAME]"
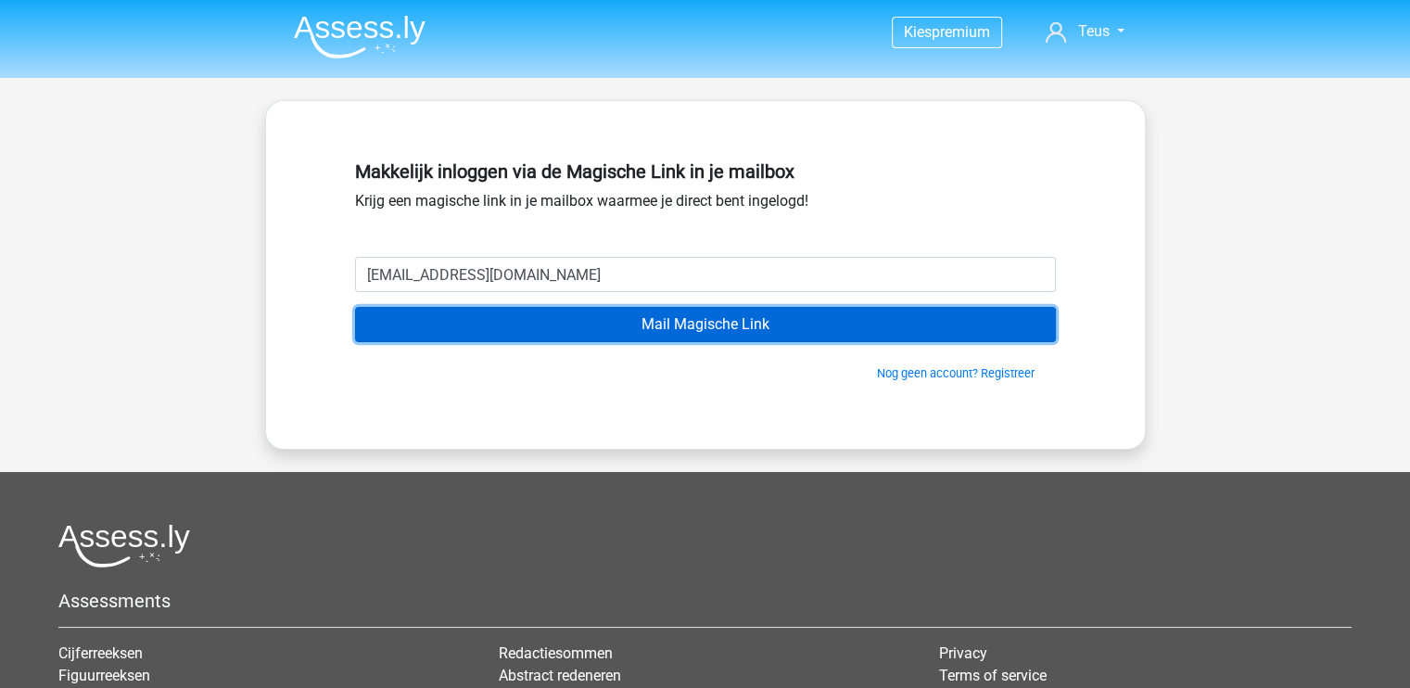
click at [602, 324] on input "Mail Magische Link" at bounding box center [705, 324] width 701 height 35
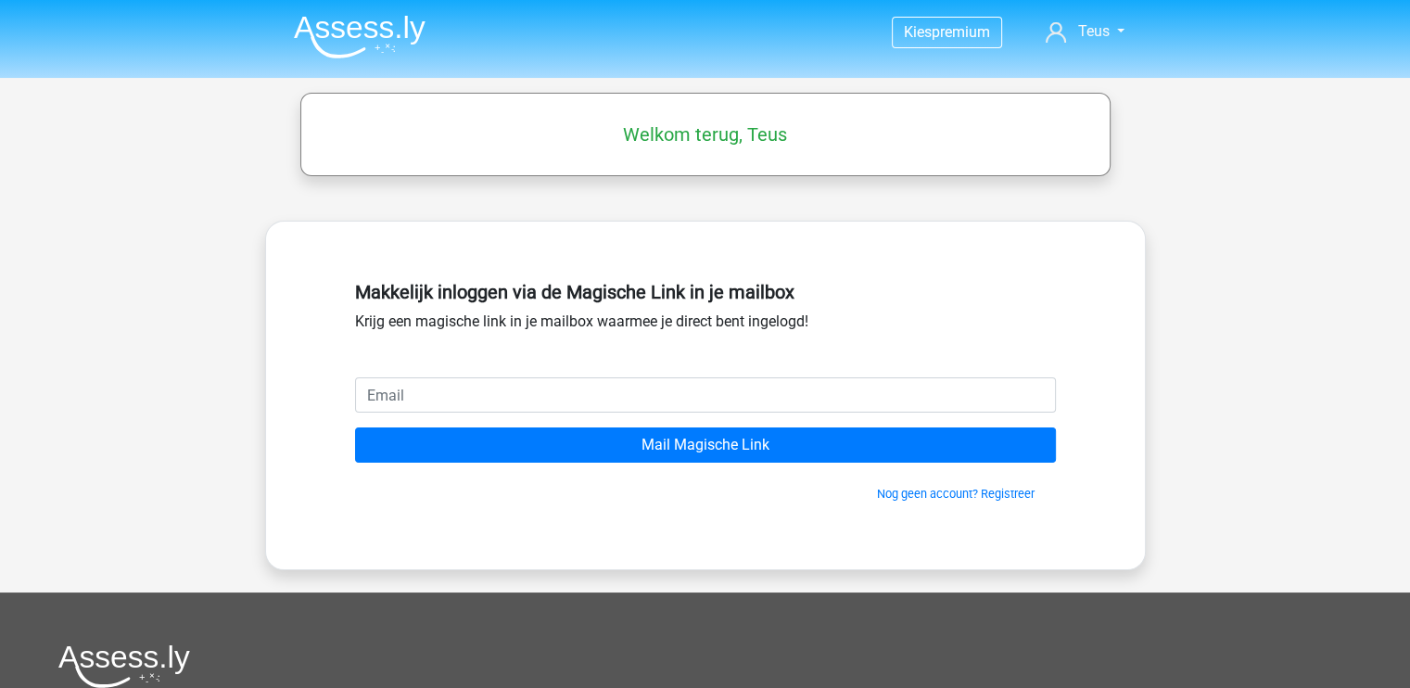
click at [1062, 185] on div "Kies premium Teus teusjunioroosterwijk@gmail.com" at bounding box center [705, 541] width 1410 height 1082
click at [1077, 33] on span "Teus" at bounding box center [1093, 31] width 32 height 18
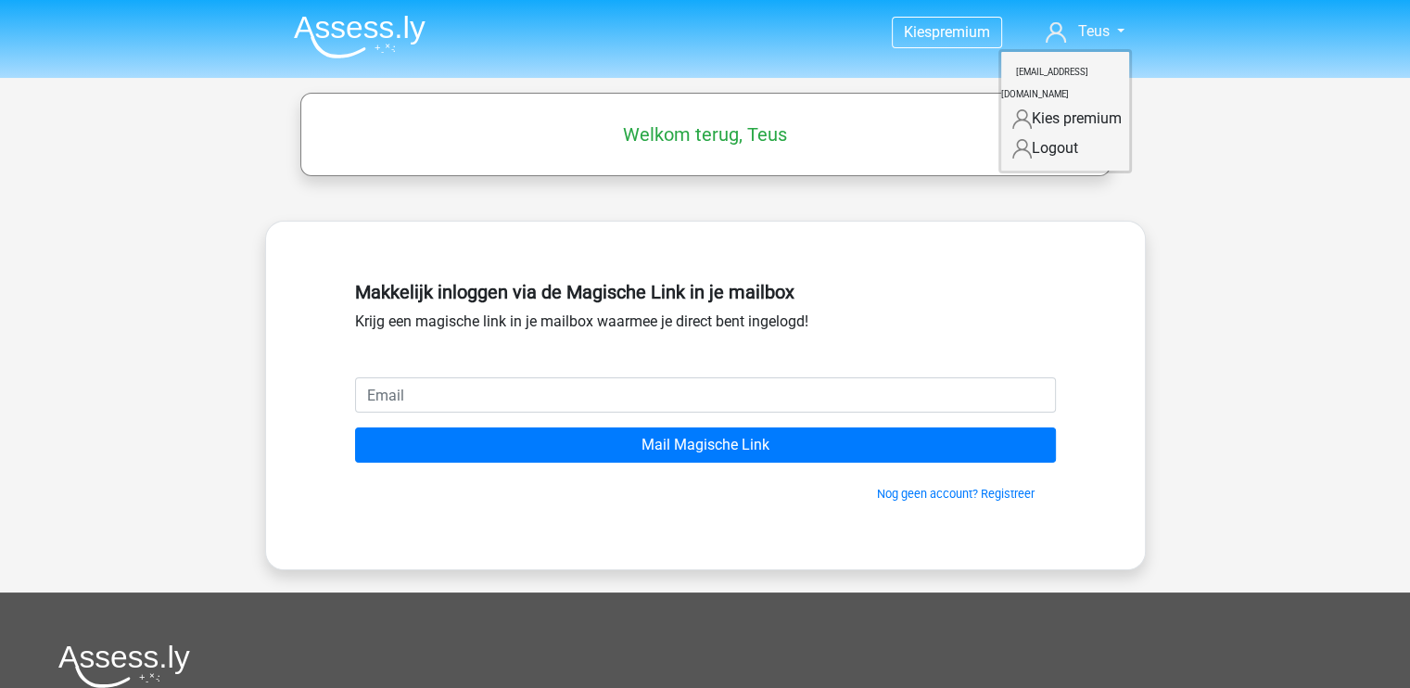
click at [1045, 66] on small "[EMAIL_ADDRESS][DOMAIN_NAME]" at bounding box center [1044, 83] width 87 height 62
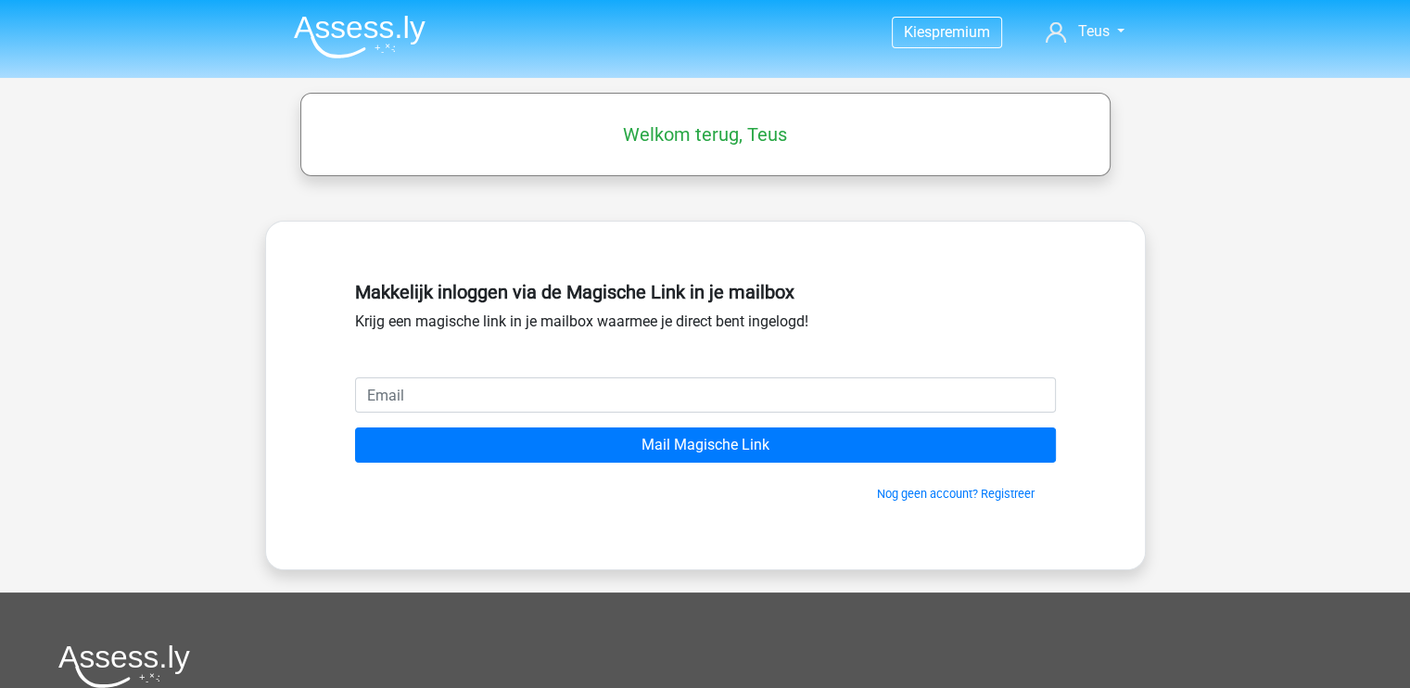
click at [397, 42] on img at bounding box center [360, 37] width 132 height 44
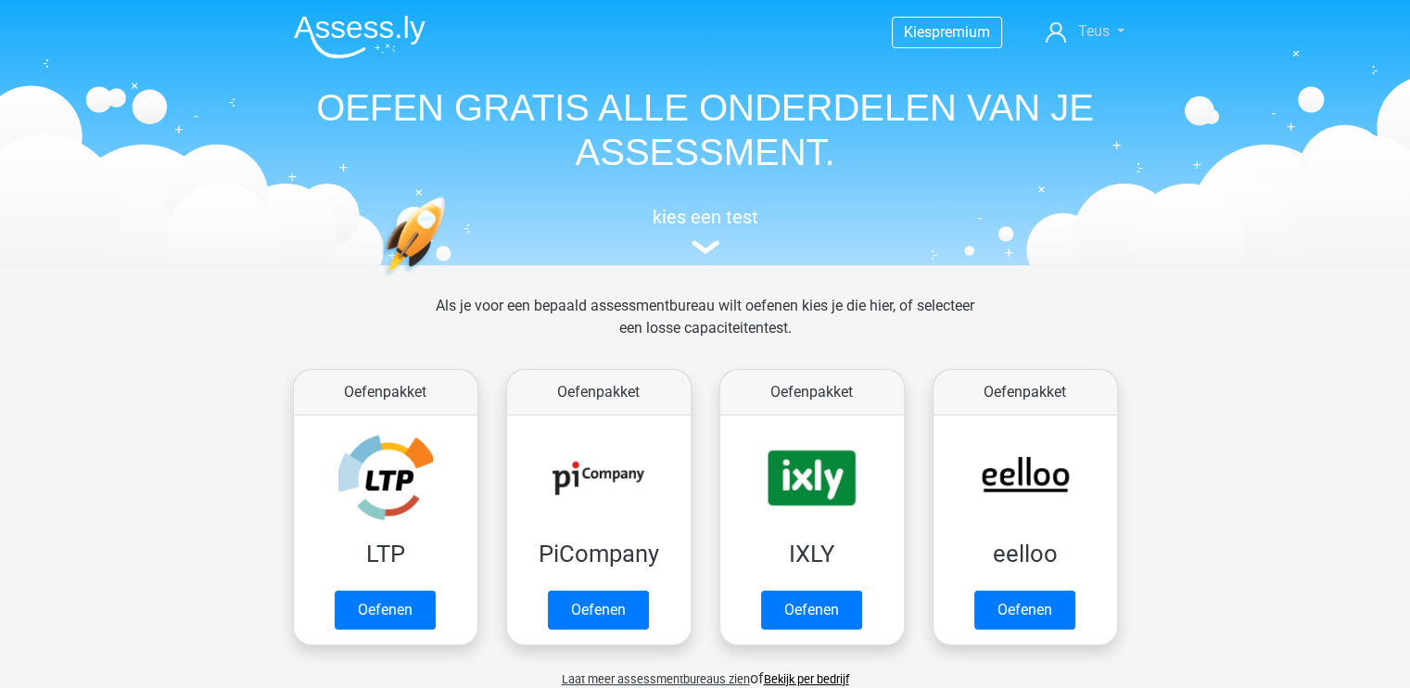
click at [1110, 24] on link "Teus" at bounding box center [1084, 31] width 93 height 22
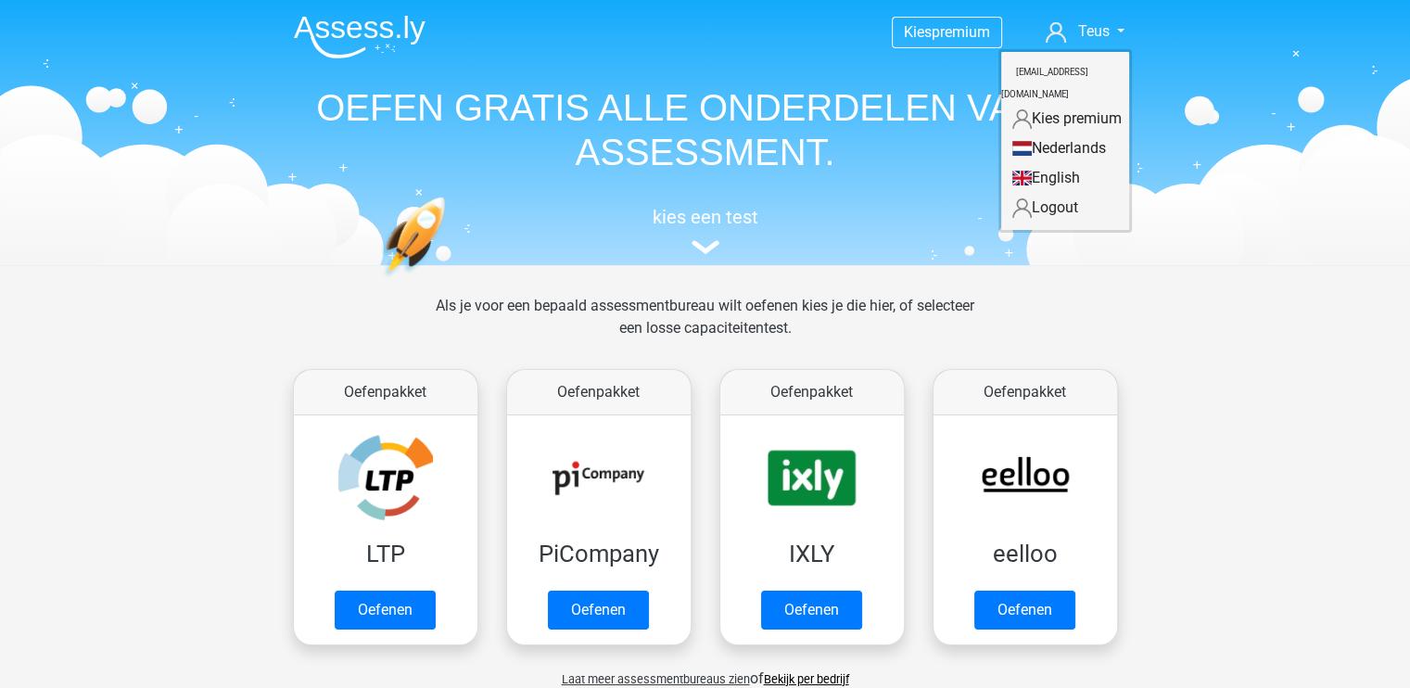
click at [1037, 68] on small "[EMAIL_ADDRESS][DOMAIN_NAME]" at bounding box center [1044, 83] width 87 height 62
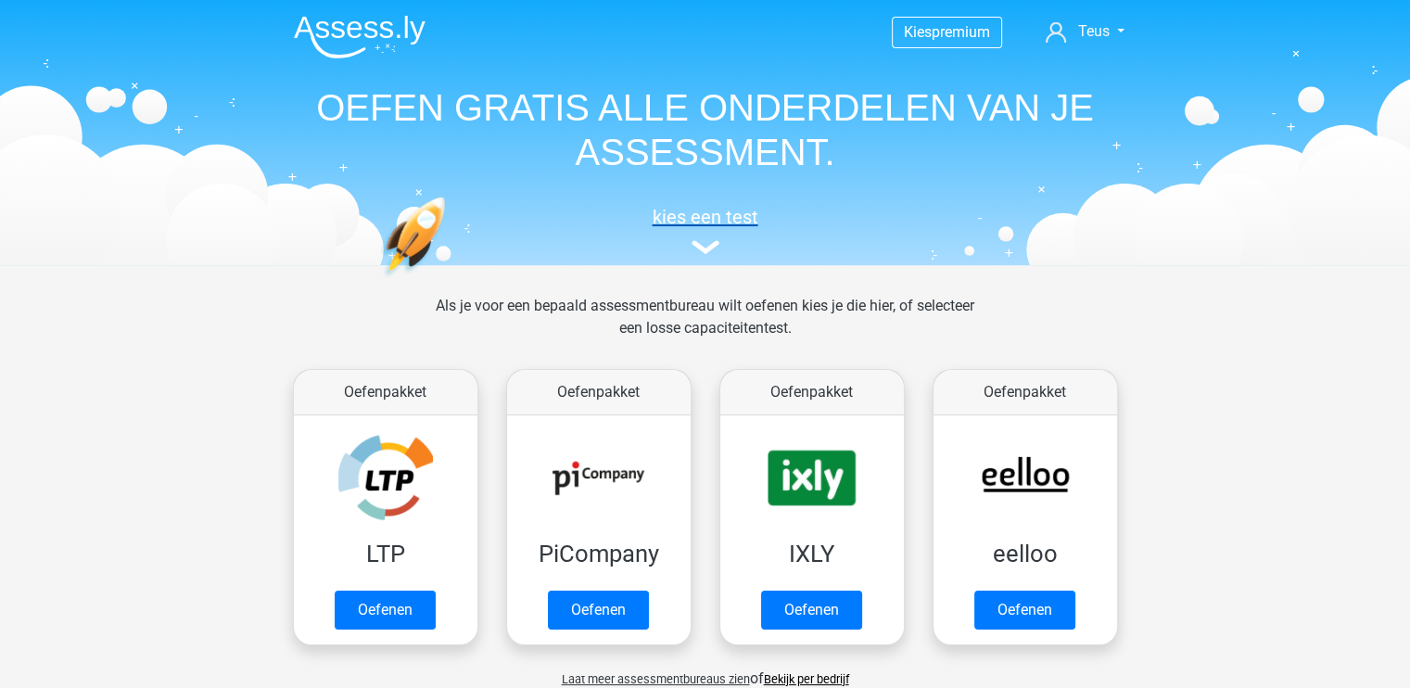
click at [708, 242] on img at bounding box center [705, 247] width 28 height 14
click at [247, 7] on header "Kies premium Teus teusjunioroosterwijk@gmail.com" at bounding box center [705, 132] width 1410 height 265
click at [272, 23] on div "Kies premium Teus teusjunioroosterwijk@gmail.com" at bounding box center [705, 130] width 881 height 255
click at [290, 29] on li at bounding box center [352, 32] width 146 height 51
click at [299, 29] on img at bounding box center [360, 37] width 132 height 44
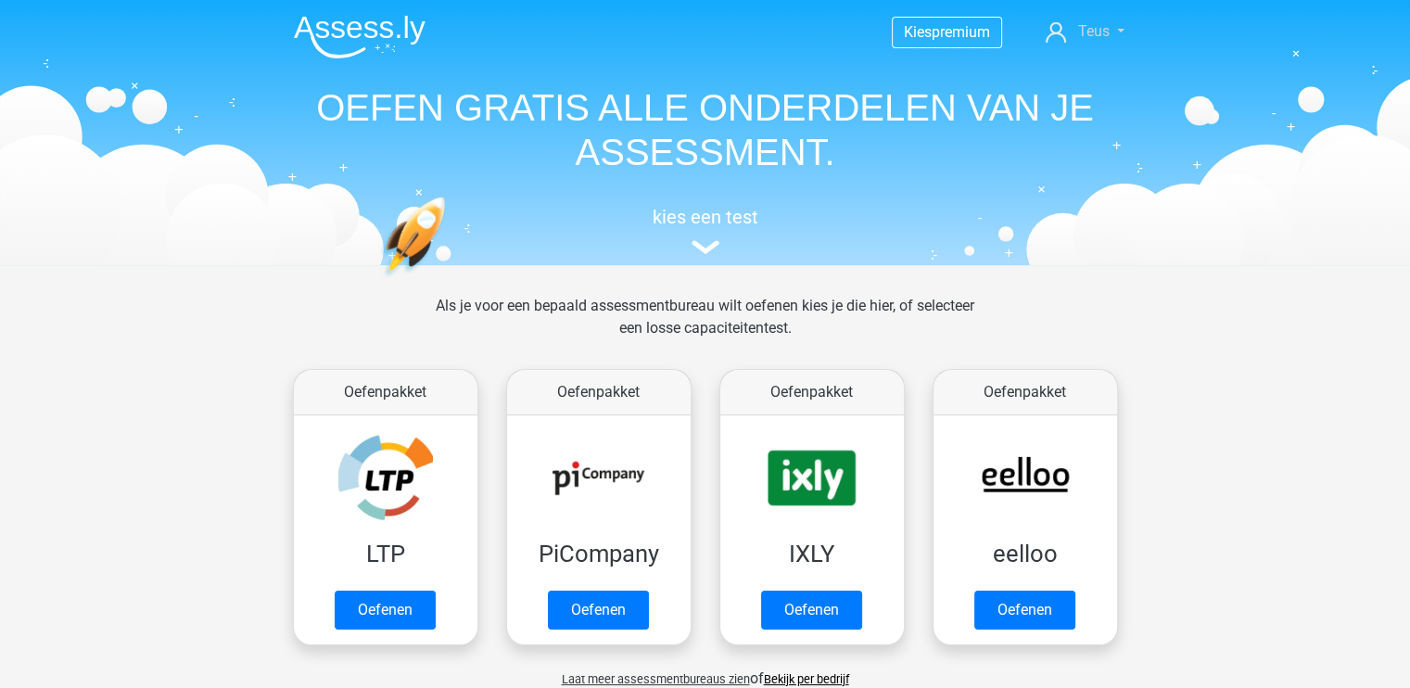
click at [1112, 32] on link "Teus" at bounding box center [1084, 31] width 93 height 22
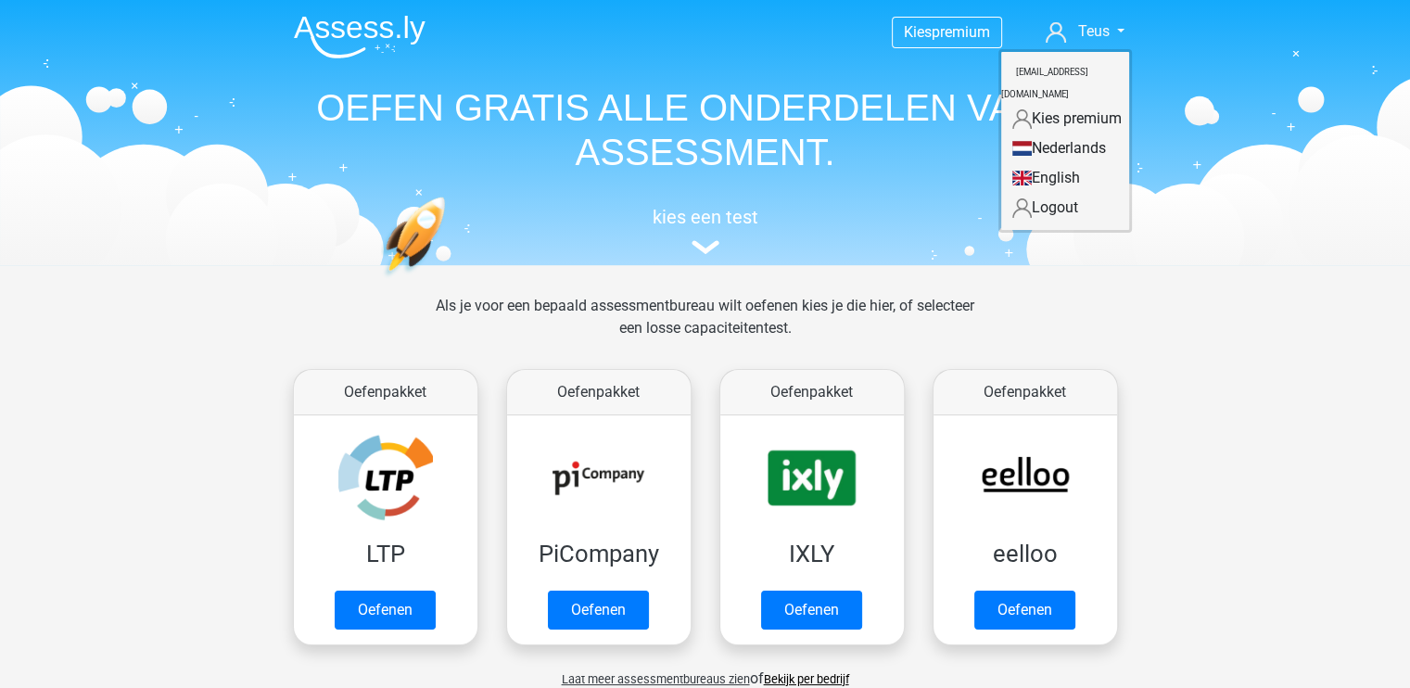
click at [1041, 104] on link "Kies premium" at bounding box center [1065, 119] width 128 height 30
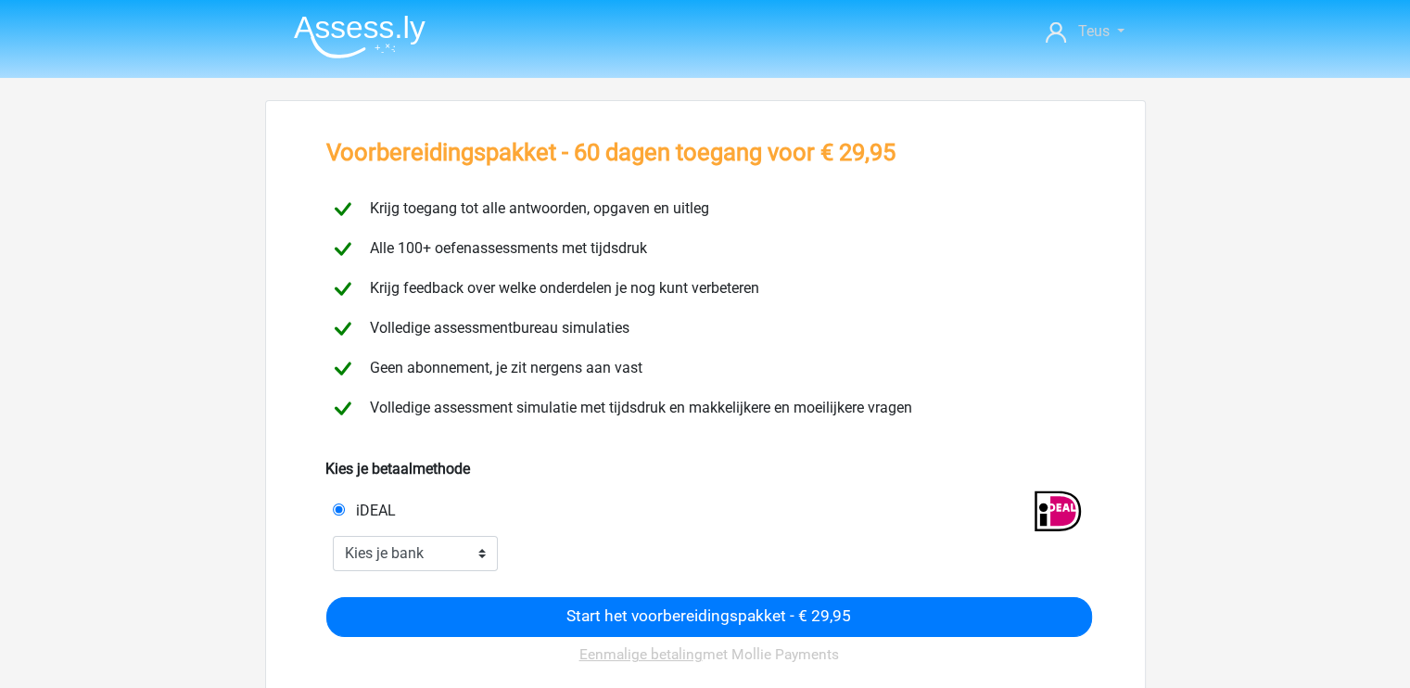
click at [1121, 38] on link "Teus" at bounding box center [1084, 31] width 93 height 22
